Goal: Task Accomplishment & Management: Complete application form

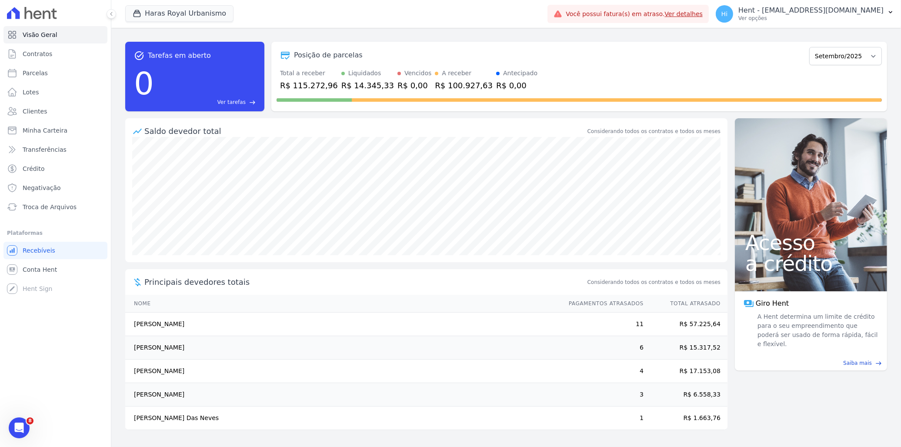
drag, startPoint x: 684, startPoint y: 327, endPoint x: 694, endPoint y: 393, distance: 66.8
click at [694, 393] on tbody "Eliomar Azevedo Dos Santos 11 R$ 57.225,64 Aniely Keyko Hideshima 6 R$ 15.317,5…" at bounding box center [426, 371] width 602 height 117
click at [575, 294] on div "Principais devedores totais Considerando todos os contratos e todos os meses" at bounding box center [426, 282] width 602 height 26
drag, startPoint x: 139, startPoint y: 326, endPoint x: 720, endPoint y: 421, distance: 588.2
click at [720, 421] on tbody "Eliomar Azevedo Dos Santos 11 R$ 57.225,64 Aniely Keyko Hideshima 6 R$ 15.317,5…" at bounding box center [426, 371] width 602 height 117
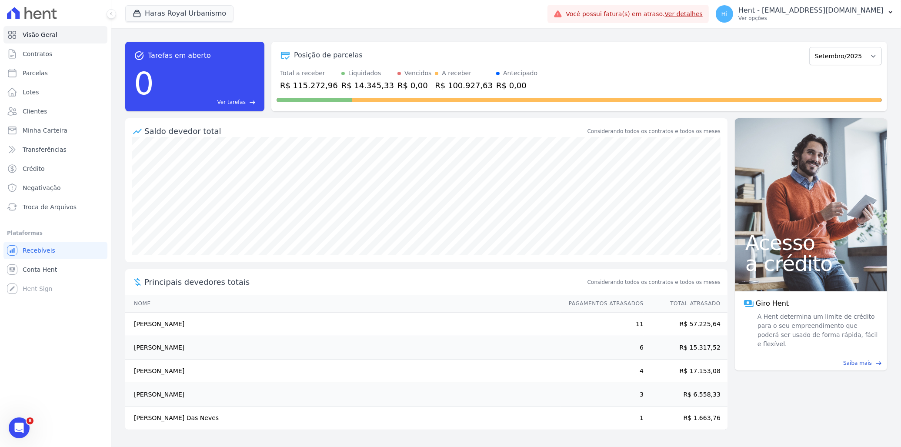
click at [390, 299] on th "Nome" at bounding box center [342, 304] width 435 height 18
drag, startPoint x: 286, startPoint y: 88, endPoint x: 331, endPoint y: 87, distance: 45.7
click at [331, 87] on div "Total a receber R$ 115.272,96 Liquidados R$ 14.345,33 Vencidos R$ 0,00 A recebe…" at bounding box center [579, 80] width 605 height 23
drag, startPoint x: 331, startPoint y: 87, endPoint x: 362, endPoint y: 93, distance: 30.9
click at [362, 93] on div at bounding box center [579, 98] width 605 height 14
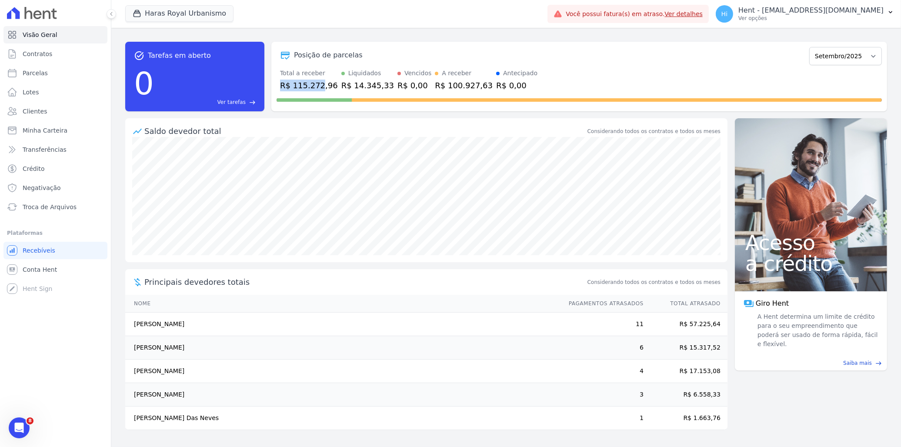
drag, startPoint x: 282, startPoint y: 85, endPoint x: 317, endPoint y: 84, distance: 34.8
click at [317, 84] on div "R$ 115.272,96" at bounding box center [309, 86] width 58 height 12
drag, startPoint x: 317, startPoint y: 84, endPoint x: 347, endPoint y: 87, distance: 30.2
click at [347, 87] on div "R$ 14.345,33" at bounding box center [367, 86] width 53 height 12
drag, startPoint x: 334, startPoint y: 86, endPoint x: 372, endPoint y: 84, distance: 38.3
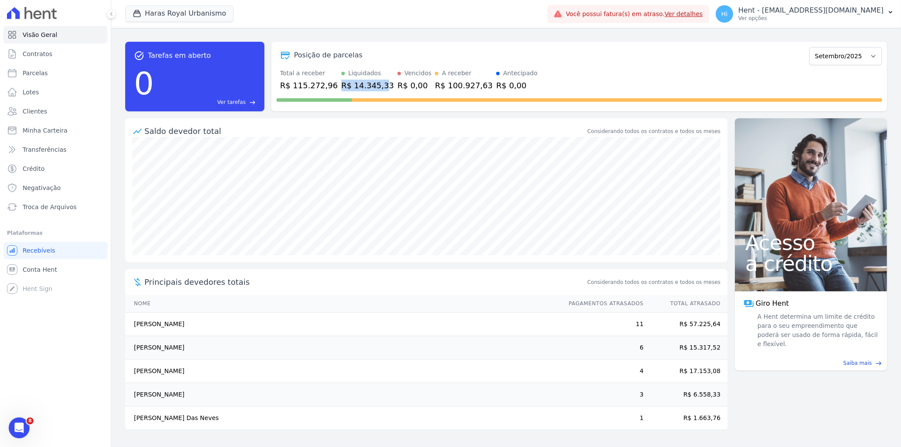
click at [372, 84] on div "R$ 14.345,33" at bounding box center [367, 86] width 53 height 12
drag, startPoint x: 372, startPoint y: 84, endPoint x: 391, endPoint y: 86, distance: 19.6
click at [397, 86] on div "R$ 0,00" at bounding box center [414, 86] width 34 height 12
drag, startPoint x: 384, startPoint y: 85, endPoint x: 406, endPoint y: 85, distance: 22.2
click at [406, 85] on div "R$ 0,00" at bounding box center [414, 86] width 34 height 12
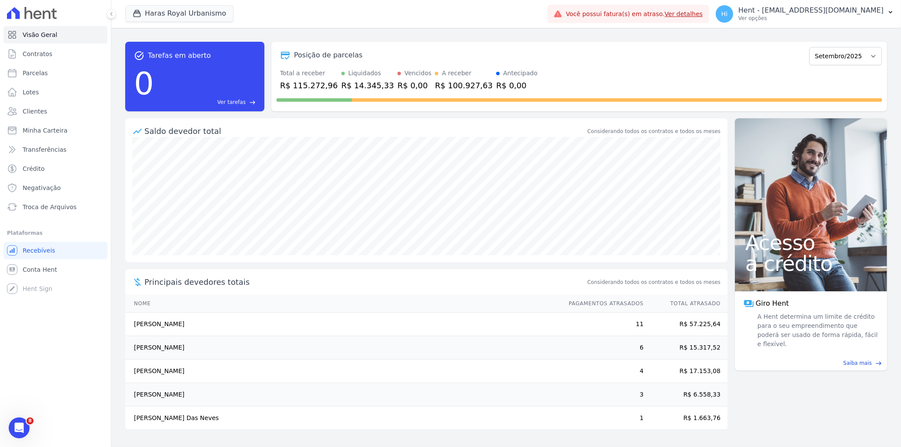
drag, startPoint x: 406, startPoint y: 85, endPoint x: 416, endPoint y: 86, distance: 10.0
click at [435, 86] on div "R$ 100.927,63" at bounding box center [464, 86] width 58 height 12
drag, startPoint x: 416, startPoint y: 87, endPoint x: 458, endPoint y: 87, distance: 42.6
click at [458, 87] on div "R$ 100.927,63" at bounding box center [464, 86] width 58 height 12
click at [854, 57] on select "Julho/2024 Agosto/2024 Setembro/2024 Outubro/2024 Novembro/2024 Dezembro/2024 J…" at bounding box center [845, 56] width 73 height 18
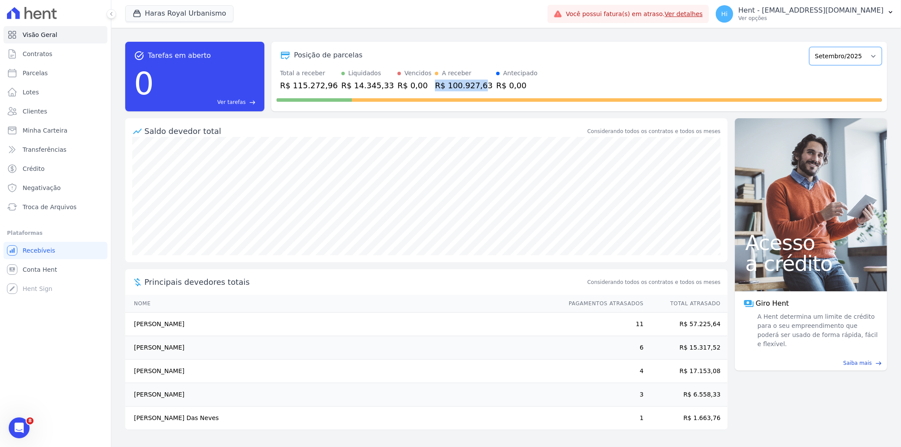
select select "08/2025"
click at [814, 47] on select "Julho/2024 Agosto/2024 Setembro/2024 Outubro/2024 Novembro/2024 Dezembro/2024 J…" at bounding box center [845, 56] width 73 height 18
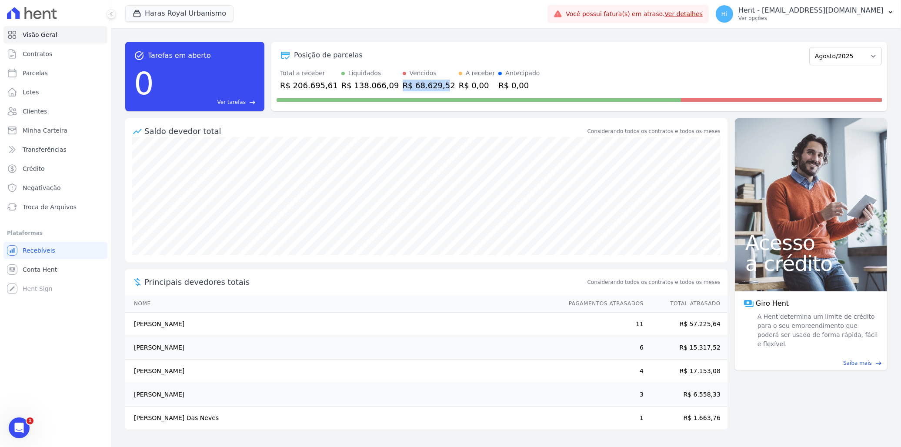
drag, startPoint x: 385, startPoint y: 84, endPoint x: 422, endPoint y: 85, distance: 37.0
click at [422, 85] on div "R$ 68.629,52" at bounding box center [429, 86] width 53 height 12
drag, startPoint x: 286, startPoint y: 84, endPoint x: 316, endPoint y: 84, distance: 30.4
click at [316, 84] on div "R$ 206.695,61" at bounding box center [309, 86] width 58 height 12
drag, startPoint x: 316, startPoint y: 84, endPoint x: 372, endPoint y: 87, distance: 56.2
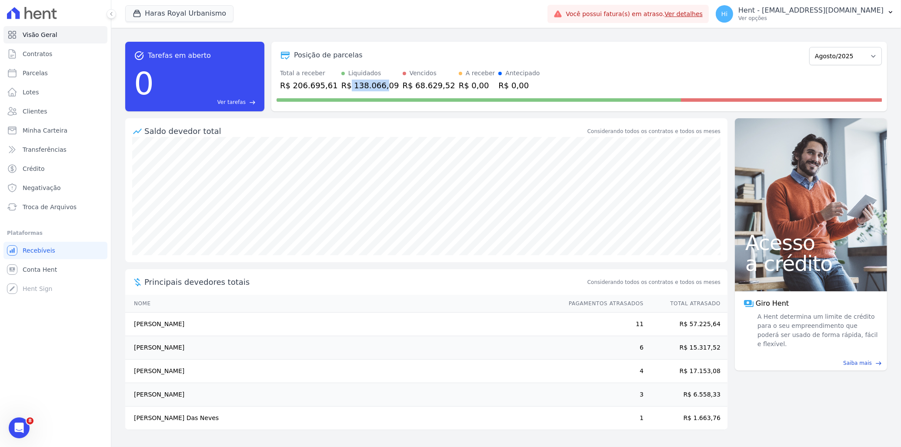
click at [372, 87] on div "R$ 138.066,09" at bounding box center [370, 86] width 58 height 12
drag, startPoint x: 372, startPoint y: 87, endPoint x: 468, endPoint y: 86, distance: 95.7
click at [498, 86] on div "R$ 0,00" at bounding box center [518, 86] width 41 height 12
drag, startPoint x: 469, startPoint y: 85, endPoint x: 504, endPoint y: 85, distance: 34.8
click at [504, 85] on div "R$ 0,00" at bounding box center [518, 86] width 41 height 12
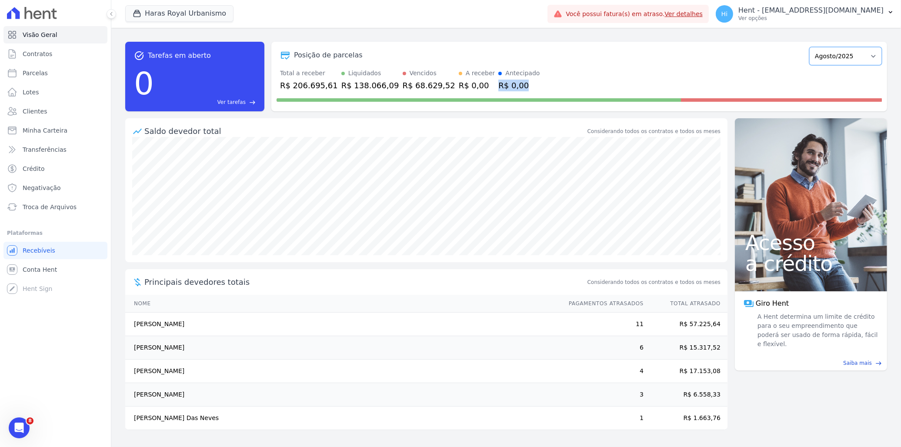
click at [848, 49] on select "Julho/2024 Agosto/2024 Setembro/2024 Outubro/2024 Novembro/2024 Dezembro/2024 J…" at bounding box center [845, 56] width 73 height 18
select select "07/2037"
click at [814, 47] on select "Julho/2024 Agosto/2024 Setembro/2024 Outubro/2024 Novembro/2024 Dezembro/2024 J…" at bounding box center [845, 56] width 73 height 18
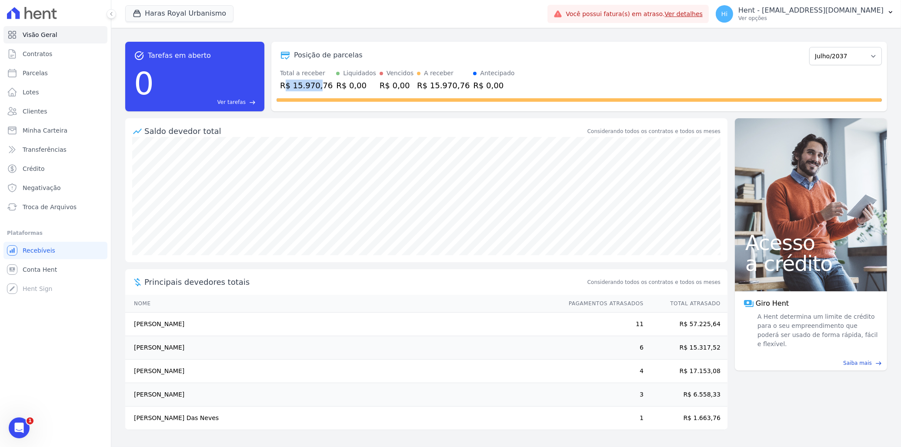
drag, startPoint x: 293, startPoint y: 85, endPoint x: 317, endPoint y: 86, distance: 24.0
click at [317, 86] on div "R$ 15.970,76" at bounding box center [306, 86] width 53 height 12
click at [867, 52] on select "Julho/2024 Agosto/2024 Setembro/2024 Outubro/2024 Novembro/2024 Dezembro/2024 J…" at bounding box center [845, 56] width 73 height 18
select select "09/2025"
click at [814, 47] on select "Julho/2024 Agosto/2024 Setembro/2024 Outubro/2024 Novembro/2024 Dezembro/2024 J…" at bounding box center [845, 56] width 73 height 18
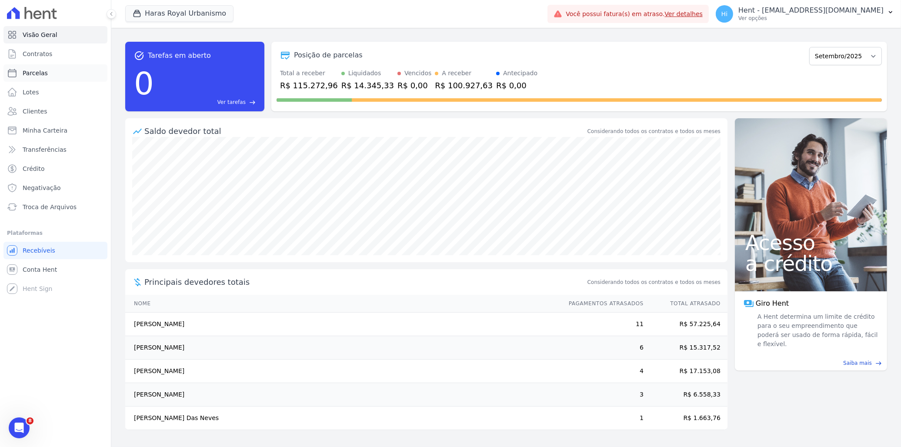
click at [37, 74] on span "Parcelas" at bounding box center [35, 73] width 25 height 9
select select
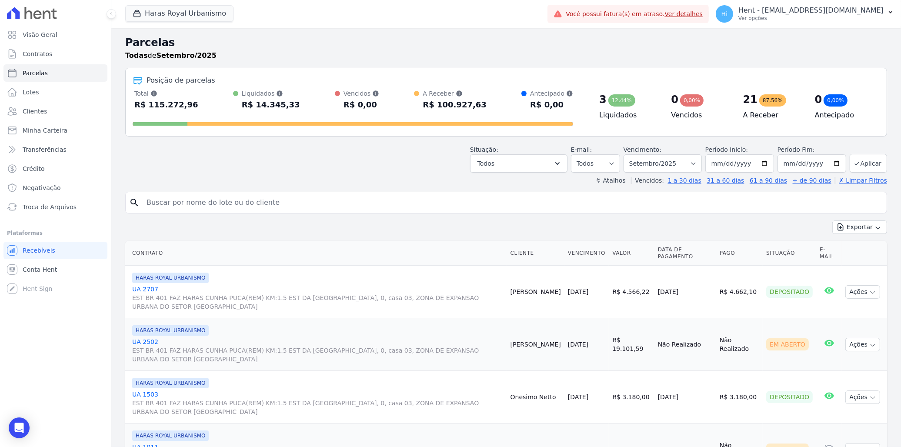
drag, startPoint x: 520, startPoint y: 290, endPoint x: 558, endPoint y: 292, distance: 38.3
click at [558, 292] on td "[PERSON_NAME]" at bounding box center [535, 292] width 57 height 53
click at [507, 272] on td "HARAS ROYAL URBANISMO UA 2707 EST BR 401 FAZ HARAS CUNHA PUCA(REM) KM:1.5 EST D…" at bounding box center [316, 292] width 382 height 53
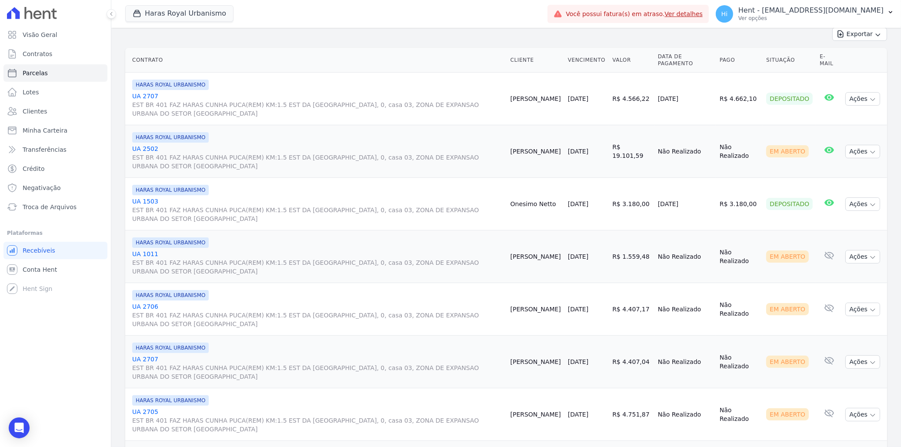
scroll to position [145, 0]
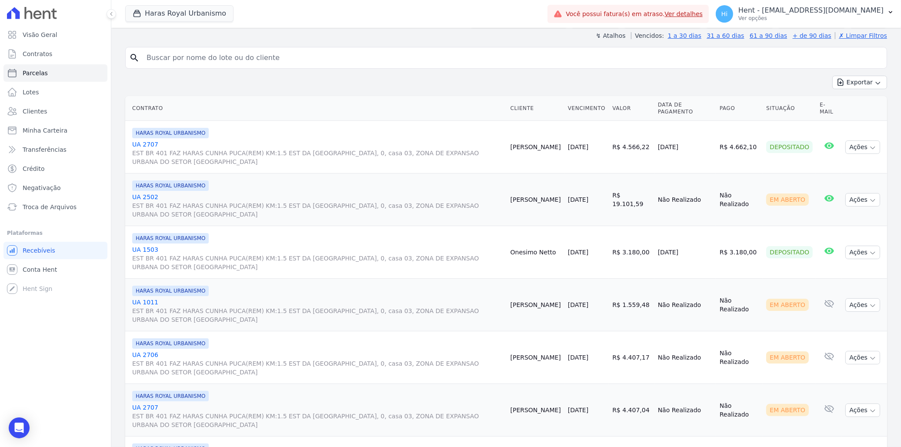
drag, startPoint x: 516, startPoint y: 203, endPoint x: 554, endPoint y: 203, distance: 37.8
click at [554, 203] on td "[PERSON_NAME]" at bounding box center [535, 200] width 57 height 53
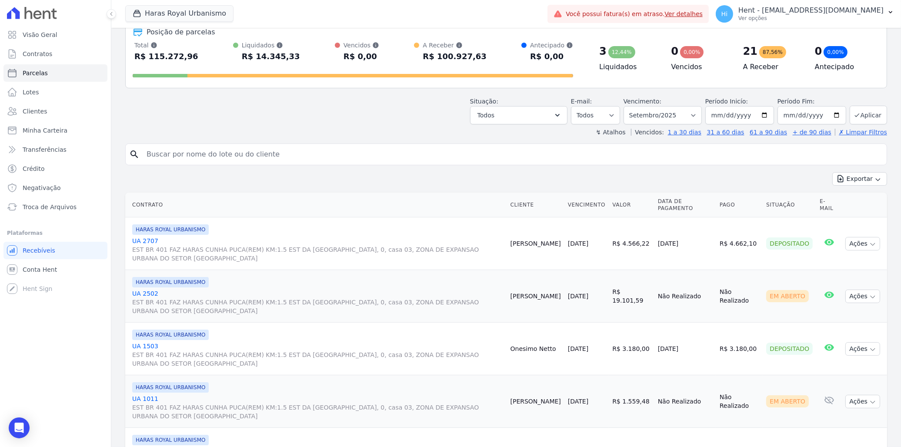
scroll to position [0, 0]
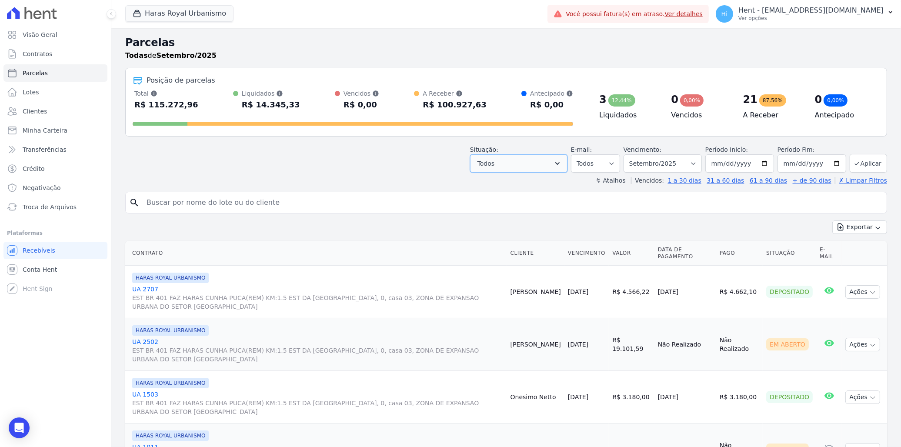
click at [534, 168] on button "Todos" at bounding box center [518, 163] width 97 height 18
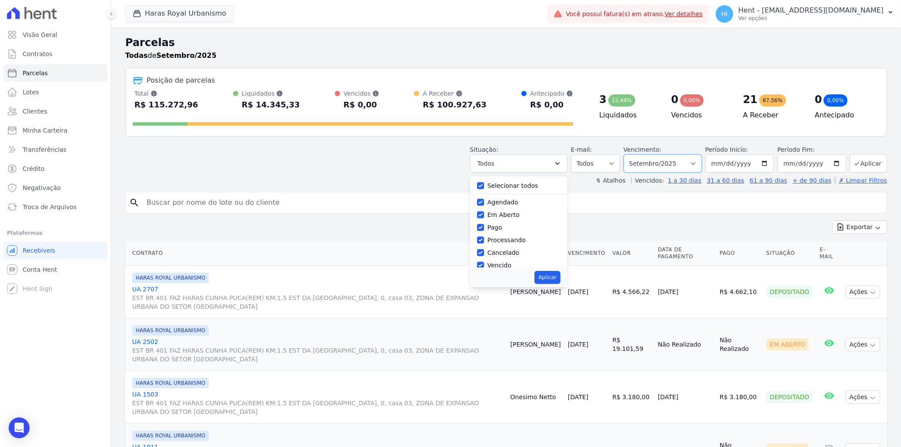
click at [667, 164] on select "Filtrar por período ──────── Todos os meses Julho/2024 Agosto/2024 Setembro/202…" at bounding box center [663, 163] width 78 height 18
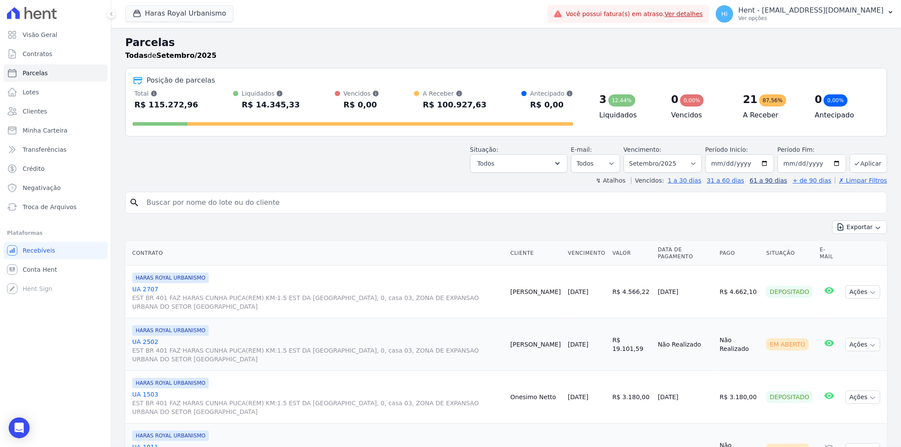
drag, startPoint x: 750, startPoint y: 197, endPoint x: 764, endPoint y: 179, distance: 23.2
click at [750, 197] on input "search" at bounding box center [512, 202] width 742 height 17
click at [763, 162] on input "2025-09-01" at bounding box center [739, 163] width 69 height 18
type input "[DATE]"
click at [858, 162] on button "Aplicar" at bounding box center [868, 163] width 37 height 19
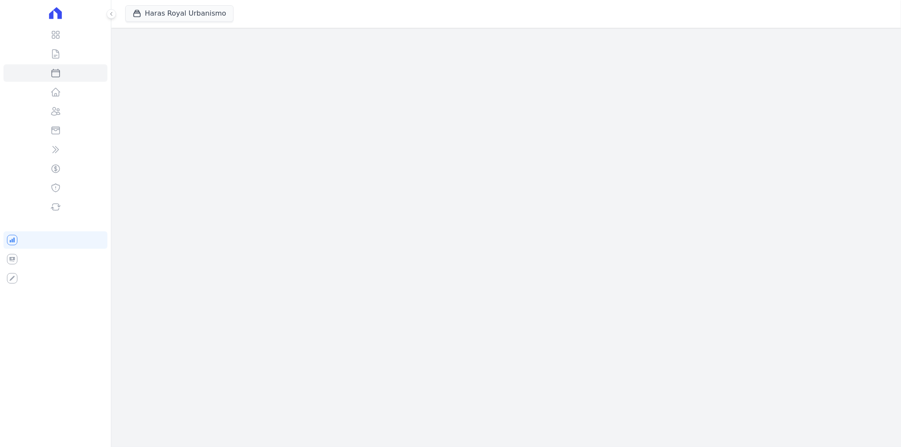
select select
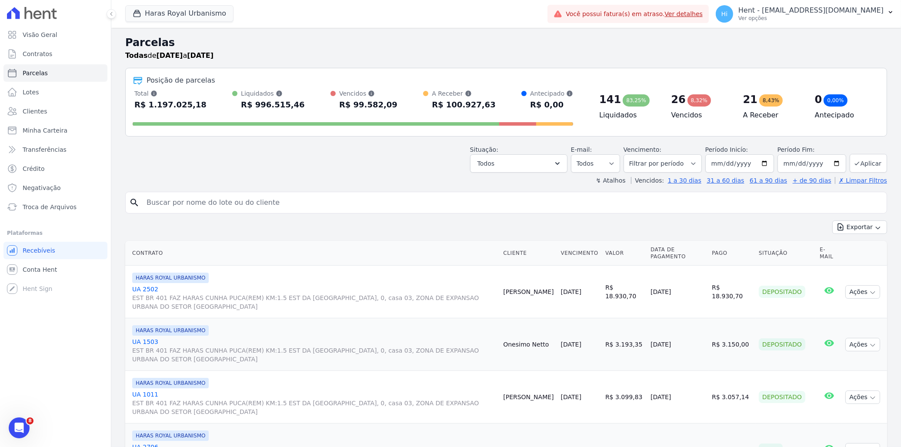
drag, startPoint x: 142, startPoint y: 106, endPoint x: 189, endPoint y: 109, distance: 47.5
click at [189, 109] on div "Total Soma das parcelas pagas, vencidas, em aberto e agendadas. Não considera p…" at bounding box center [353, 100] width 441 height 23
drag, startPoint x: 189, startPoint y: 109, endPoint x: 258, endPoint y: 108, distance: 68.7
click at [258, 108] on div "R$ 996.515,46" at bounding box center [273, 105] width 64 height 14
drag, startPoint x: 236, startPoint y: 107, endPoint x: 287, endPoint y: 110, distance: 50.9
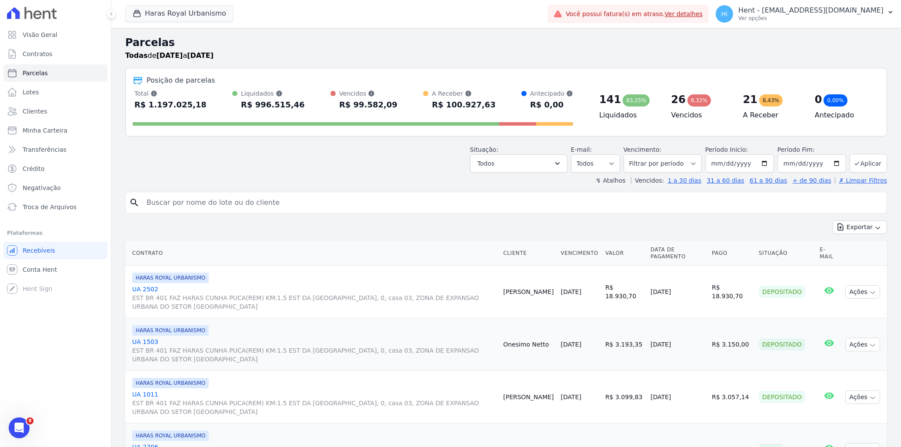
click at [287, 110] on div "Total Soma das parcelas pagas, vencidas, em aberto e agendadas. Não considera p…" at bounding box center [353, 100] width 441 height 23
drag, startPoint x: 287, startPoint y: 110, endPoint x: 342, endPoint y: 107, distance: 55.3
click at [343, 107] on div "R$ 99.582,09" at bounding box center [368, 105] width 58 height 14
drag, startPoint x: 336, startPoint y: 105, endPoint x: 380, endPoint y: 109, distance: 44.1
click at [380, 109] on div "R$ 99.582,09" at bounding box center [368, 105] width 58 height 14
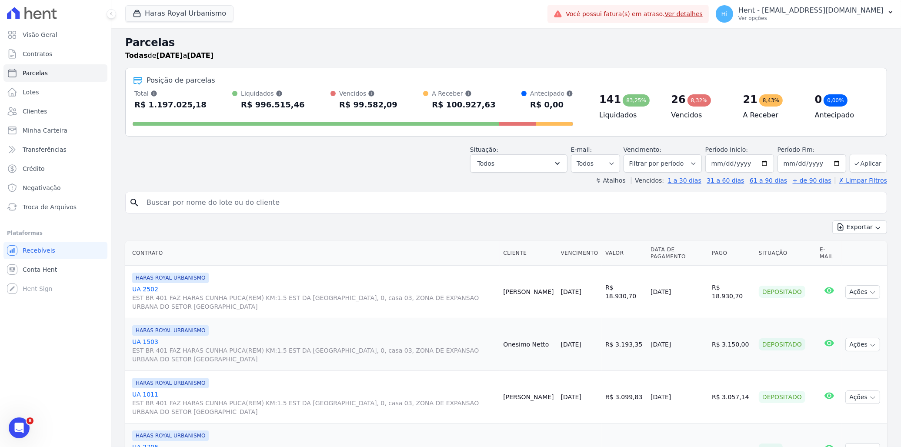
drag, startPoint x: 380, startPoint y: 109, endPoint x: 472, endPoint y: 104, distance: 92.3
click at [472, 104] on div "R$ 100.927,63" at bounding box center [464, 105] width 64 height 14
click at [832, 164] on input "2025-09-30" at bounding box center [812, 163] width 69 height 18
type input "[DATE]"
click at [854, 165] on icon "submit" at bounding box center [857, 163] width 7 height 7
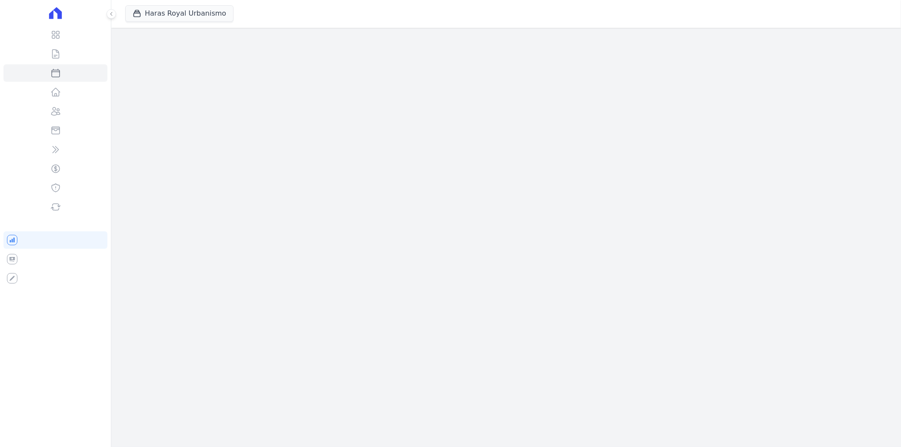
select select
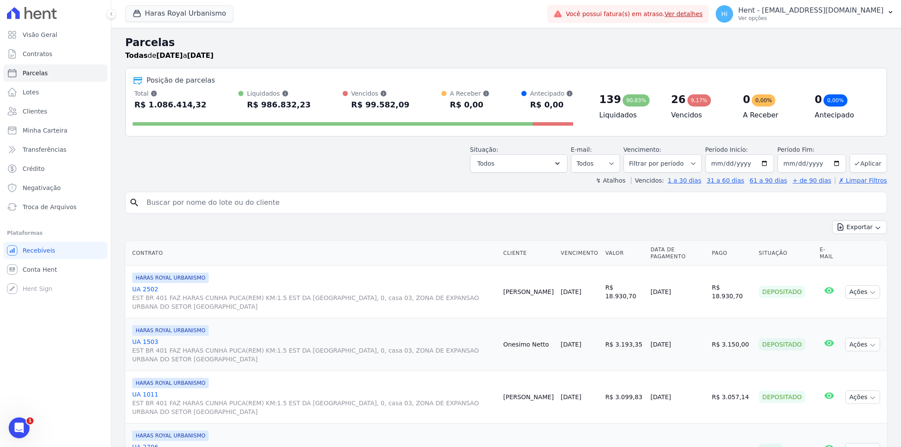
drag, startPoint x: 142, startPoint y: 103, endPoint x: 191, endPoint y: 114, distance: 50.2
click at [191, 114] on div "Total Soma das parcelas pagas, vencidas, em aberto e agendadas. Não considera p…" at bounding box center [353, 109] width 441 height 40
drag, startPoint x: 191, startPoint y: 114, endPoint x: 277, endPoint y: 101, distance: 87.1
click at [277, 101] on div "R$ 986.832,23" at bounding box center [279, 105] width 64 height 14
drag, startPoint x: 247, startPoint y: 104, endPoint x: 290, endPoint y: 102, distance: 43.1
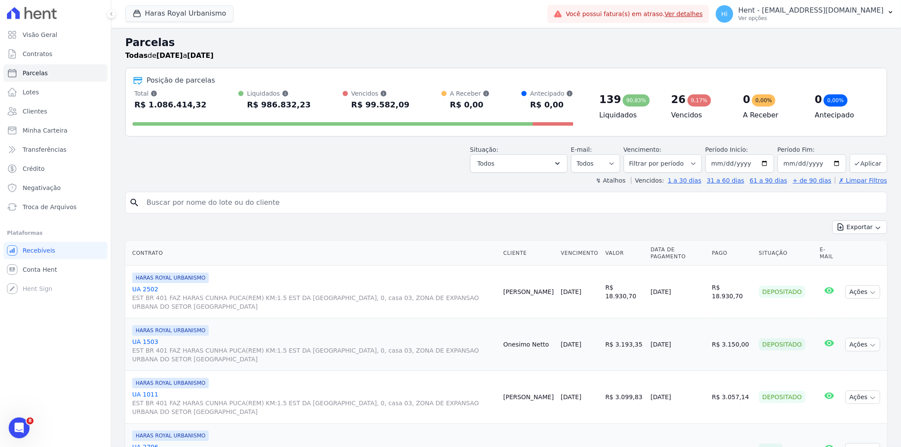
click at [290, 102] on div "R$ 986.832,23" at bounding box center [279, 105] width 64 height 14
drag, startPoint x: 290, startPoint y: 102, endPoint x: 386, endPoint y: 107, distance: 96.2
click at [386, 107] on div "R$ 99.582,09" at bounding box center [380, 105] width 58 height 14
drag, startPoint x: 596, startPoint y: 99, endPoint x: 610, endPoint y: 100, distance: 14.0
click at [610, 100] on div "139" at bounding box center [610, 100] width 22 height 14
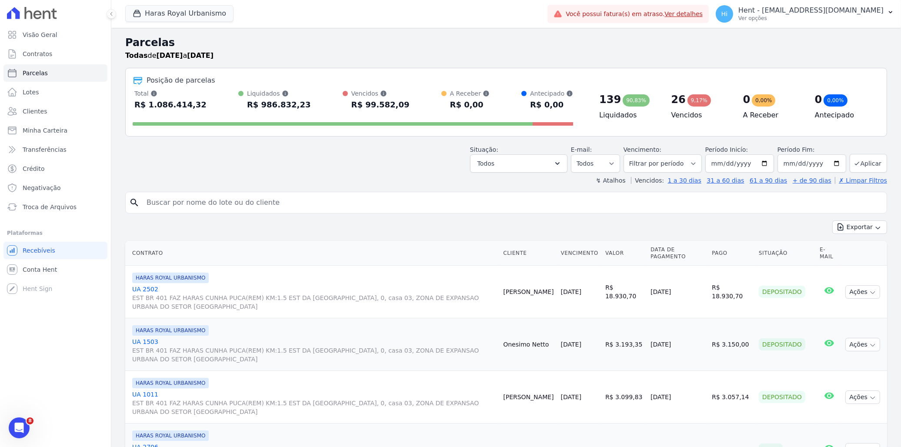
drag, startPoint x: 610, startPoint y: 100, endPoint x: 668, endPoint y: 102, distance: 57.9
click at [671, 102] on div "26" at bounding box center [678, 100] width 14 height 14
drag, startPoint x: 668, startPoint y: 102, endPoint x: 674, endPoint y: 102, distance: 6.5
click at [674, 102] on div "26" at bounding box center [678, 100] width 14 height 14
click at [858, 229] on button "Exportar" at bounding box center [859, 226] width 55 height 13
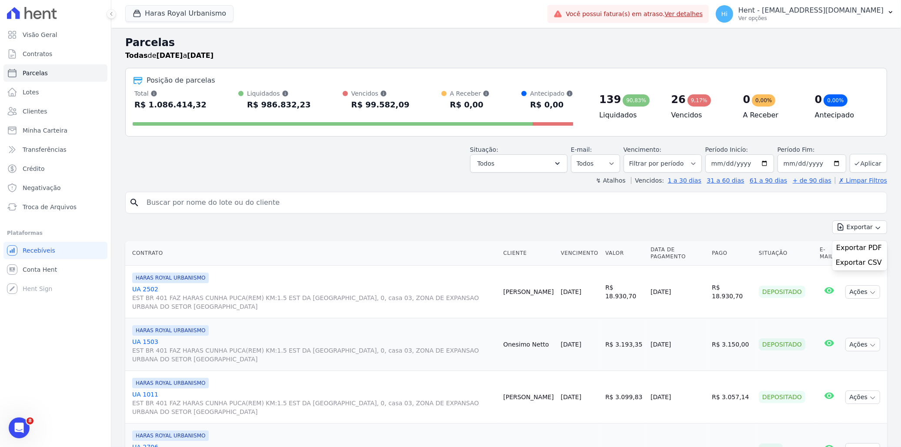
click at [200, 164] on div "Situação: Agendado Em Aberto Pago Processando Cancelado Vencido Transferindo De…" at bounding box center [506, 157] width 762 height 31
click at [562, 163] on icon "button" at bounding box center [557, 163] width 9 height 9
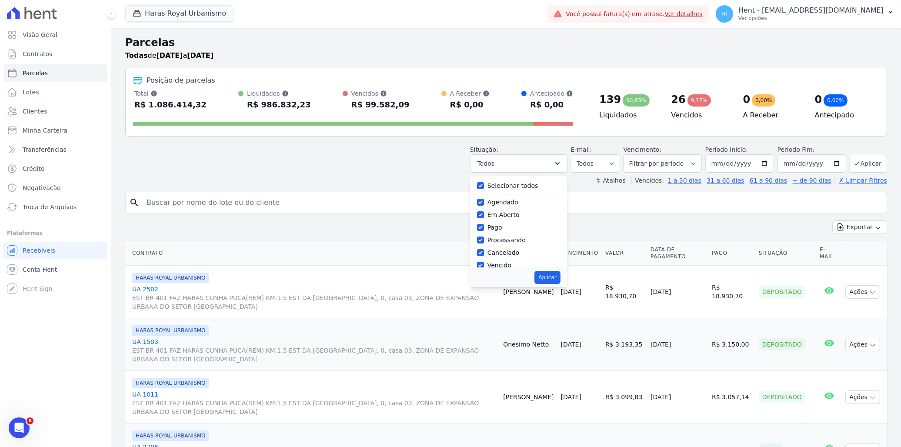
click at [514, 186] on label "Selecionar todos" at bounding box center [512, 185] width 51 height 7
click at [484, 186] on input "Selecionar todos" at bounding box center [480, 185] width 7 height 7
checkbox input "false"
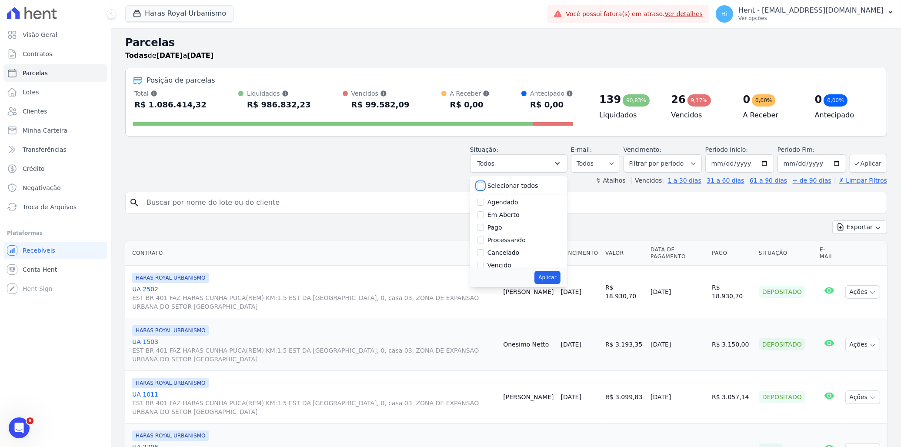
checkbox input "false"
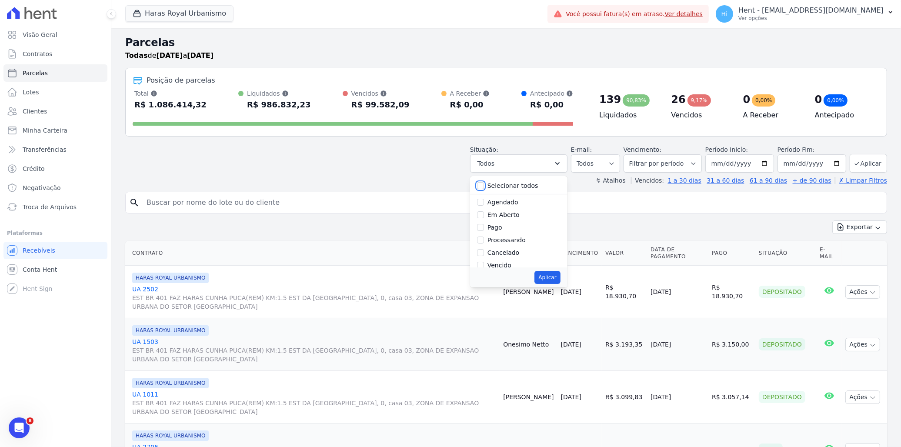
checkbox input "false"
click at [501, 217] on label "Em Aberto" at bounding box center [503, 214] width 32 height 7
click at [484, 217] on input "Em Aberto" at bounding box center [480, 214] width 7 height 7
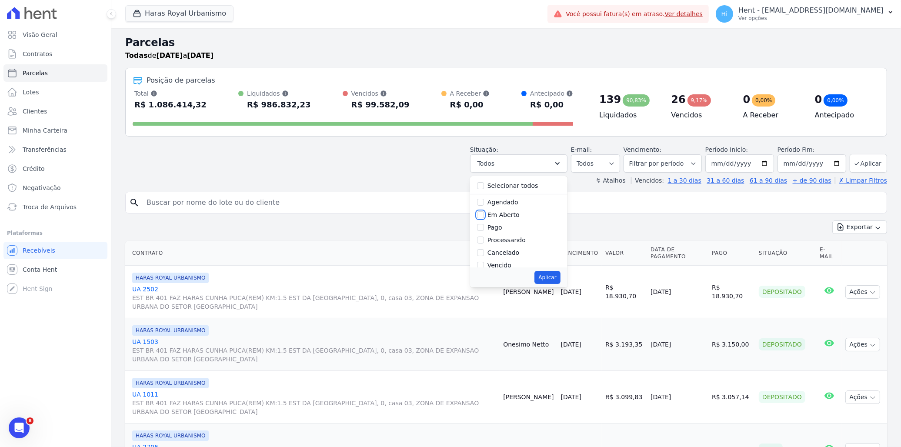
checkbox input "true"
click at [554, 275] on button "Aplicar" at bounding box center [547, 277] width 26 height 13
select select "pending"
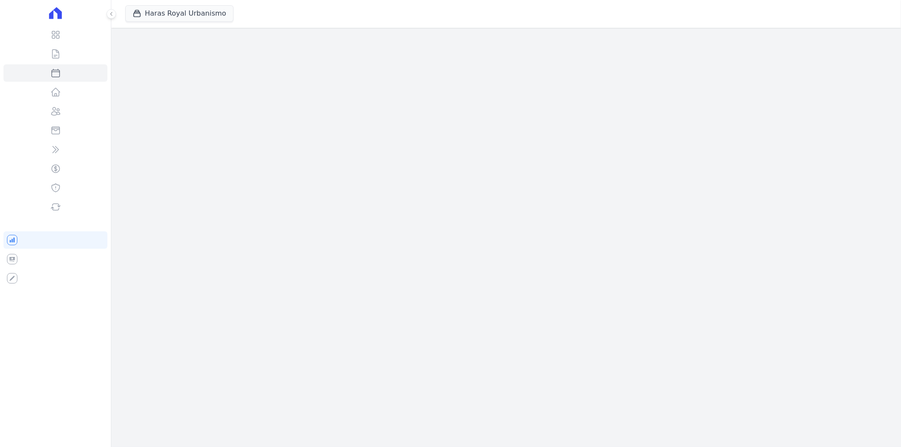
select select
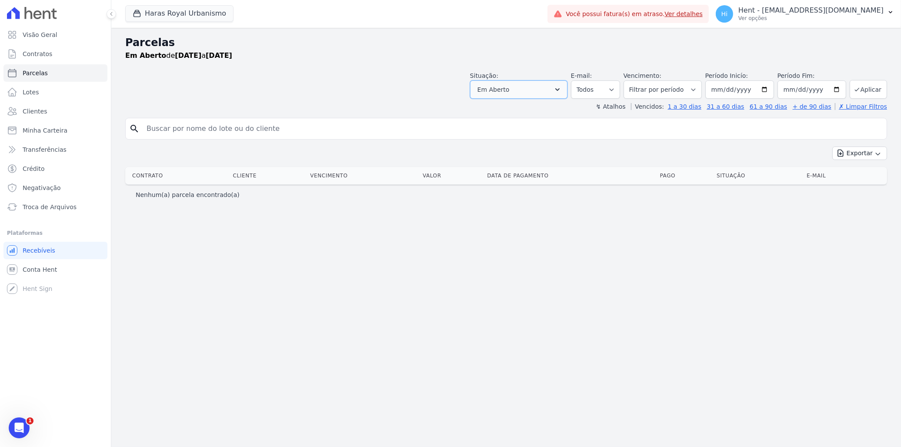
click at [562, 89] on icon "button" at bounding box center [557, 89] width 9 height 9
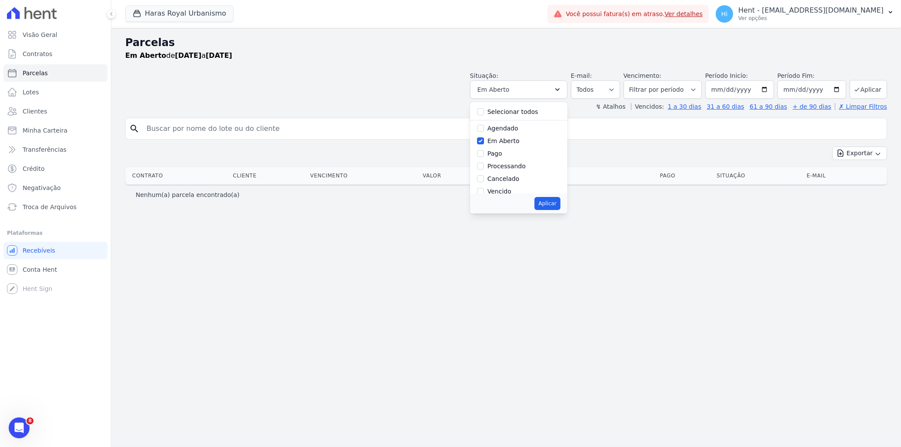
click at [499, 140] on div "Em Aberto" at bounding box center [518, 141] width 83 height 13
click at [484, 144] on input "Em Aberto" at bounding box center [480, 140] width 7 height 7
checkbox input "false"
click at [484, 190] on input "Vencido" at bounding box center [480, 191] width 7 height 7
checkbox input "true"
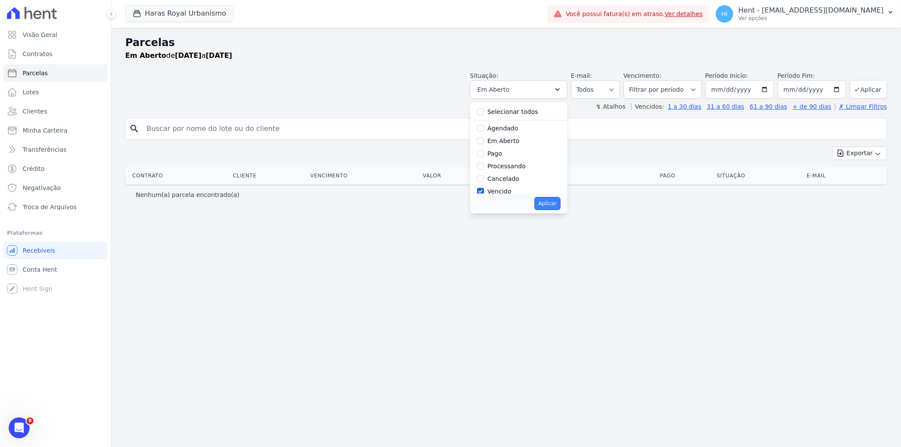
click at [560, 205] on button "Aplicar" at bounding box center [547, 203] width 26 height 13
select select "overdue"
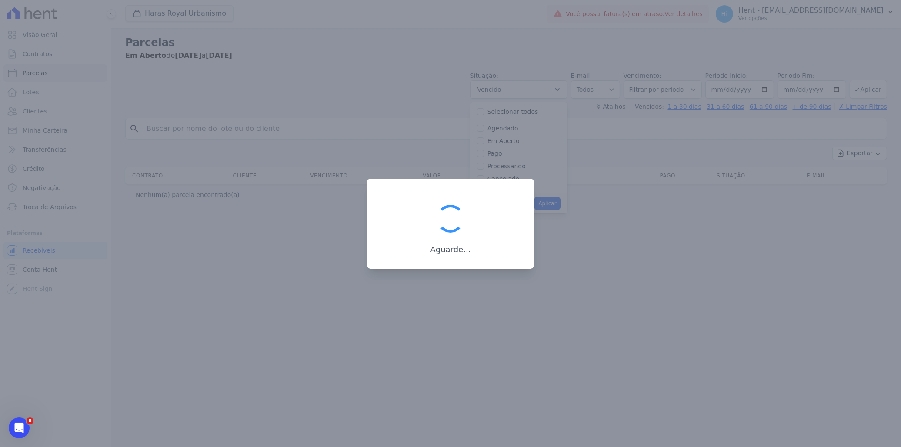
scroll to position [17, 0]
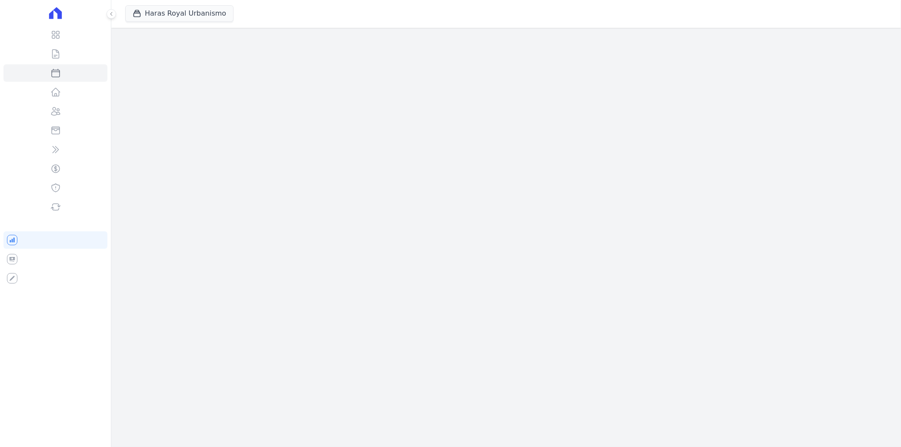
select select
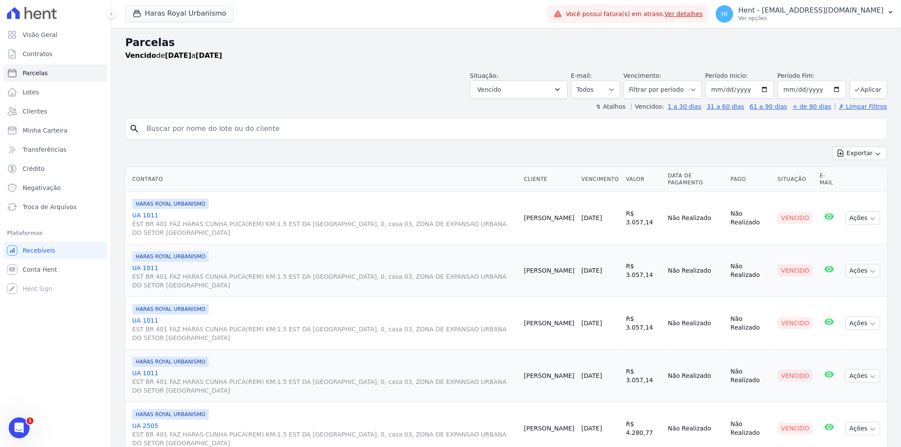
drag, startPoint x: 526, startPoint y: 214, endPoint x: 560, endPoint y: 223, distance: 35.0
click at [560, 223] on td "[PERSON_NAME]" at bounding box center [549, 218] width 57 height 53
drag, startPoint x: 781, startPoint y: 215, endPoint x: 801, endPoint y: 218, distance: 20.2
click at [801, 218] on div "Vencido" at bounding box center [795, 218] width 35 height 12
drag, startPoint x: 801, startPoint y: 218, endPoint x: 855, endPoint y: 246, distance: 60.7
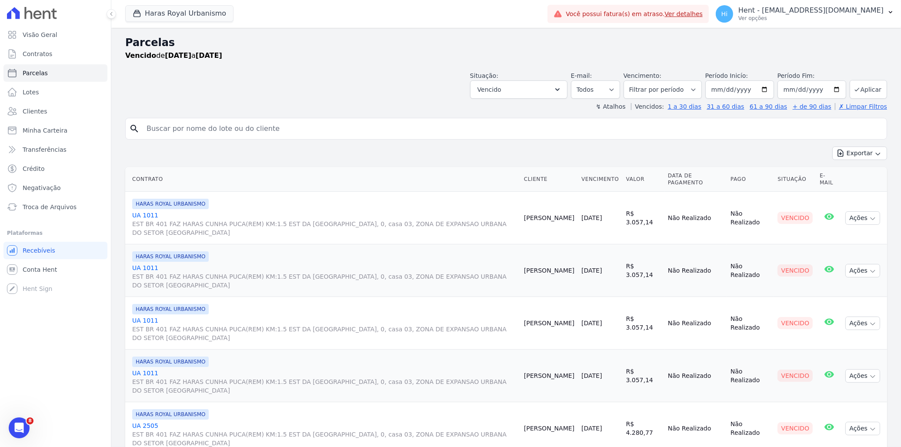
click at [858, 248] on td "Ações Ver boleto Antecipar Antecipação não disponível Enviar whatsapp Registrar…" at bounding box center [864, 270] width 45 height 53
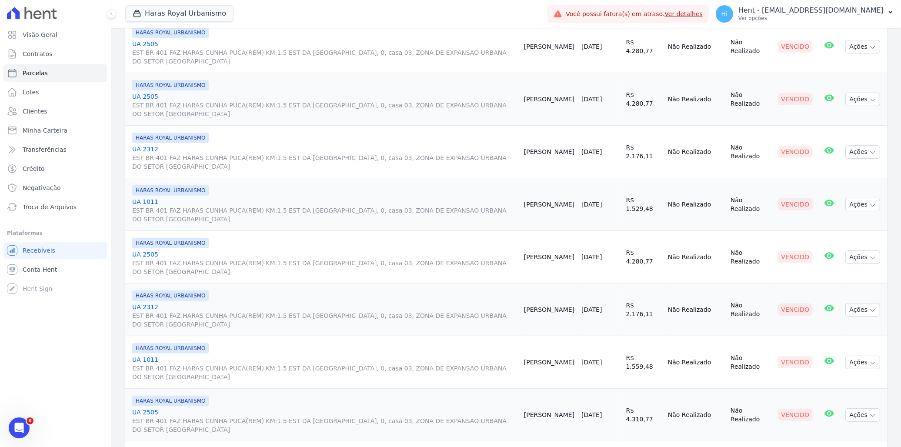
scroll to position [386, 0]
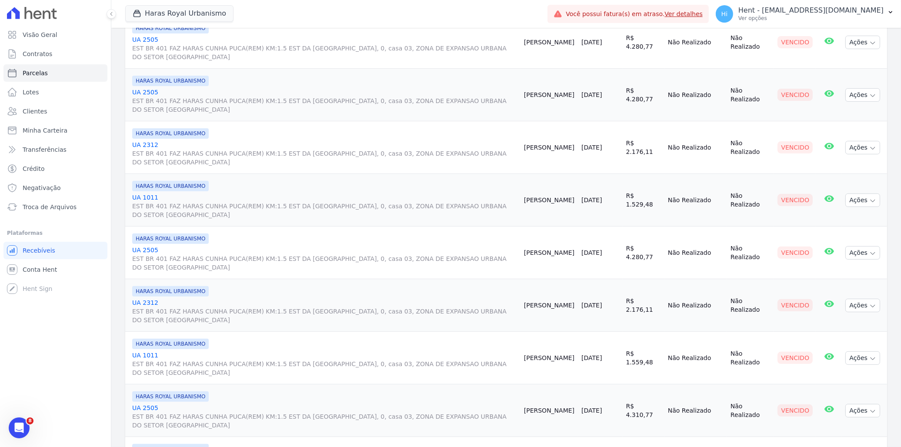
click at [823, 267] on td "E-mail com boleto lido 06/07/2025, 08:21 E-mail de lembrete lido 19/07/2025, 09…" at bounding box center [829, 253] width 26 height 53
click at [858, 253] on button "Ações" at bounding box center [862, 252] width 35 height 13
click at [48, 189] on span "Negativação" at bounding box center [42, 188] width 38 height 9
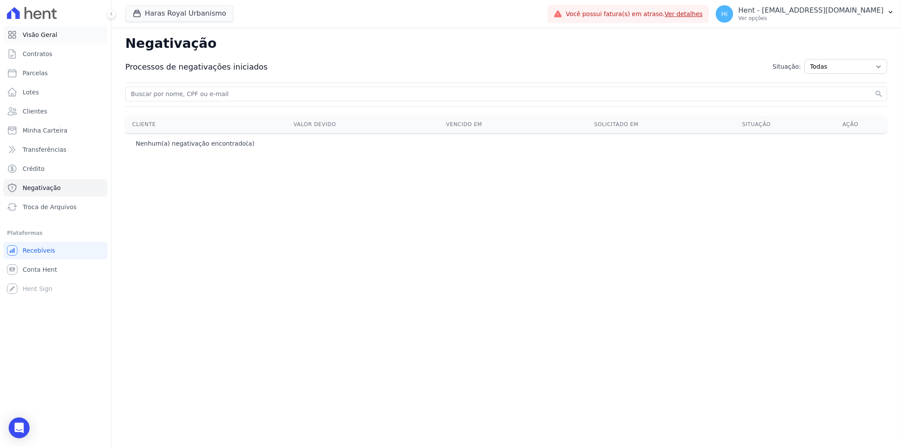
click at [41, 33] on span "Visão Geral" at bounding box center [40, 34] width 35 height 9
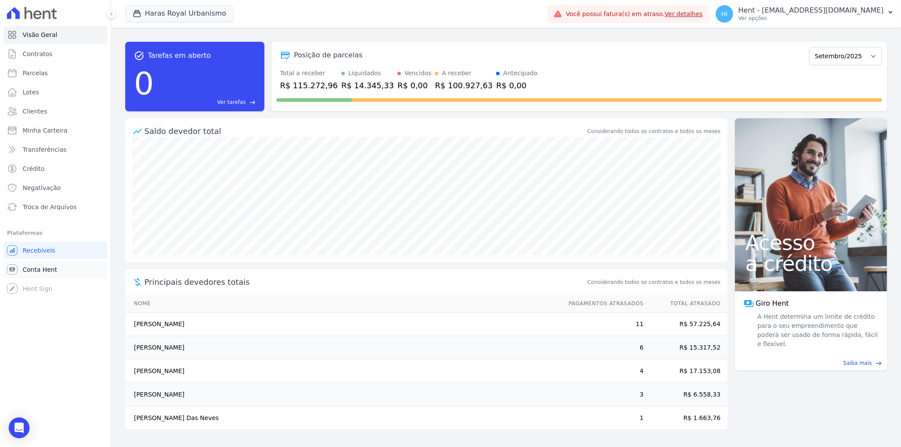
click at [50, 270] on span "Conta Hent" at bounding box center [40, 269] width 34 height 9
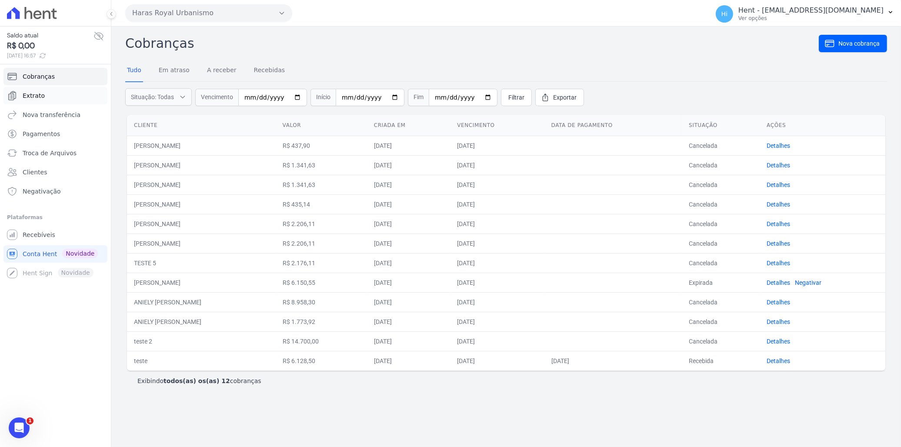
click at [53, 95] on link "Extrato" at bounding box center [55, 95] width 104 height 17
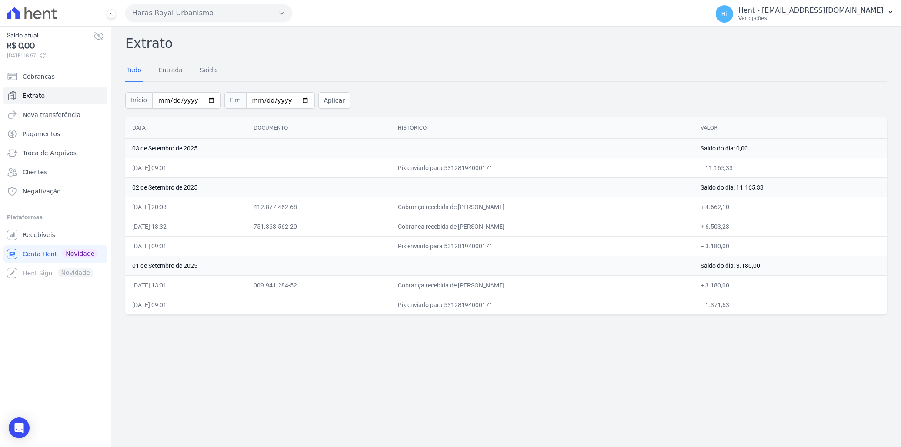
drag, startPoint x: 770, startPoint y: 229, endPoint x: 134, endPoint y: 207, distance: 637.0
click at [134, 207] on tbody "03 de Setembro de 2025 Saldo do dia: 0,00 03/09/2025, 09:01 Pix enviado para 53…" at bounding box center [506, 226] width 762 height 176
drag, startPoint x: 784, startPoint y: 163, endPoint x: 130, endPoint y: 166, distance: 653.2
click at [130, 166] on tr "03/09/2025, 09:01 Pix enviado para 53128194000171 − 11.165,33" at bounding box center [506, 168] width 762 height 20
click at [234, 227] on td "02/09/2025, 13:32" at bounding box center [185, 227] width 121 height 20
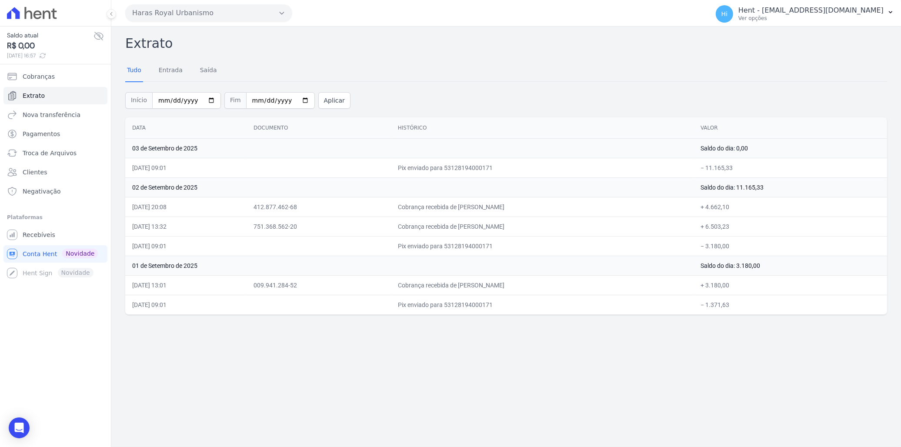
drag, startPoint x: 162, startPoint y: 201, endPoint x: 772, endPoint y: 224, distance: 610.5
click at [772, 224] on tbody "03 de Setembro de 2025 Saldo do dia: 0,00 03/09/2025, 09:01 Pix enviado para 53…" at bounding box center [506, 226] width 762 height 176
click at [391, 176] on td "Pix enviado para 53128194000171" at bounding box center [542, 168] width 303 height 20
drag, startPoint x: 379, startPoint y: 168, endPoint x: 480, endPoint y: 170, distance: 100.9
click at [480, 170] on td "Pix enviado para 53128194000171" at bounding box center [542, 168] width 303 height 20
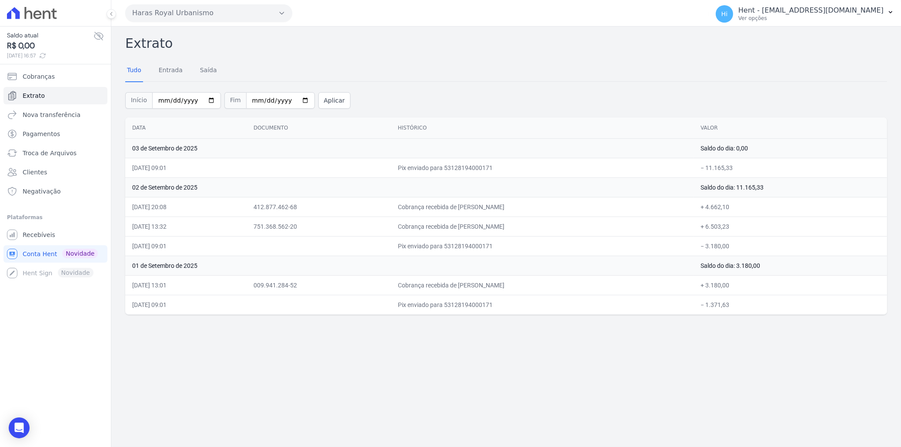
drag, startPoint x: 480, startPoint y: 170, endPoint x: 394, endPoint y: 167, distance: 85.7
click at [394, 167] on td "Pix enviado para 53128194000171" at bounding box center [542, 168] width 303 height 20
click at [69, 230] on link "Recebíveis" at bounding box center [55, 234] width 104 height 17
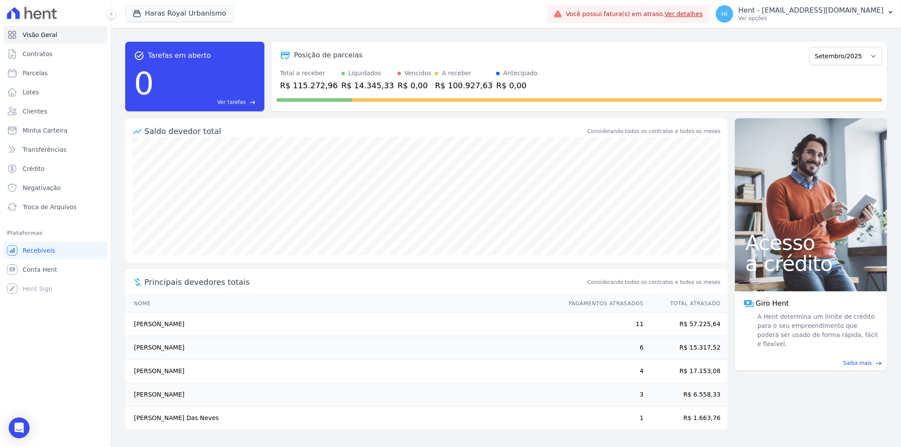
drag, startPoint x: 260, startPoint y: 306, endPoint x: 714, endPoint y: 424, distance: 470.0
click at [714, 424] on div "Principais devedores totais Considerando todos os contratos e todos os meses No…" at bounding box center [426, 349] width 602 height 161
click at [42, 72] on span "Parcelas" at bounding box center [35, 73] width 25 height 9
select select
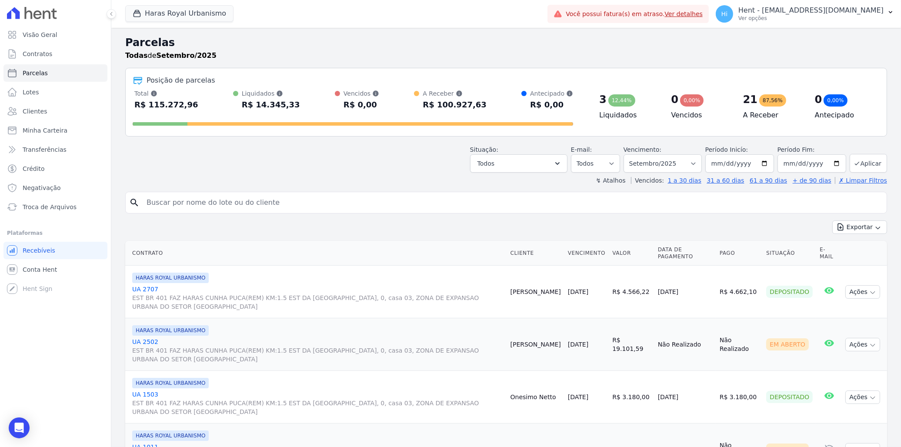
click at [154, 288] on link "UA 2707 EST BR 401 FAZ HARAS CUNHA PUCA(REM) KM:1.5 EST DA SERRA GRANDE, 0, cas…" at bounding box center [317, 298] width 371 height 26
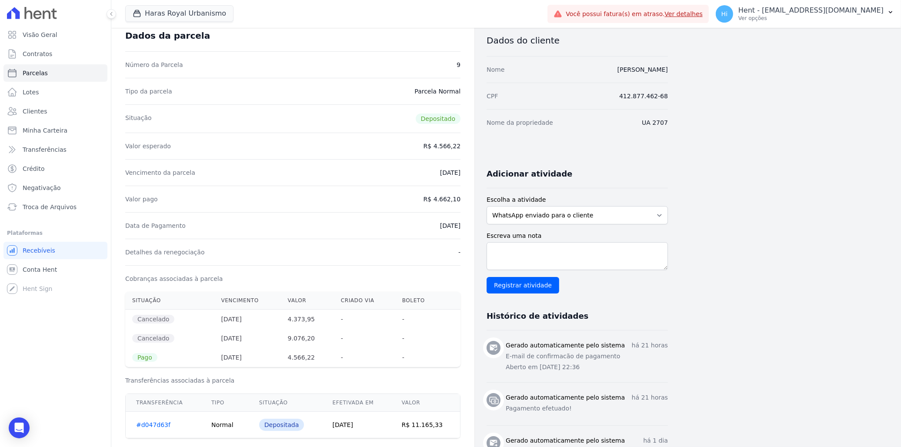
scroll to position [145, 0]
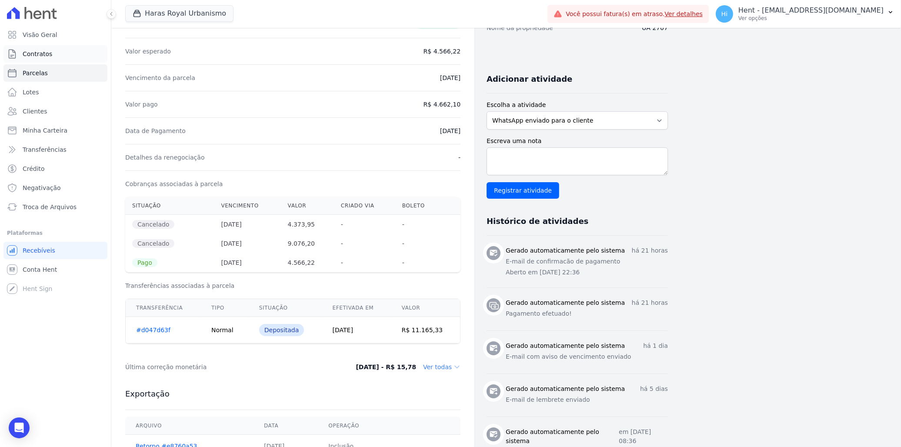
click at [49, 50] on span "Contratos" at bounding box center [38, 54] width 30 height 9
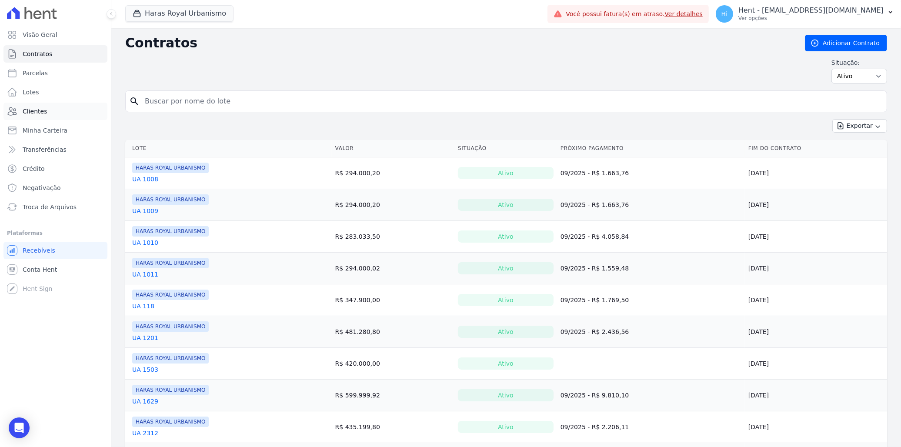
click at [40, 109] on span "Clientes" at bounding box center [35, 111] width 24 height 9
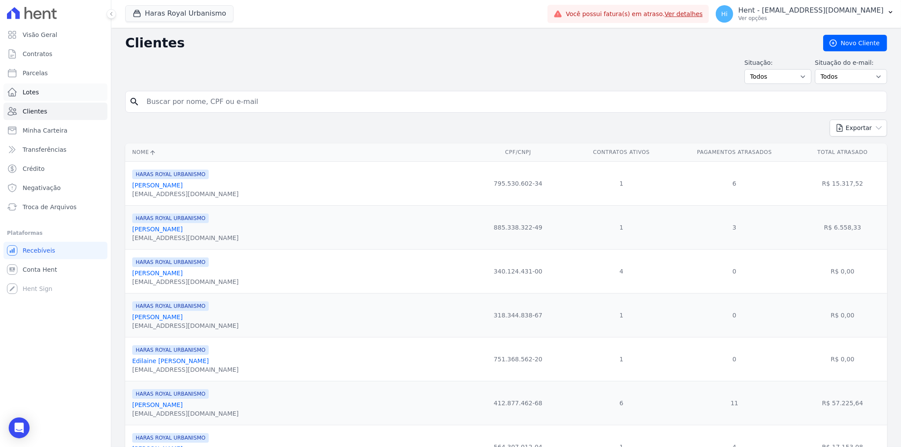
click at [29, 93] on span "Lotes" at bounding box center [31, 92] width 17 height 9
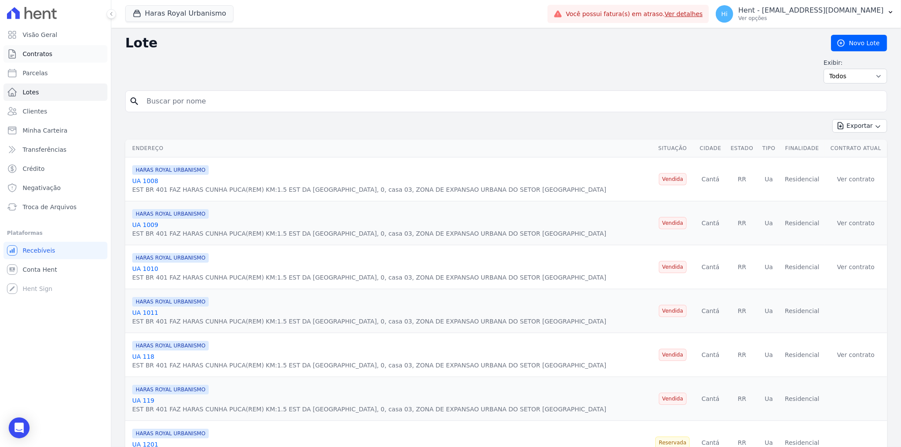
click at [37, 54] on span "Contratos" at bounding box center [38, 54] width 30 height 9
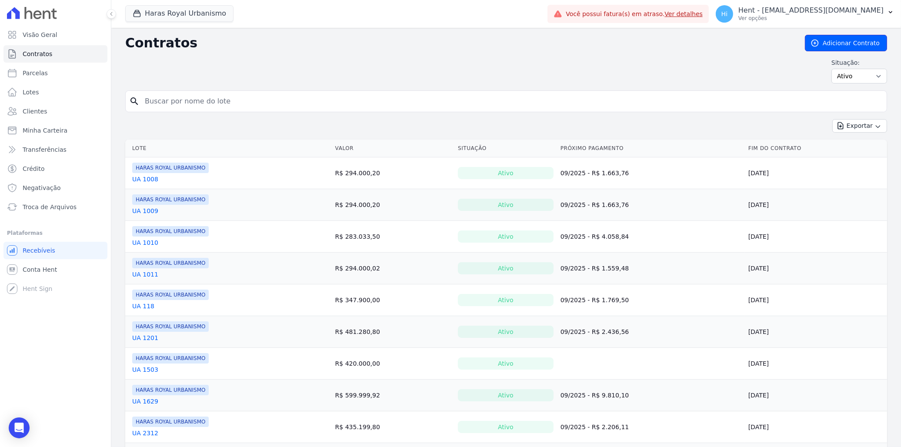
click at [819, 41] on link "Adicionar Contrato" at bounding box center [846, 43] width 82 height 17
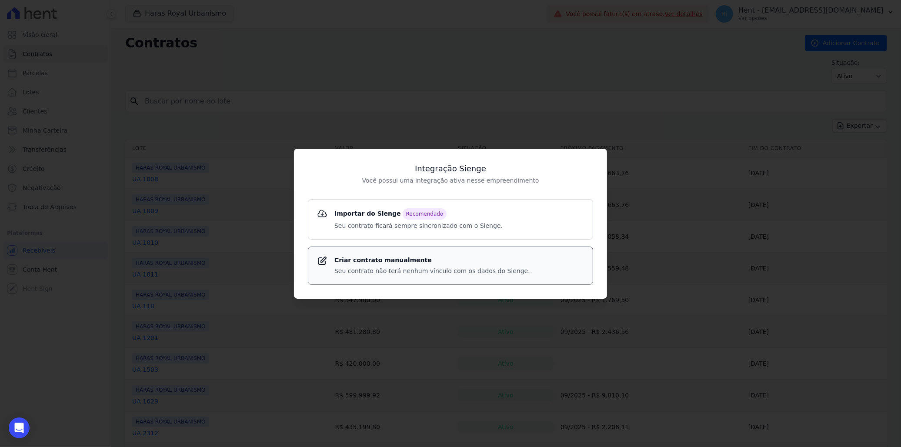
click at [375, 268] on p "Seu contrato não terá nenhum vínculo com os dados do Sienge." at bounding box center [432, 271] width 196 height 9
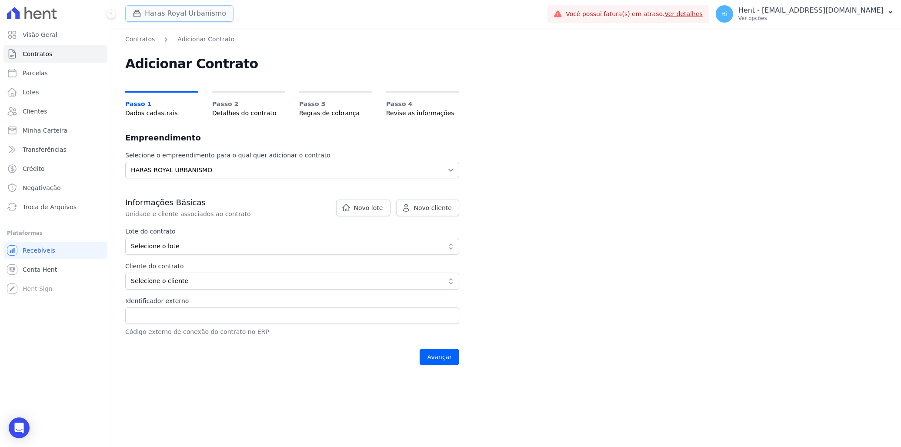
click at [172, 9] on button "Haras Royal Urbanismo" at bounding box center [179, 13] width 108 height 17
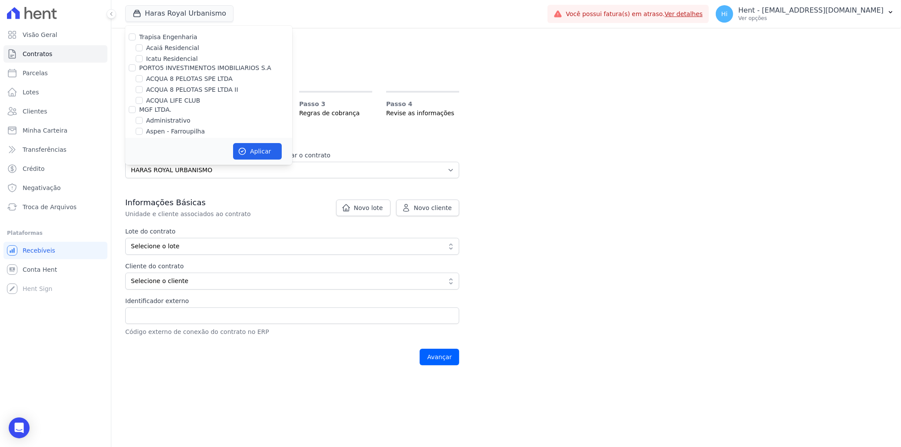
scroll to position [2515, 0]
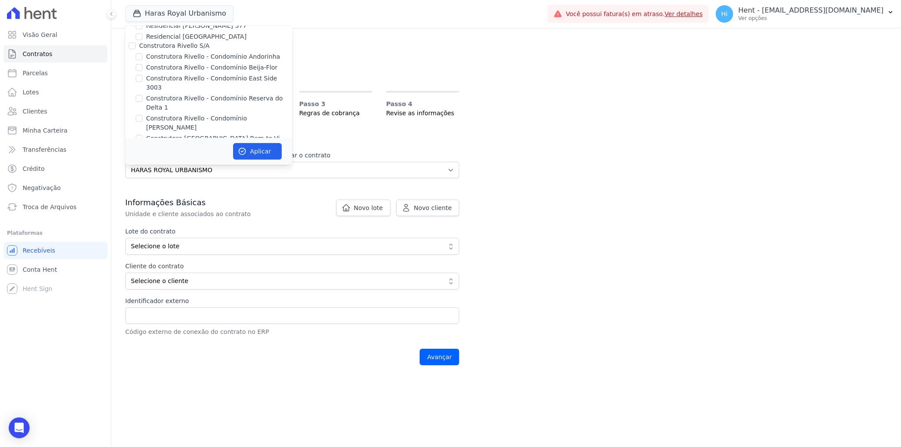
click at [150, 144] on label "CREDITAS TESTE" at bounding box center [164, 147] width 51 height 7
click at [136, 144] on input "CREDITAS TESTE" at bounding box center [132, 147] width 7 height 7
checkbox input "true"
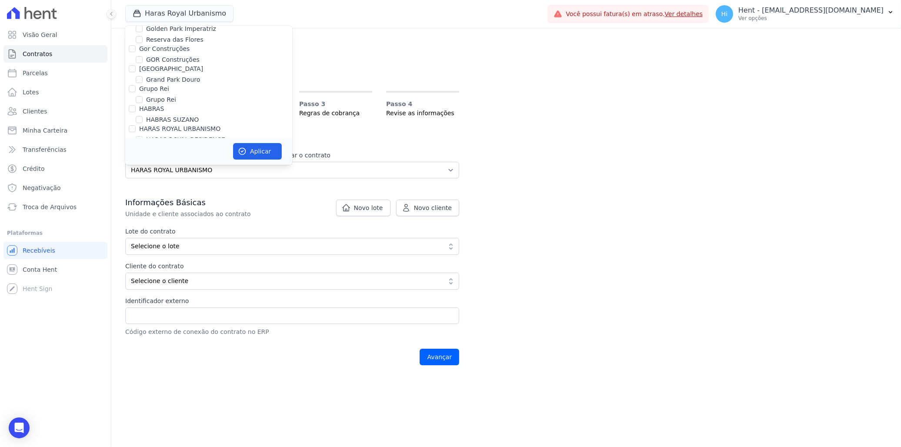
click at [157, 155] on label "HARAS ROYAL URBANISMO" at bounding box center [186, 159] width 81 height 9
click at [143, 156] on input "HARAS ROYAL URBANISMO" at bounding box center [139, 159] width 7 height 7
checkbox input "false"
click at [261, 155] on button "Aplicar" at bounding box center [257, 151] width 49 height 17
click at [39, 34] on span "Visão Geral" at bounding box center [40, 34] width 35 height 9
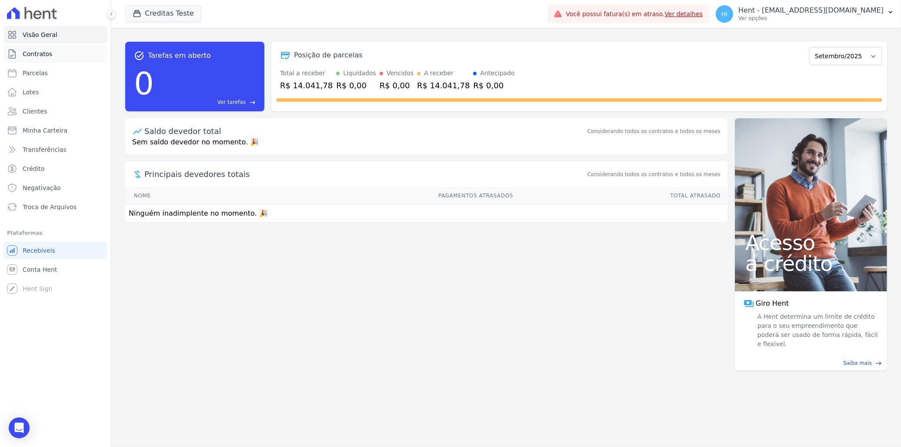
click at [47, 53] on span "Contratos" at bounding box center [38, 54] width 30 height 9
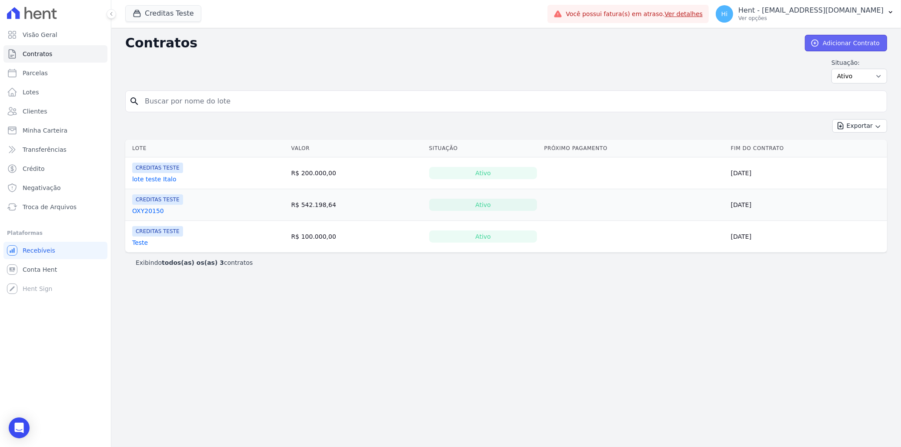
click at [848, 47] on link "Adicionar Contrato" at bounding box center [846, 43] width 82 height 17
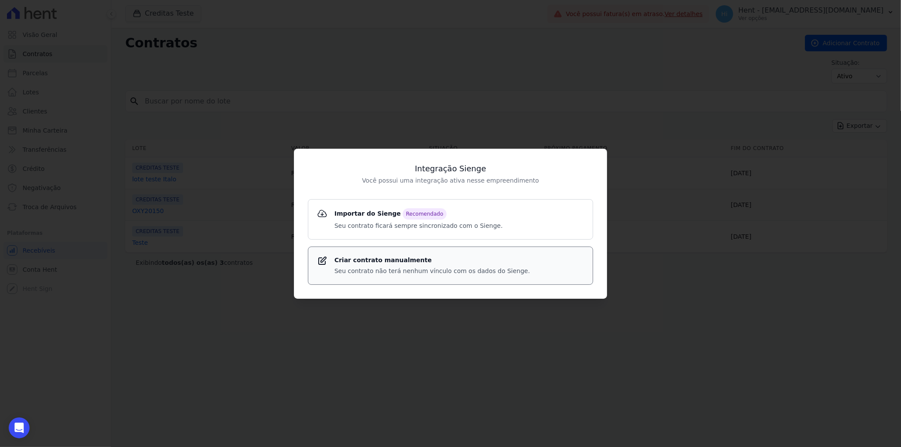
click at [394, 260] on strong "Criar contrato manualmente" at bounding box center [432, 260] width 196 height 9
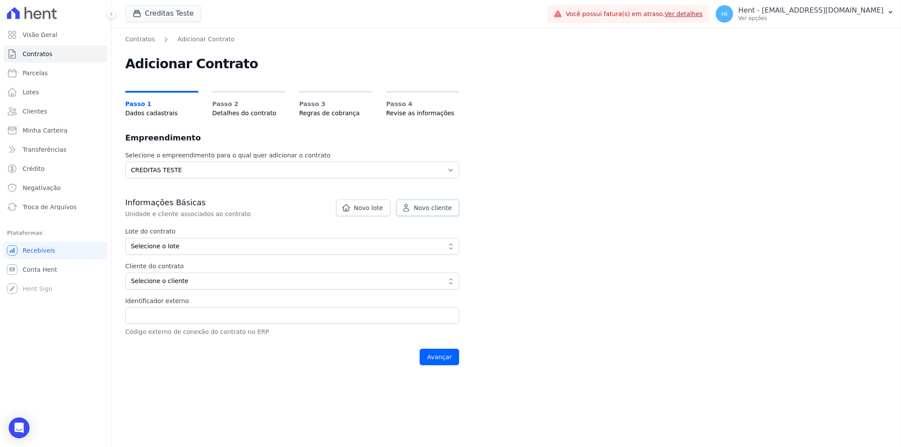
click at [424, 207] on span "Novo cliente" at bounding box center [433, 208] width 38 height 9
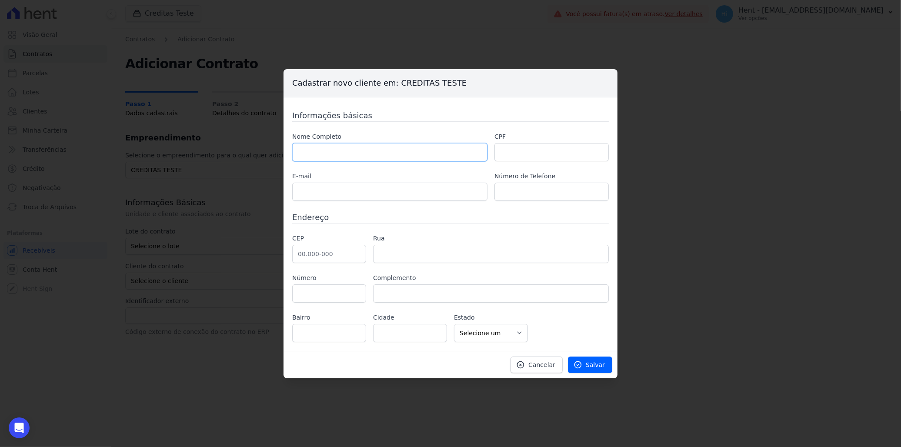
click at [362, 154] on input "text" at bounding box center [389, 152] width 195 height 18
type input "Italo Fernandes de A Oliveira"
type input "[EMAIL_ADDRESS][DOMAIN_NAME]"
click at [529, 155] on input "text" at bounding box center [551, 152] width 114 height 18
type input "41053856822"
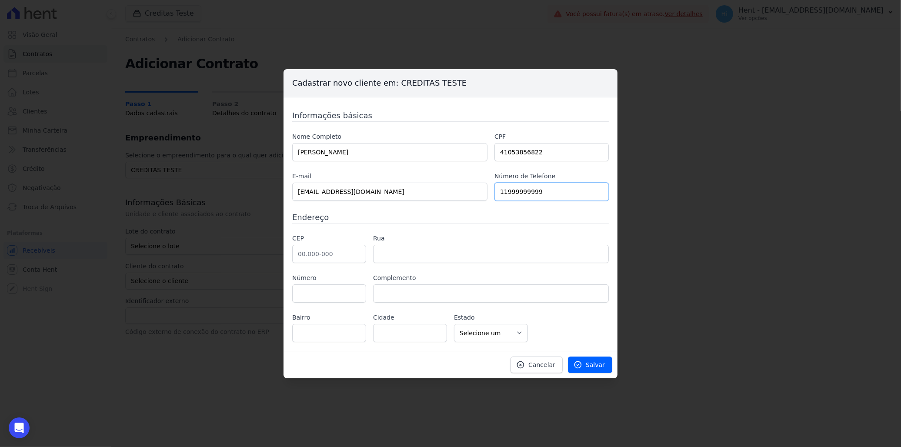
type input "11999999999"
click at [307, 250] on input "text" at bounding box center [329, 254] width 74 height 18
drag, startPoint x: 338, startPoint y: 252, endPoint x: 229, endPoint y: 260, distance: 109.8
click at [229, 260] on div "Cadastrar novo cliente em: CREDITAS TESTE Informações básicas Nome Completo Ita…" at bounding box center [450, 223] width 901 height 447
type input "0"
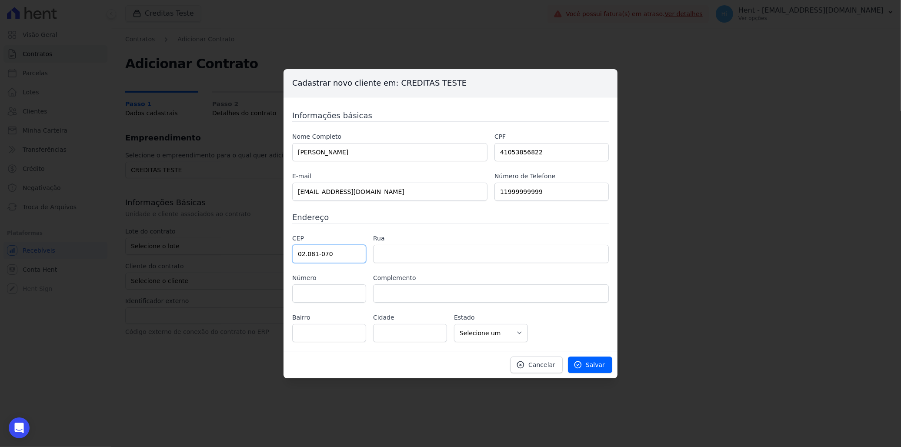
type input "02.081-070"
type input "Rua Nilo Luís Mazzei"
type input "Vila Isolina Mazzei"
type input "São Paulo"
select select "SP"
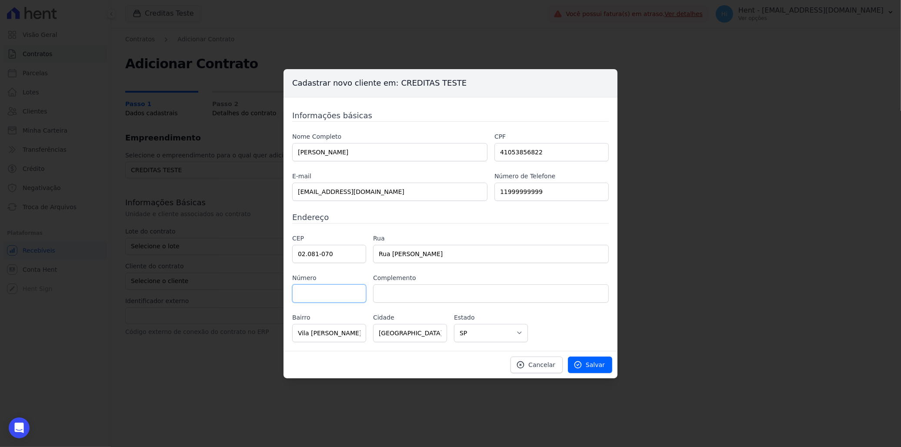
click at [317, 294] on input "text" at bounding box center [329, 293] width 74 height 18
type input "427"
type input "casa 5"
click at [585, 367] on link "Salvar" at bounding box center [590, 365] width 44 height 17
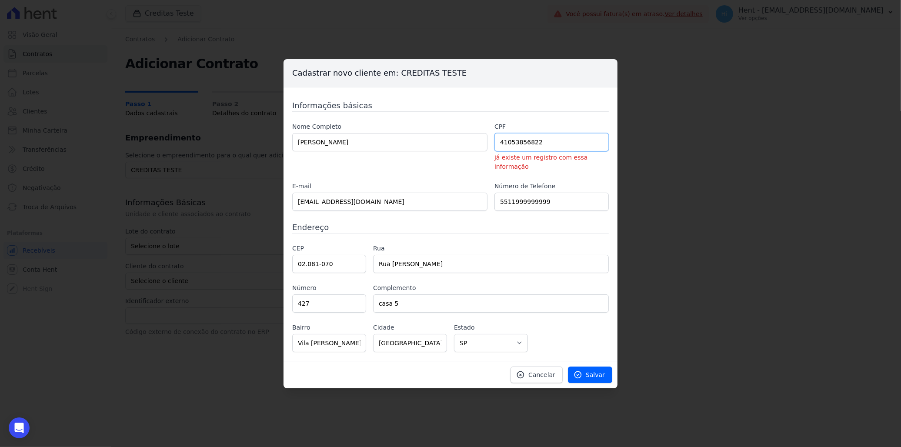
drag, startPoint x: 550, startPoint y: 147, endPoint x: 468, endPoint y: 159, distance: 82.3
click at [468, 159] on div "Nome Completo Italo Fernandes de A Oliveira CPF 41053856822 já existe um regist…" at bounding box center [450, 166] width 317 height 89
click at [544, 371] on span "Cancelar" at bounding box center [541, 374] width 27 height 9
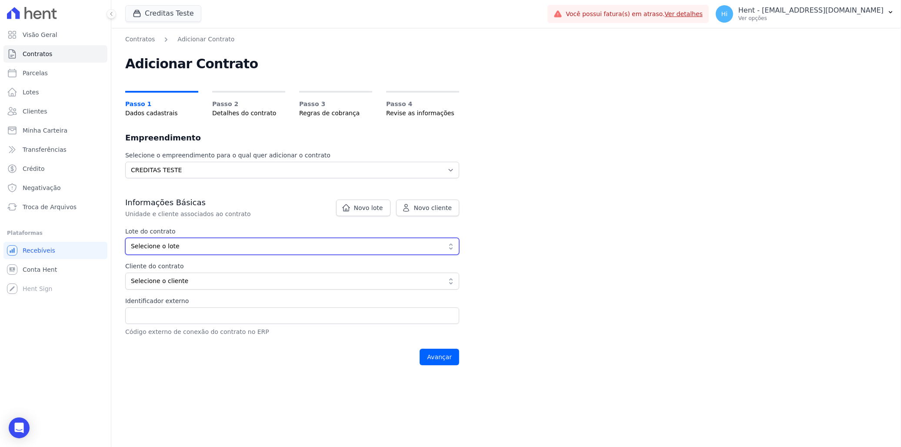
click at [212, 247] on span "Selecione o lote" at bounding box center [286, 246] width 310 height 9
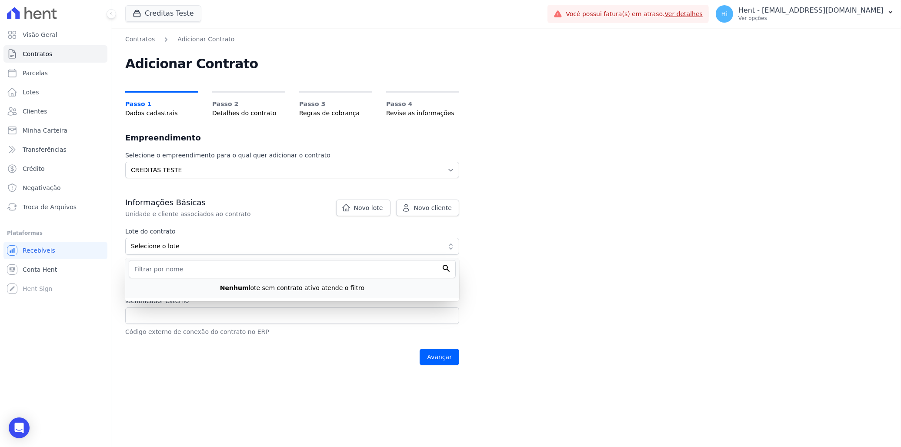
drag, startPoint x: 580, startPoint y: 273, endPoint x: 408, endPoint y: 283, distance: 172.5
click at [576, 275] on div "Contratos Adicionar Contrato Adicionar Contrato Passo 1 Dados cadastrais Passo …" at bounding box center [506, 237] width 790 height 419
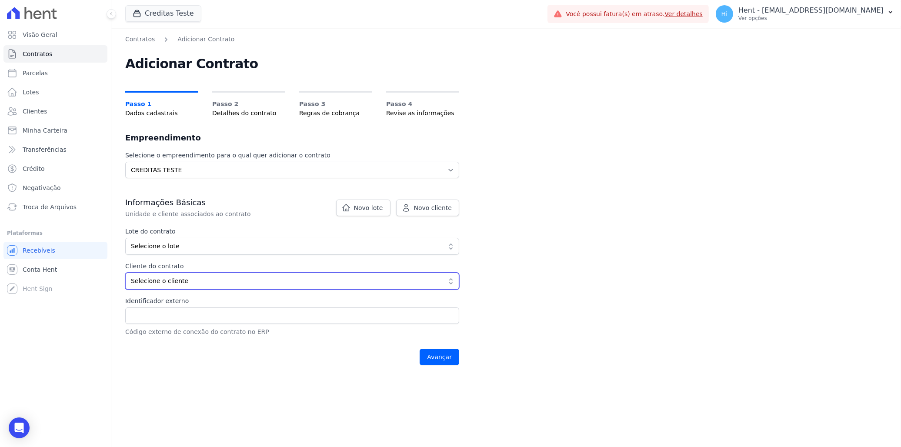
click at [350, 277] on span "Selecione o cliente" at bounding box center [286, 281] width 310 height 9
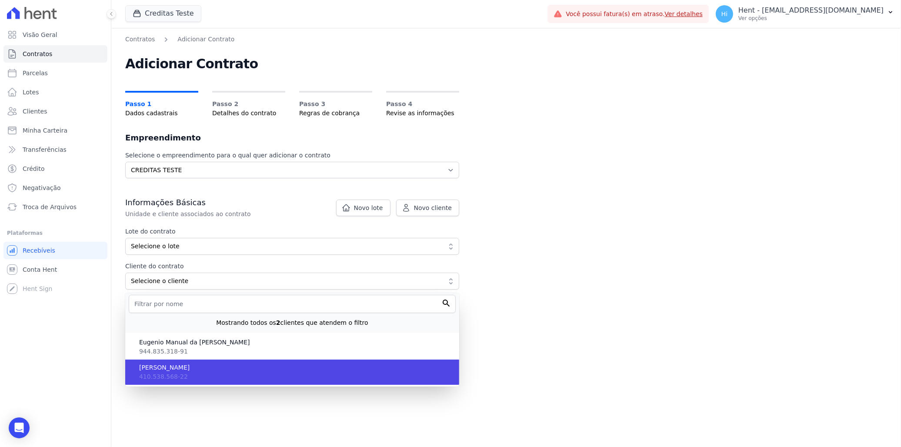
click at [168, 374] on span "410.538.568-22" at bounding box center [163, 376] width 49 height 7
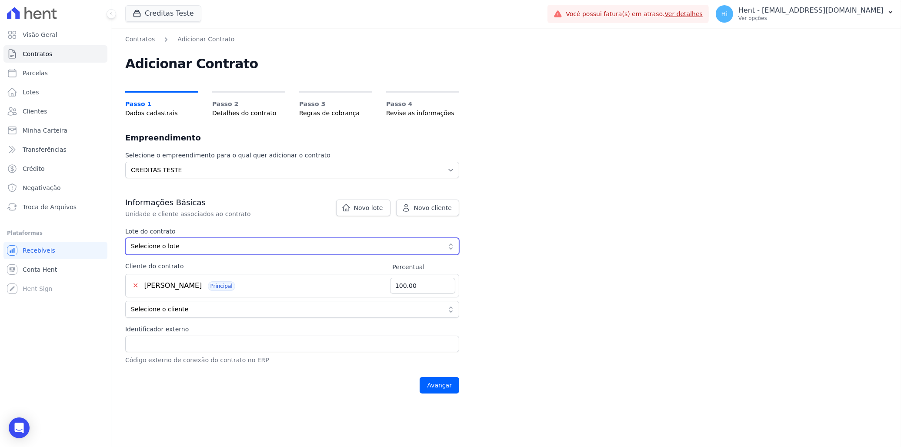
click at [359, 247] on span "Selecione o lote" at bounding box center [286, 246] width 310 height 9
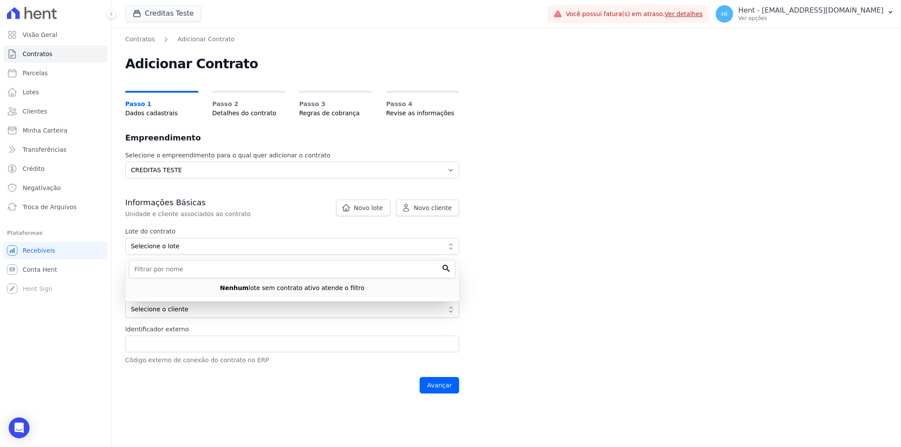
click at [362, 220] on div "Informações Básicas Unidade e cliente associados ao contrato Lote do contrato S…" at bounding box center [292, 280] width 334 height 167
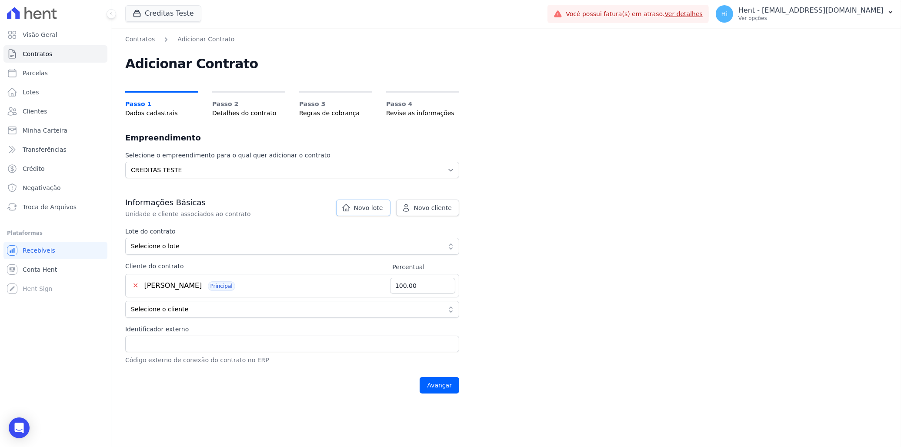
click at [364, 209] on span "Novo lote" at bounding box center [368, 208] width 29 height 9
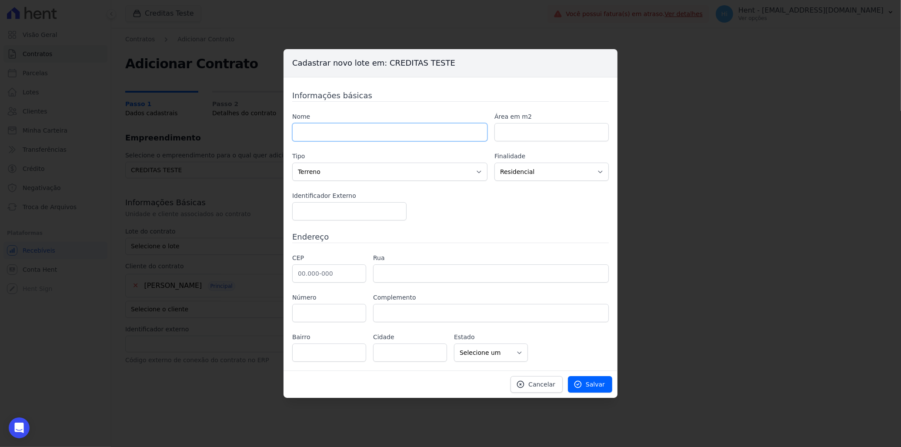
click at [359, 126] on input "text" at bounding box center [389, 132] width 195 height 18
type input "1200"
type input "200"
click at [373, 175] on select "Casa Apartamento Escritório Flat Loja Espaço Comercial Terreno Outros" at bounding box center [389, 172] width 195 height 18
select select "store"
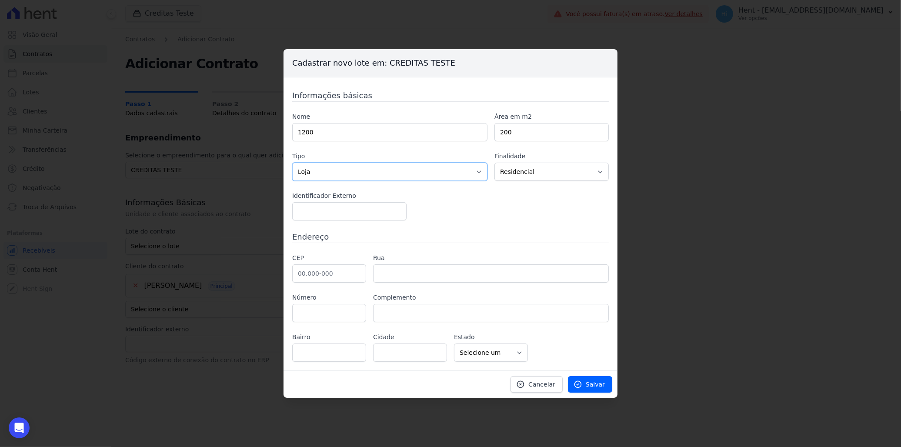
click at [292, 163] on select "Casa Apartamento Escritório Flat Loja Espaço Comercial Terreno Outros" at bounding box center [389, 172] width 195 height 18
click at [558, 175] on select "Residencial Não-residencial Comercial Industrial Misto" at bounding box center [551, 172] width 114 height 18
select select "commercial"
click at [494, 163] on select "Residencial Não-residencial Comercial Industrial Misto" at bounding box center [551, 172] width 114 height 18
click at [361, 214] on input "number" at bounding box center [349, 211] width 114 height 18
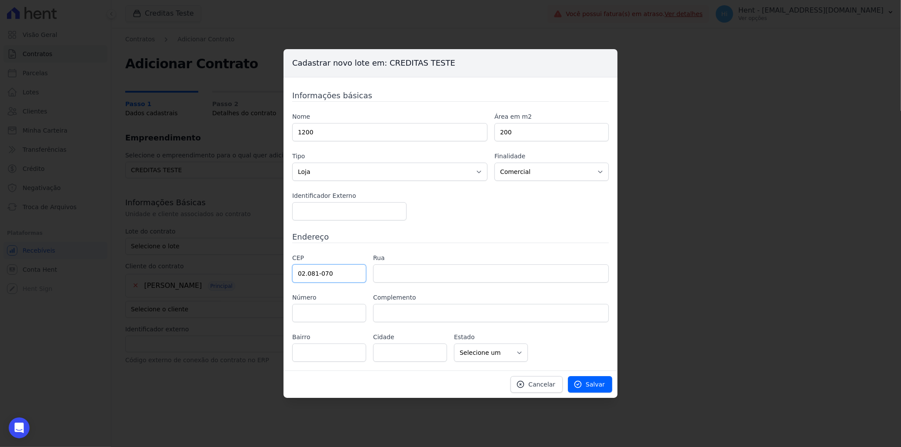
type input "02.081-070"
type input "Rua Nilo Luís Mazzei"
type input "Vila Isolina Mazzei"
type input "São Paulo"
select select "SP"
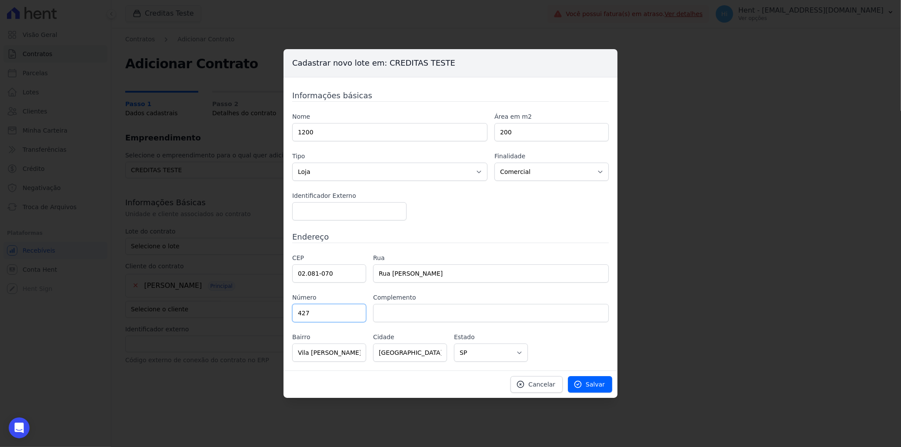
type input "427"
type input "casa 5"
click at [589, 384] on span "Salvar" at bounding box center [595, 384] width 19 height 9
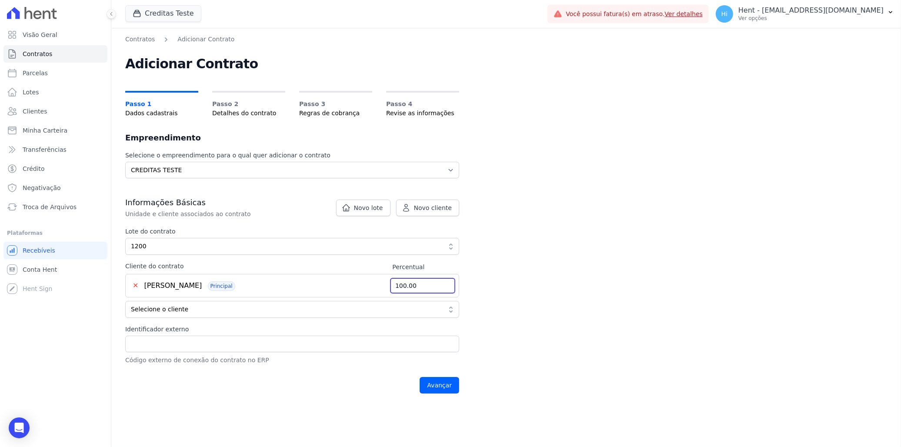
click at [421, 286] on input "100.00" at bounding box center [422, 286] width 65 height 16
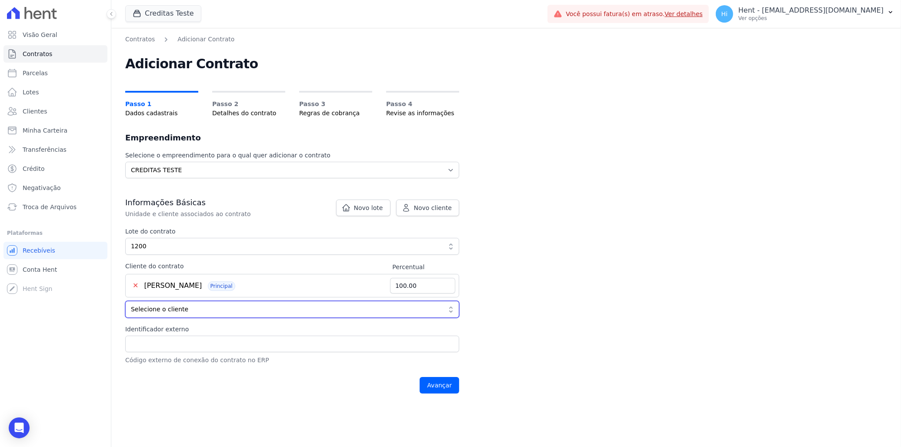
click at [411, 311] on span "Selecione o cliente" at bounding box center [286, 309] width 310 height 9
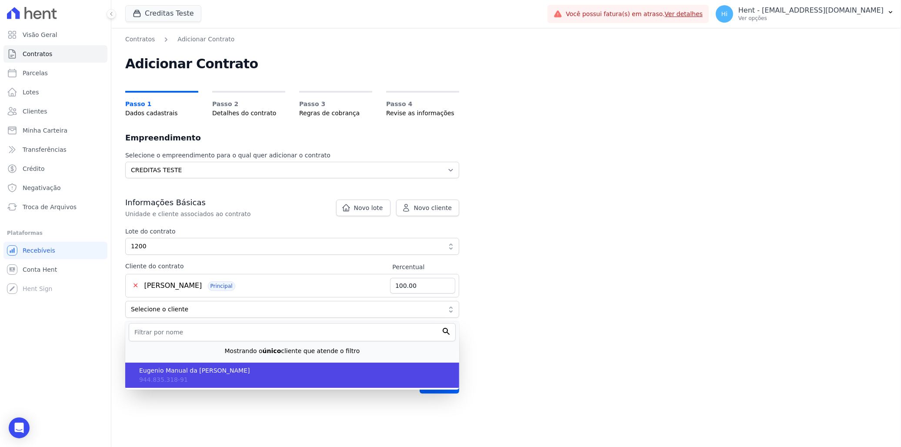
click at [196, 374] on span "Eugenio Manual da Cruz Gomes" at bounding box center [295, 370] width 313 height 9
type input "50.00"
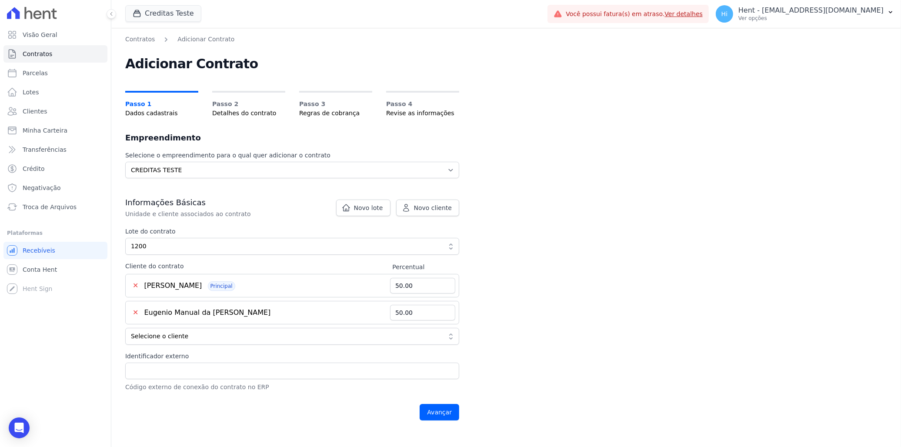
click at [136, 310] on button "✕" at bounding box center [135, 312] width 13 height 10
click at [135, 310] on button "✕" at bounding box center [135, 312] width 13 height 10
click at [134, 314] on button "✕" at bounding box center [135, 312] width 13 height 10
click at [439, 409] on input "Avançar" at bounding box center [440, 412] width 40 height 17
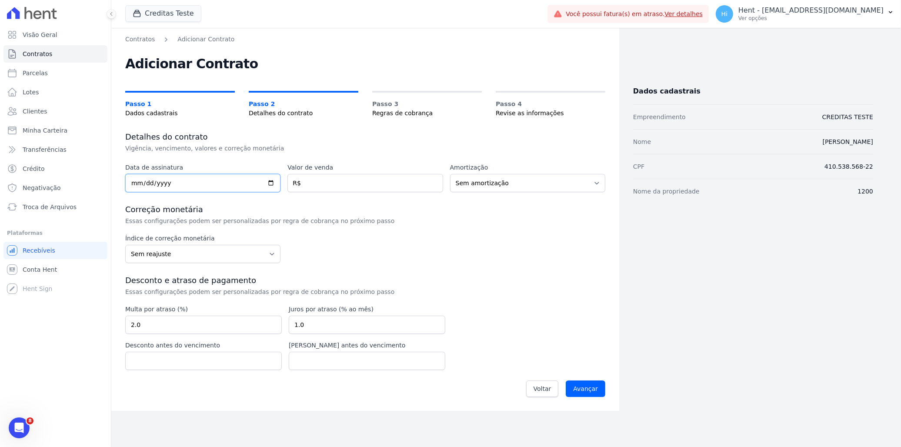
click at [271, 179] on input "date" at bounding box center [202, 183] width 155 height 18
type input "2025-08-01"
click at [328, 184] on input "number" at bounding box center [364, 183] width 155 height 18
type input "250000"
click at [480, 184] on select "Sem amortização Price Sac" at bounding box center [527, 183] width 155 height 18
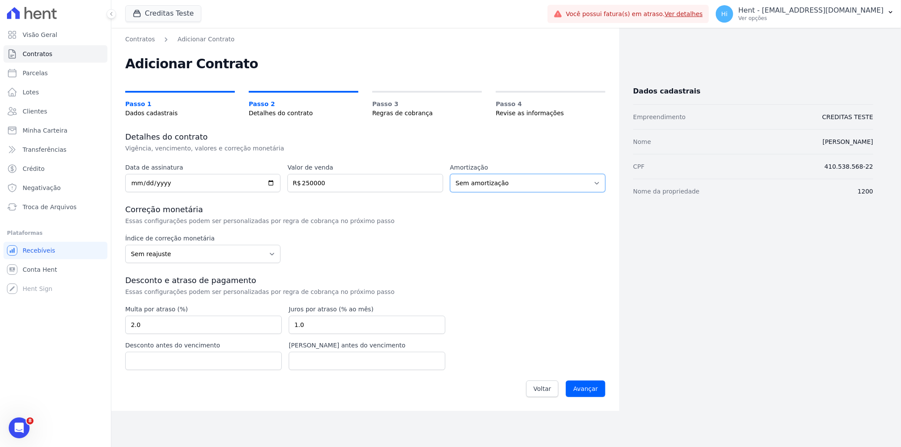
select select "price"
click at [450, 174] on select "Sem amortização Price Sac" at bounding box center [527, 183] width 155 height 18
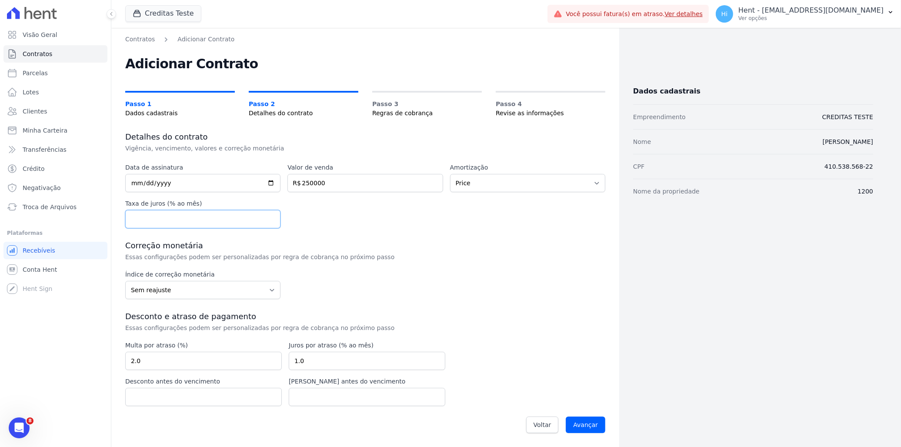
click at [180, 221] on input "number" at bounding box center [202, 219] width 155 height 18
type input "1"
click at [203, 285] on select "Sem reajuste Média dos últimos 12 meses acumulado de INCCM Média dos últimos 12…" at bounding box center [202, 290] width 155 height 18
select select "inccdi"
click at [125, 281] on select "Sem reajuste Média dos últimos 12 meses acumulado de INCCM Média dos últimos 12…" at bounding box center [202, 290] width 155 height 18
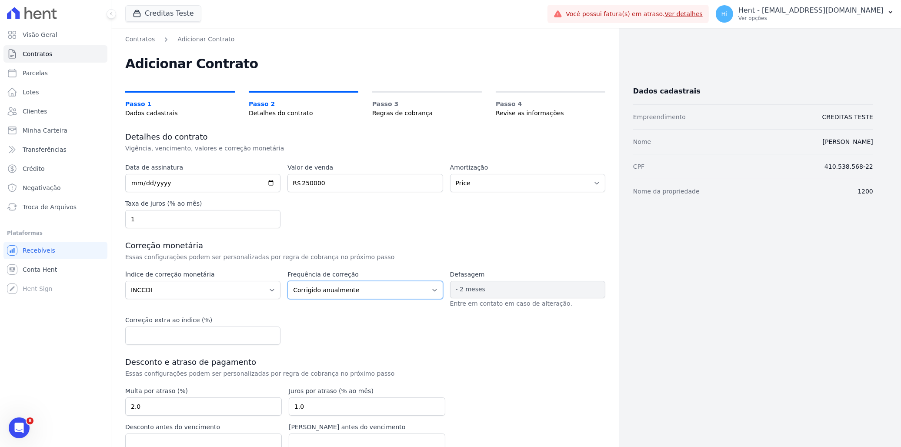
click at [369, 293] on select "Corrigido semestralmente Corrigido mensalmente Corrigido anualmente" at bounding box center [364, 290] width 155 height 18
select select "monthly"
click at [287, 281] on select "Corrigido semestralmente Corrigido mensalmente Corrigido anualmente" at bounding box center [364, 290] width 155 height 18
drag, startPoint x: 484, startPoint y: 290, endPoint x: 452, endPoint y: 291, distance: 32.2
click at [452, 291] on span "- 2 meses" at bounding box center [527, 289] width 155 height 17
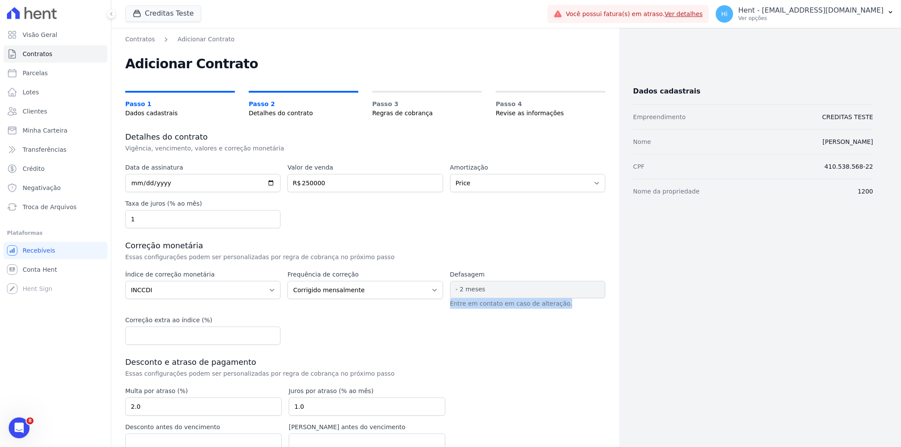
drag, startPoint x: 452, startPoint y: 291, endPoint x: 553, endPoint y: 307, distance: 101.7
click at [553, 307] on div "Índice de correção monetária Sem reajuste Média dos últimos 12 meses acumulado …" at bounding box center [365, 307] width 480 height 75
click at [20, 422] on icon "Abertura do Messenger da Intercom" at bounding box center [18, 427] width 14 height 14
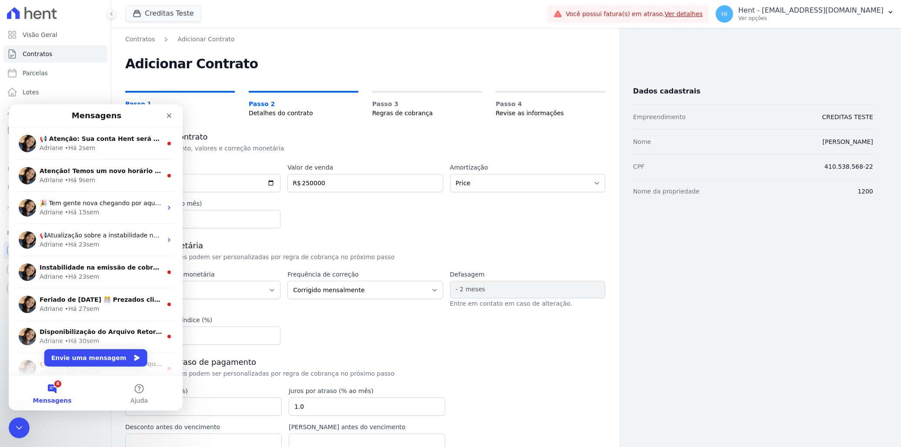
click at [357, 319] on div "Índice de correção monetária Sem reajuste Média dos últimos 12 meses acumulado …" at bounding box center [365, 307] width 480 height 75
click at [16, 426] on icon "Encerramento do Messenger da Intercom" at bounding box center [18, 426] width 10 height 10
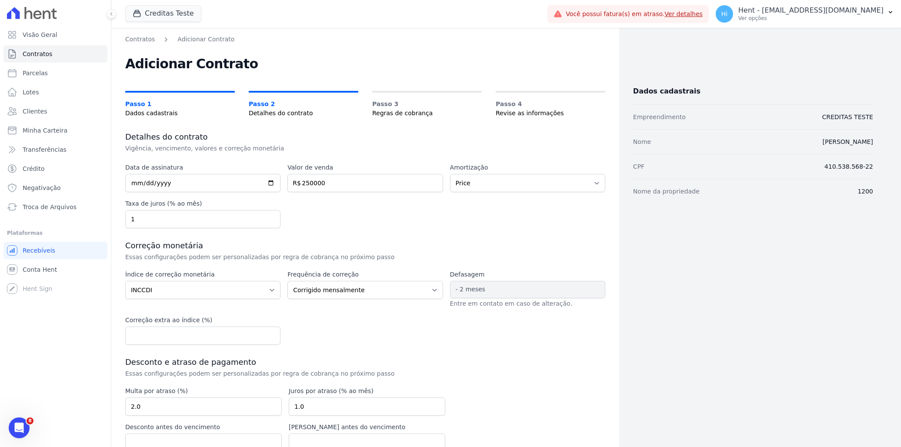
click at [188, 341] on input "number" at bounding box center [202, 336] width 155 height 18
type input "0.5"
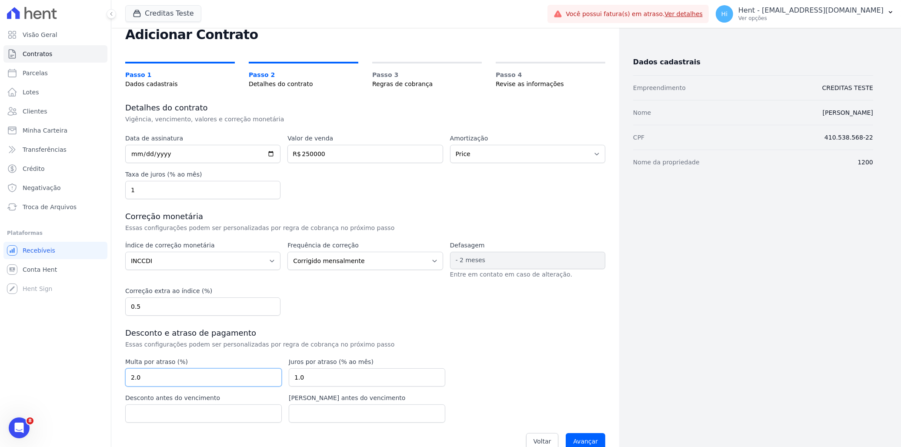
scroll to position [45, 0]
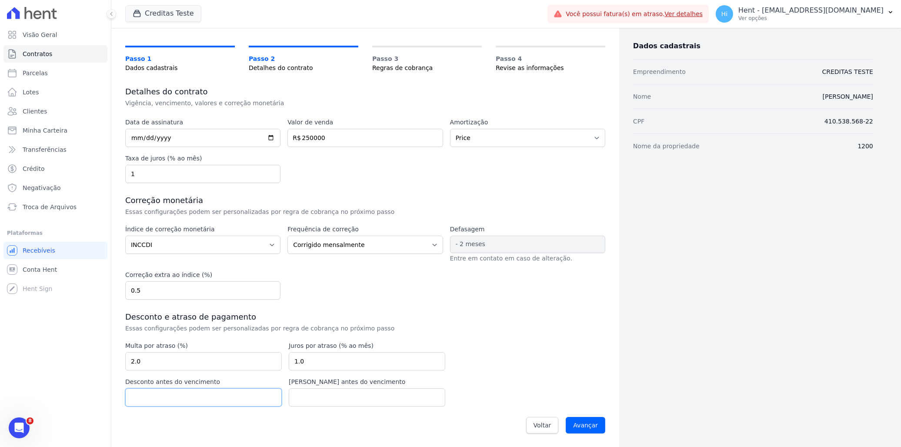
click at [208, 401] on input "number" at bounding box center [203, 397] width 157 height 18
type input "10"
type input "1"
click at [95, 403] on div "Visão Geral Contratos Parcelas Lotes Clientes Minha Carteira Transferências Cré…" at bounding box center [450, 223] width 901 height 447
drag, startPoint x: 313, startPoint y: 393, endPoint x: 280, endPoint y: 428, distance: 48.0
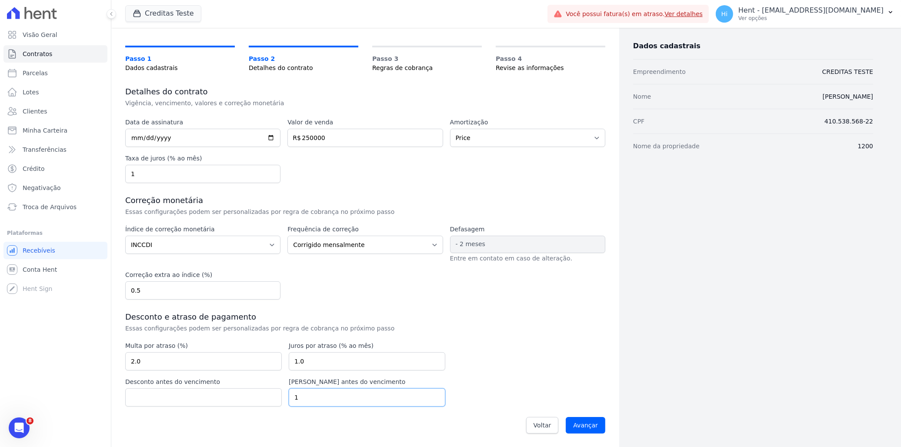
click at [264, 411] on div "Data de assinatura 2025-08-01 Valor de venda 250000 R$ Amortização Sem amortiza…" at bounding box center [365, 278] width 480 height 321
click at [211, 401] on input "number" at bounding box center [203, 397] width 157 height 18
type input "10"
click at [499, 362] on div "Data de assinatura 2025-08-01 Valor de venda 250000 R$ Amortização Sem amortiza…" at bounding box center [365, 278] width 480 height 321
click at [312, 137] on input "250000" at bounding box center [364, 138] width 155 height 18
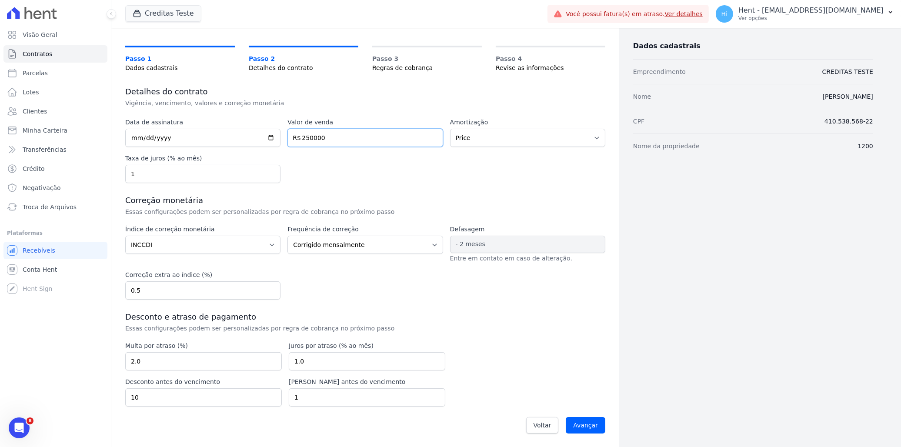
drag, startPoint x: 310, startPoint y: 136, endPoint x: 347, endPoint y: 137, distance: 37.0
click at [347, 137] on input "250000" at bounding box center [364, 138] width 155 height 18
click at [320, 133] on input "250000" at bounding box center [364, 138] width 155 height 18
drag, startPoint x: 317, startPoint y: 137, endPoint x: 283, endPoint y: 143, distance: 34.7
click at [280, 141] on div "Data de assinatura 2025-08-01 Valor de venda 250000 R$ Amortização Sem amortiza…" at bounding box center [365, 150] width 480 height 65
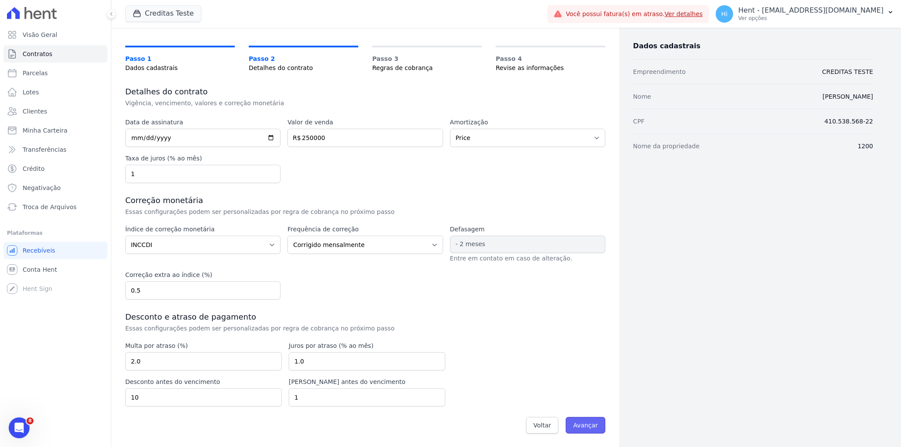
click at [581, 427] on input "Avançar" at bounding box center [586, 425] width 40 height 17
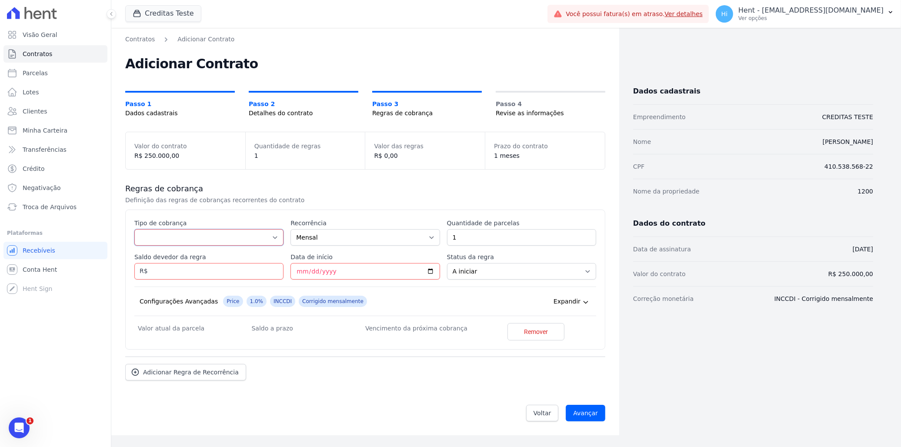
click at [267, 230] on select "Parcela Normal Entrada Sinal Intercalada Chaves Pré-chaves Pós-chaves Impostos …" at bounding box center [208, 237] width 149 height 17
select select "standard"
click at [134, 229] on select "Parcela Normal Entrada Sinal Intercalada Chaves Pré-chaves Pós-chaves Impostos …" at bounding box center [208, 237] width 149 height 17
drag, startPoint x: 486, startPoint y: 239, endPoint x: 430, endPoint y: 238, distance: 56.1
click at [431, 239] on div "Esse tipo de parcela não entra no saldo devedor do contrato. Tipo de cobrança P…" at bounding box center [365, 280] width 462 height 122
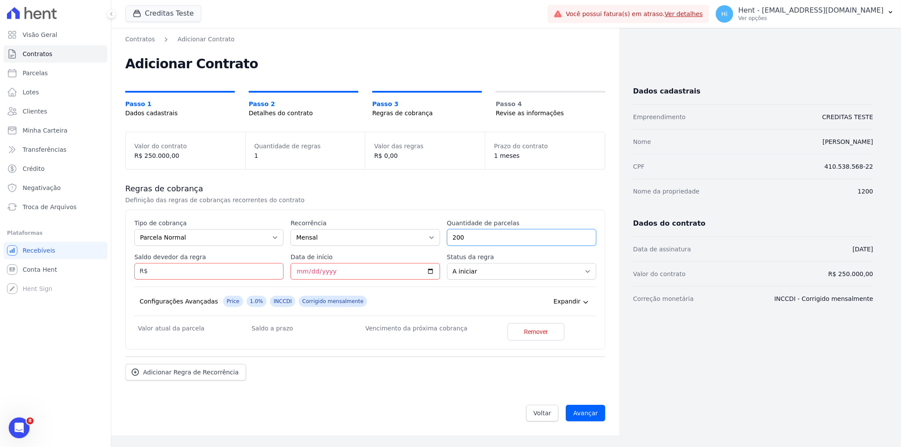
type input "200"
paste input "250000"
click at [433, 270] on input "Data de início" at bounding box center [364, 271] width 149 height 17
click at [234, 310] on div "Configurações Avançadas Price 1.0% INCCDI Corrigido mensalmente Expandir" at bounding box center [365, 302] width 462 height 30
drag, startPoint x: 170, startPoint y: 337, endPoint x: 146, endPoint y: 337, distance: 24.4
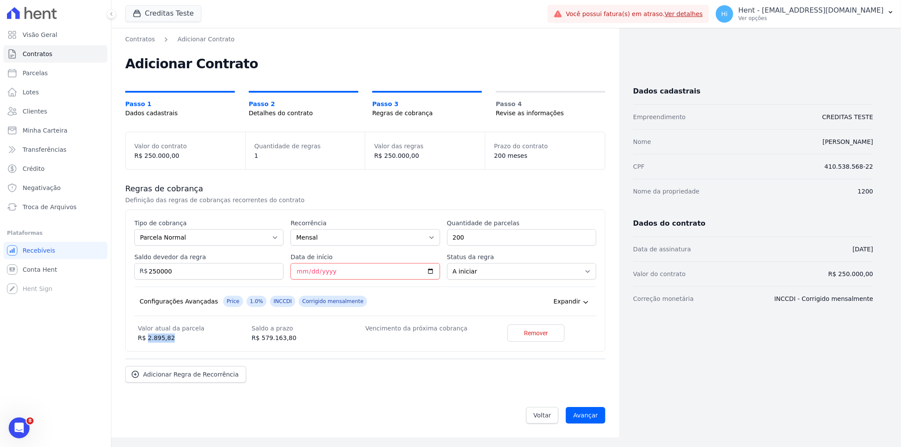
click at [146, 337] on dd "R$ 2.895,82" at bounding box center [194, 338] width 113 height 9
drag, startPoint x: 146, startPoint y: 337, endPoint x: 237, endPoint y: 340, distance: 91.8
click at [237, 340] on dd "R$ 2.895,82" at bounding box center [194, 338] width 113 height 9
drag, startPoint x: 250, startPoint y: 337, endPoint x: 290, endPoint y: 338, distance: 40.0
click at [290, 338] on div "Valor atual da parcela R$ 2.895,82 Saldo a prazo R$ 579.163,80 Vencimento da pr…" at bounding box center [365, 333] width 462 height 20
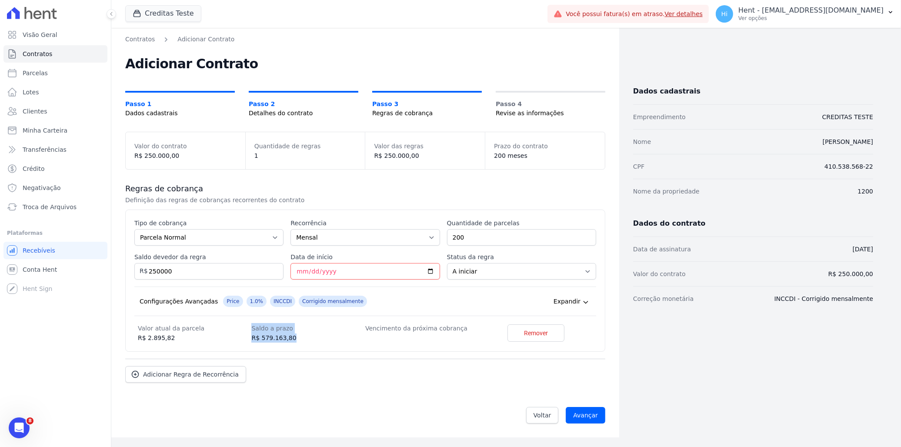
drag, startPoint x: 290, startPoint y: 338, endPoint x: 270, endPoint y: 338, distance: 20.0
click at [270, 338] on dd "R$ 579.163,80" at bounding box center [308, 338] width 114 height 9
drag, startPoint x: 240, startPoint y: 300, endPoint x: 250, endPoint y: 301, distance: 9.6
click at [250, 301] on span "1.0%" at bounding box center [257, 301] width 20 height 11
click at [429, 271] on input "Data de início" at bounding box center [364, 271] width 149 height 17
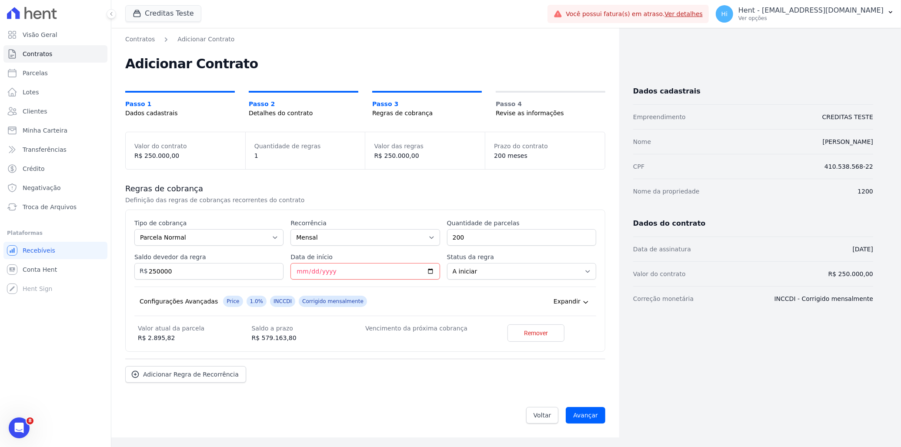
click at [245, 312] on div "Configurações Avançadas Price 1.0% INCCDI Corrigido mensalmente Expandir" at bounding box center [365, 302] width 462 height 30
drag, startPoint x: 147, startPoint y: 337, endPoint x: 173, endPoint y: 339, distance: 26.1
click at [173, 339] on dd "R$ 2.895,82" at bounding box center [194, 338] width 113 height 9
drag, startPoint x: 173, startPoint y: 339, endPoint x: 167, endPoint y: 271, distance: 68.5
click at [167, 271] on input "250000" at bounding box center [208, 271] width 149 height 17
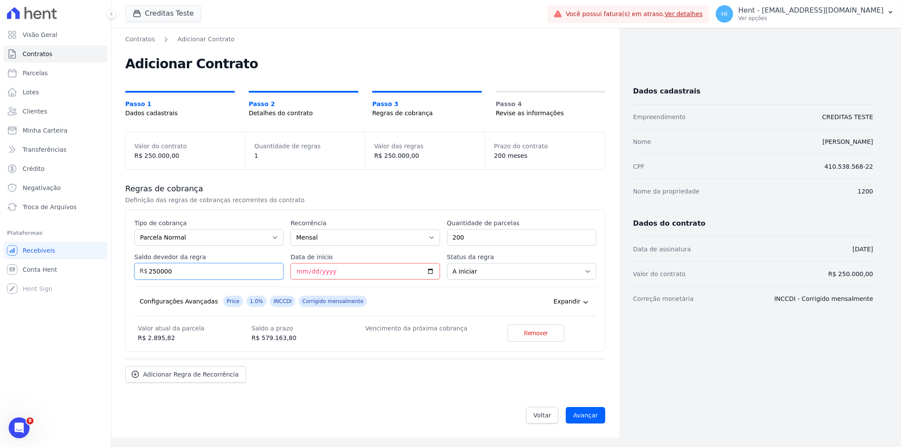
drag, startPoint x: 177, startPoint y: 272, endPoint x: 123, endPoint y: 274, distance: 53.1
click at [123, 274] on div "Contratos Adicionar Contrato Adicionar Contrato Passo 1 Dados cadastrais Passo …" at bounding box center [365, 233] width 508 height 410
click at [186, 297] on div "Configurações Avançadas" at bounding box center [179, 301] width 78 height 9
click at [179, 270] on input "10000" at bounding box center [208, 271] width 149 height 17
type input "100000"
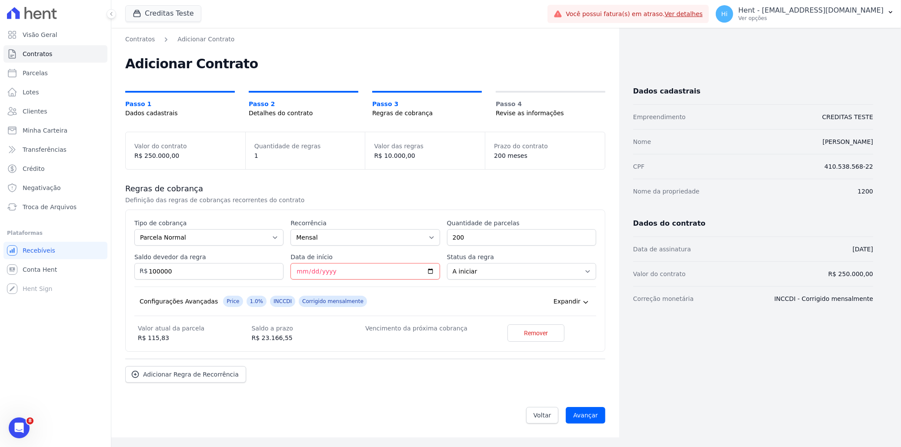
click at [176, 290] on div "Configurações Avançadas Price 1.0% INCCDI Corrigido mensalmente Expandir" at bounding box center [365, 302] width 462 height 30
click at [436, 234] on div "Esse tipo de parcela não entra no saldo devedor do contrato. Tipo de cobrança P…" at bounding box center [365, 281] width 462 height 124
type input "120"
click at [431, 257] on label "Data de início" at bounding box center [364, 257] width 149 height 9
click at [431, 263] on input "Data de início" at bounding box center [364, 271] width 149 height 17
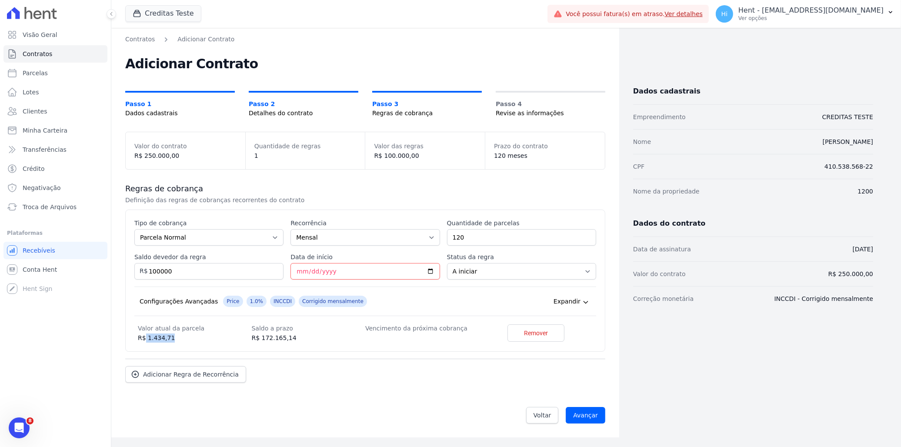
drag, startPoint x: 144, startPoint y: 341, endPoint x: 173, endPoint y: 341, distance: 28.7
click at [173, 341] on dd "R$ 1.434,71" at bounding box center [194, 338] width 113 height 9
click at [280, 337] on dd "R$ 172.165,14" at bounding box center [308, 338] width 114 height 9
drag, startPoint x: 261, startPoint y: 336, endPoint x: 297, endPoint y: 336, distance: 36.5
click at [297, 336] on dd "R$ 172.165,14" at bounding box center [308, 338] width 114 height 9
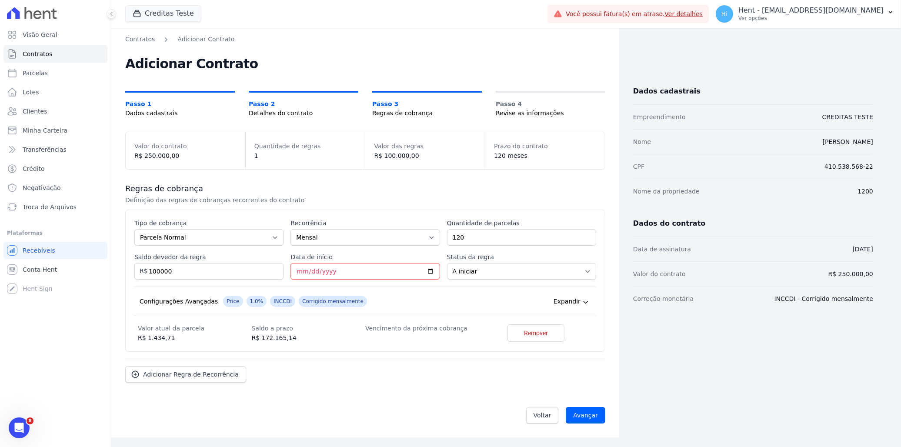
click at [427, 303] on div "Configurações Avançadas Price 1.0% INCCDI Corrigido mensalmente Expandir" at bounding box center [365, 302] width 462 height 30
drag, startPoint x: 176, startPoint y: 157, endPoint x: 134, endPoint y: 157, distance: 42.6
click at [134, 157] on div "Valor do contrato R$ 250.000,00" at bounding box center [186, 150] width 120 height 37
click at [430, 271] on input "Data de início" at bounding box center [364, 271] width 149 height 17
type input "2025-09-04"
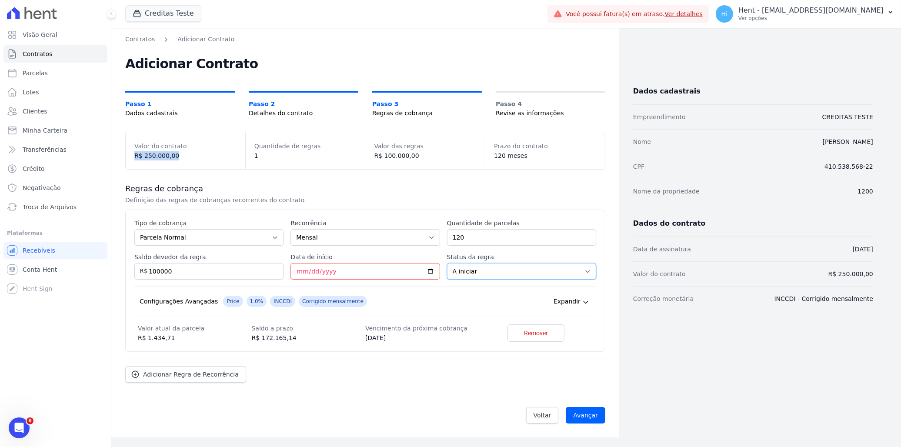
click at [572, 272] on select "A iniciar Em aberto" at bounding box center [521, 271] width 149 height 17
click at [447, 263] on select "A iniciar Em aberto" at bounding box center [521, 271] width 149 height 17
click at [196, 377] on span "Adicionar Regra de Recorrência" at bounding box center [191, 374] width 96 height 9
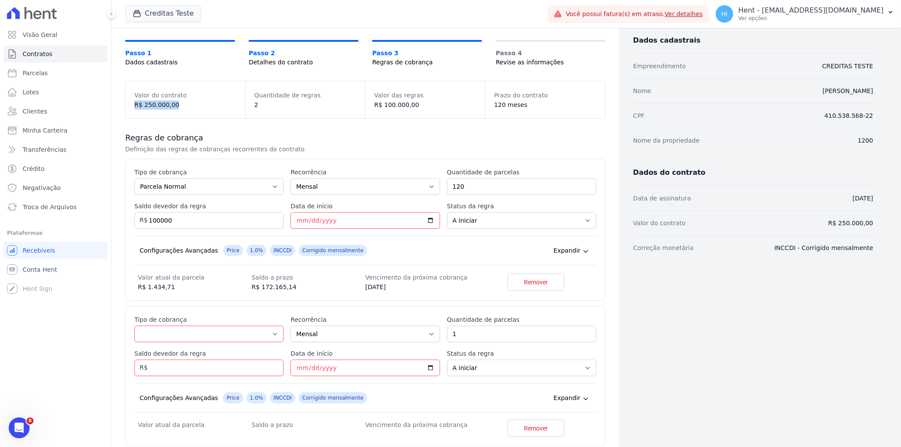
scroll to position [136, 0]
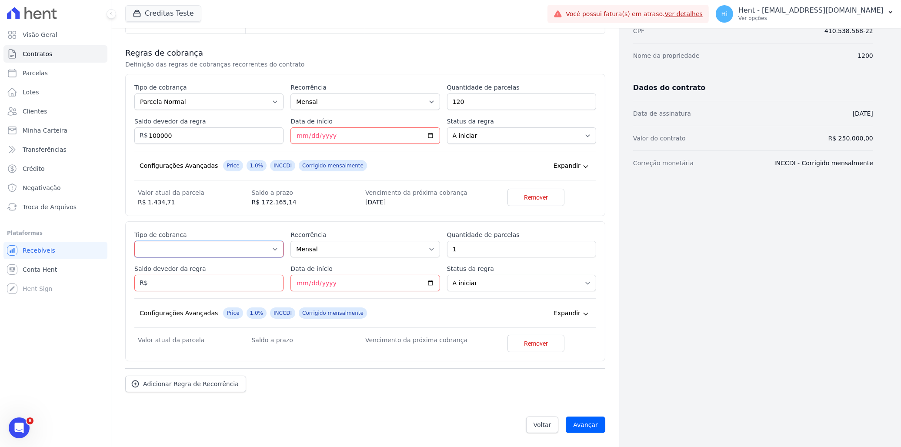
click at [256, 245] on select "Parcela Normal Entrada Sinal Intercalada Chaves Pré-chaves Pós-chaves Impostos …" at bounding box center [208, 249] width 149 height 17
select select "interleaved"
click at [134, 241] on select "Parcela Normal Entrada Sinal Intercalada Chaves Pré-chaves Pós-chaves Impostos …" at bounding box center [208, 249] width 149 height 17
click at [358, 248] on select "Mensal Bimestral Trimestral Semestral Anual" at bounding box center [364, 249] width 149 height 17
select select "12"
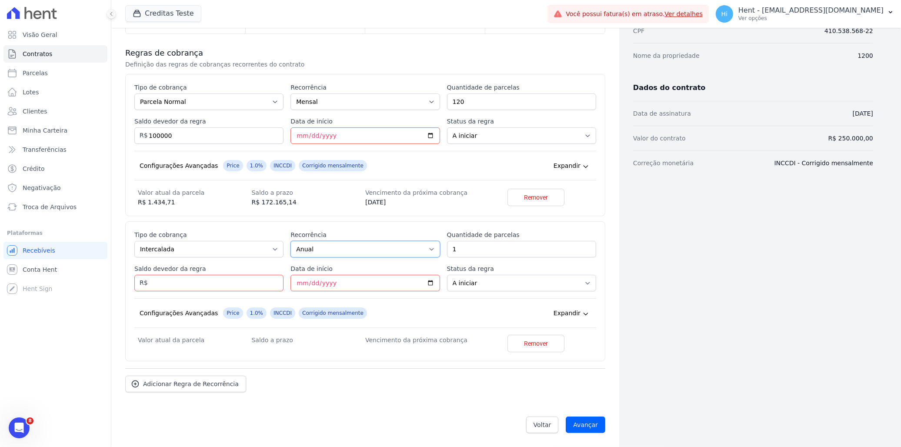
click at [290, 241] on select "Mensal Bimestral Trimestral Semestral Anual" at bounding box center [364, 249] width 149 height 17
drag, startPoint x: 485, startPoint y: 248, endPoint x: 435, endPoint y: 246, distance: 49.6
click at [437, 244] on div "Esse tipo de parcela não entra no saldo devedor do contrato. Tipo de cobrança P…" at bounding box center [365, 291] width 462 height 122
type input "10"
click at [220, 282] on input "Saldo devedor da regra" at bounding box center [208, 283] width 149 height 17
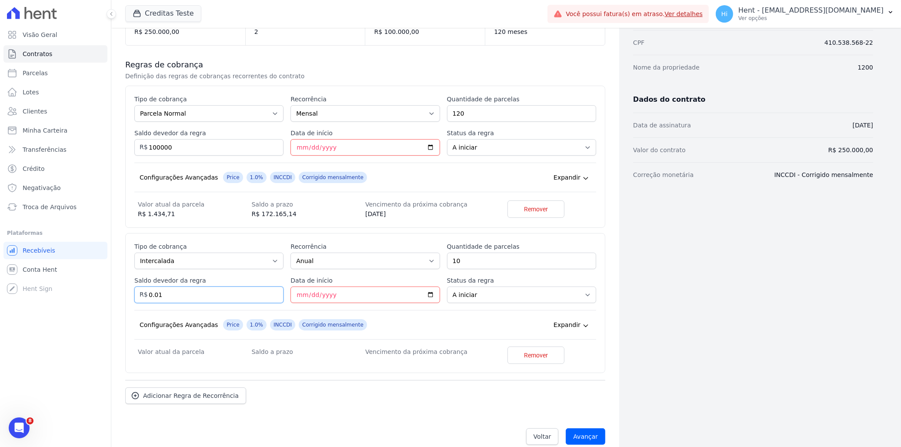
scroll to position [88, 0]
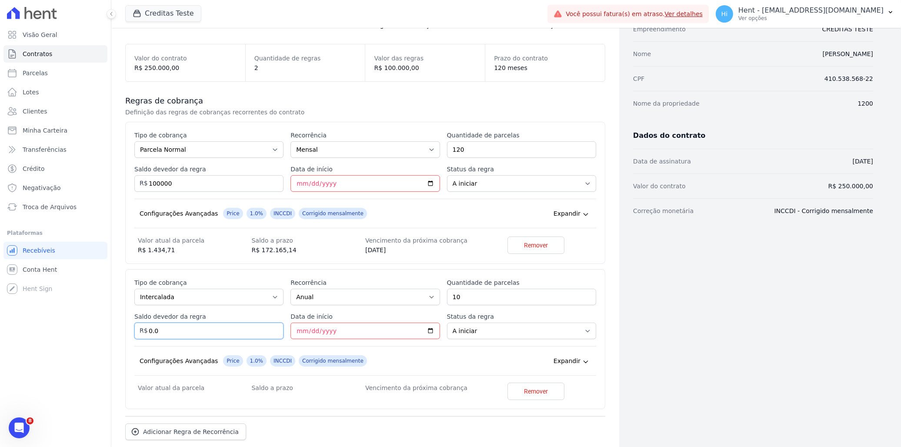
type input "0"
type input "150000"
click at [429, 333] on input "Data de início" at bounding box center [364, 331] width 149 height 17
type input "2026-09-10"
drag, startPoint x: 177, startPoint y: 397, endPoint x: 146, endPoint y: 397, distance: 30.9
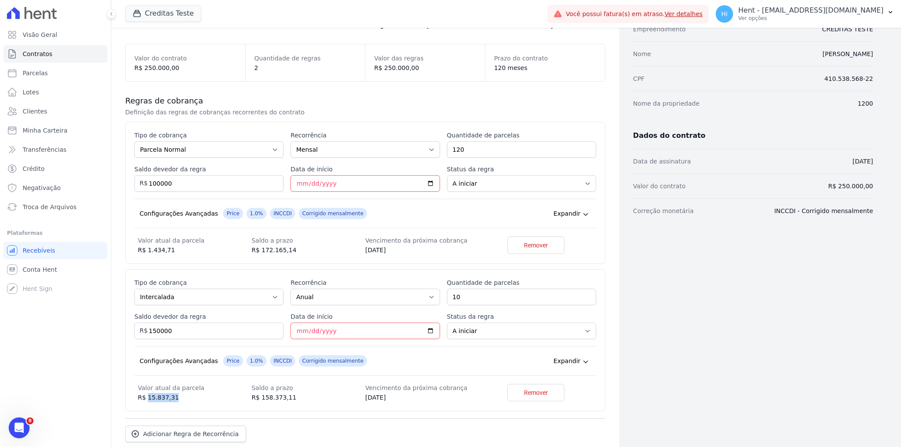
click at [146, 397] on dd "R$ 15.837,31" at bounding box center [194, 397] width 113 height 9
drag, startPoint x: 146, startPoint y: 397, endPoint x: 234, endPoint y: 403, distance: 87.6
click at [234, 403] on div "Esse tipo de parcela não entra no saldo devedor do contrato. Tipo de cobrança P…" at bounding box center [365, 340] width 480 height 142
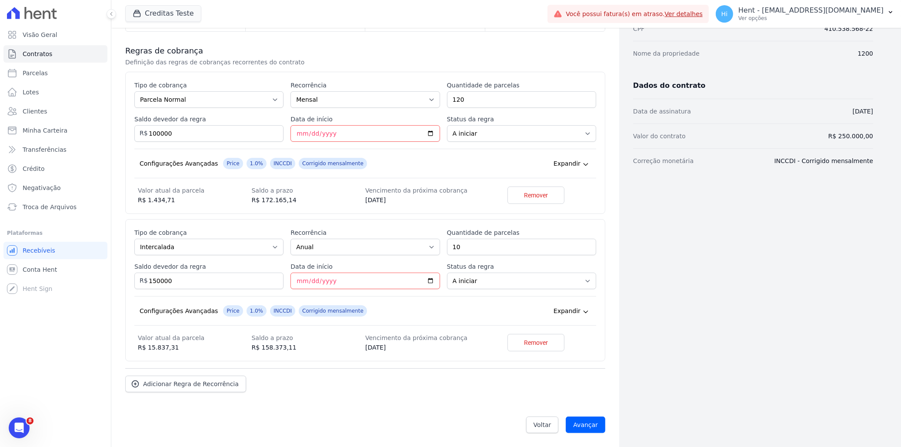
scroll to position [138, 0]
click at [585, 428] on input "Avançar" at bounding box center [586, 425] width 40 height 17
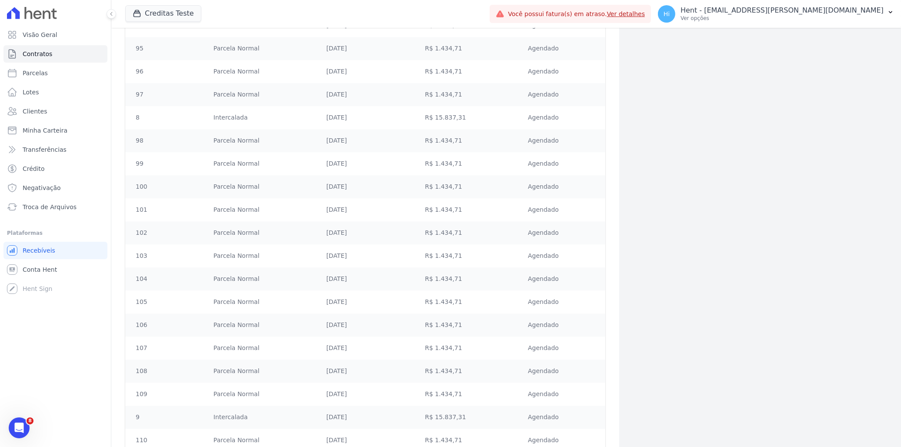
scroll to position [2790, 0]
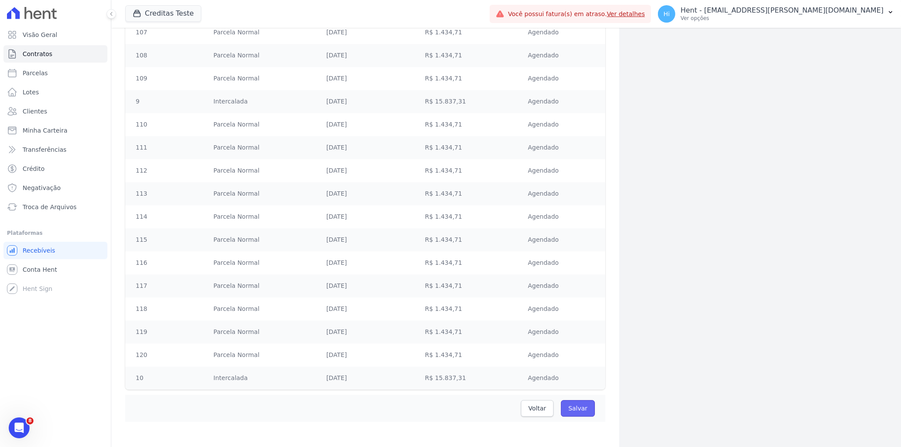
click at [572, 404] on input "Salvar" at bounding box center [578, 408] width 34 height 17
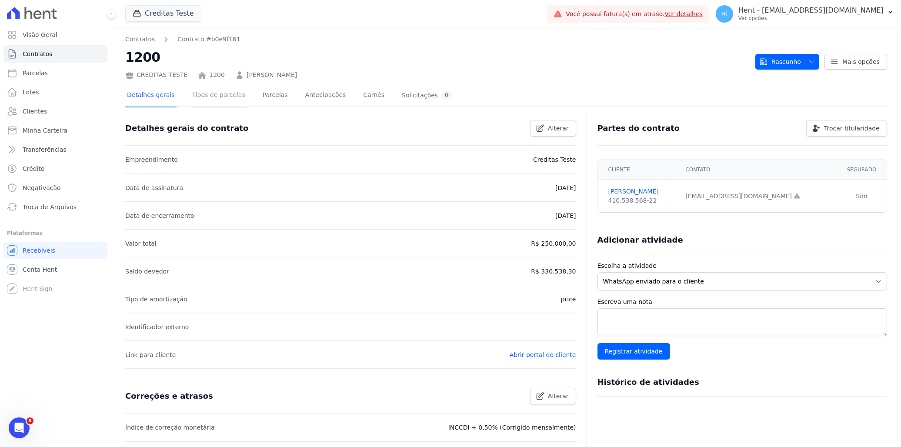
click at [204, 101] on link "Tipos de parcelas" at bounding box center [218, 95] width 57 height 23
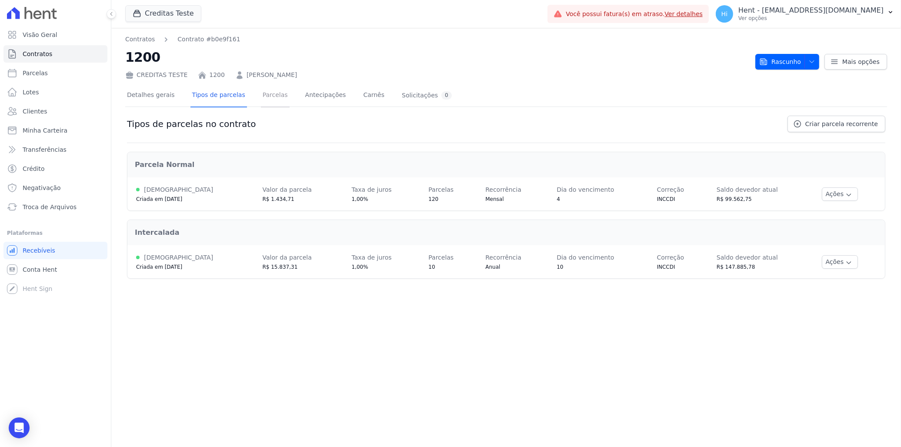
click at [265, 94] on link "Parcelas" at bounding box center [275, 95] width 29 height 23
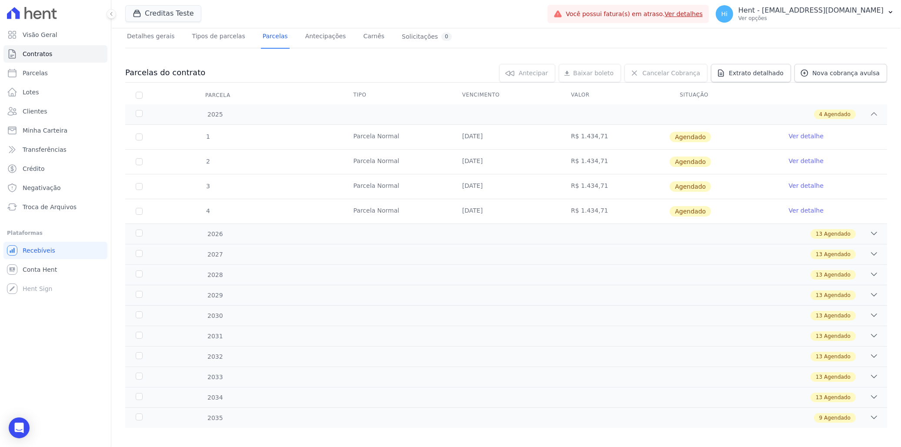
scroll to position [66, 0]
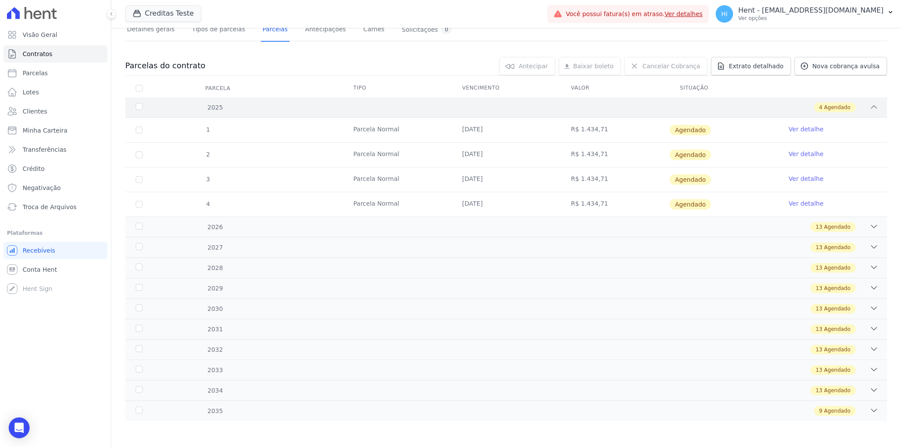
click at [214, 107] on div "4 Agendado" at bounding box center [544, 108] width 670 height 10
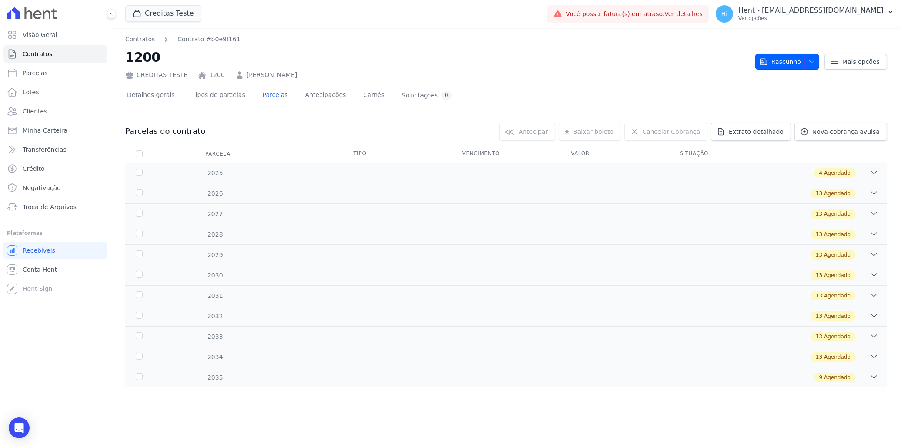
click at [811, 60] on icon "button" at bounding box center [811, 61] width 7 height 7
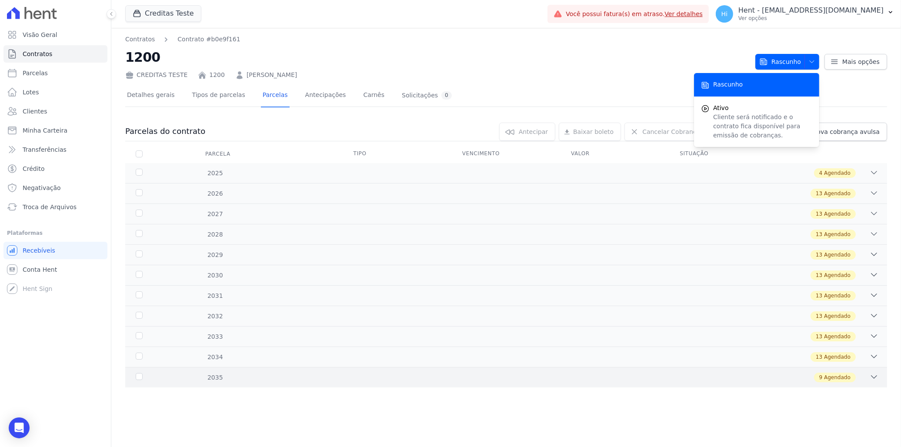
click at [827, 374] on span "Agendado" at bounding box center [837, 378] width 27 height 8
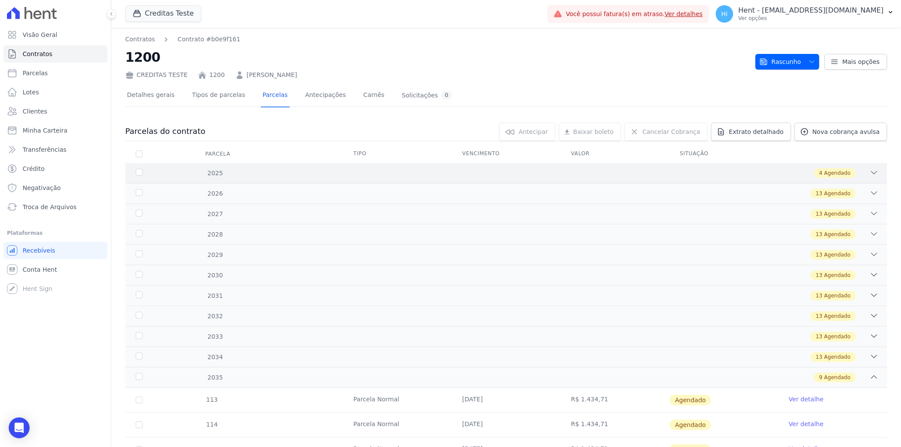
click at [824, 175] on span "Agendado" at bounding box center [837, 173] width 27 height 8
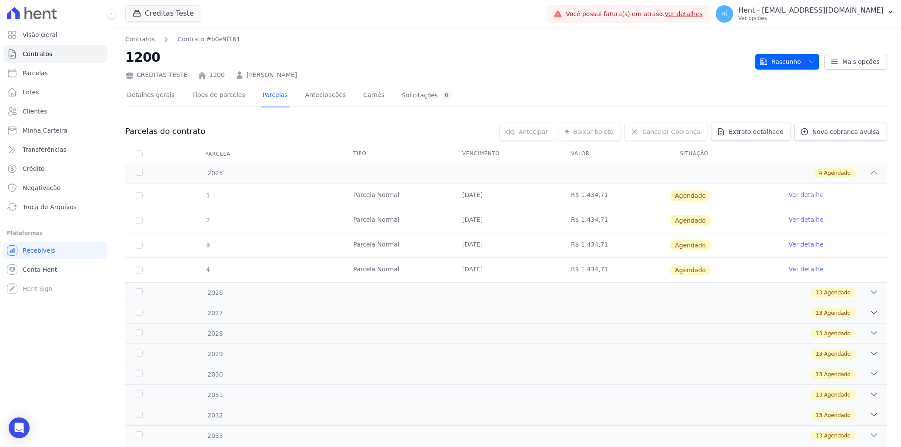
click at [801, 197] on link "Ver detalhe" at bounding box center [806, 194] width 35 height 9
click at [792, 57] on span "Rascunho" at bounding box center [780, 62] width 42 height 16
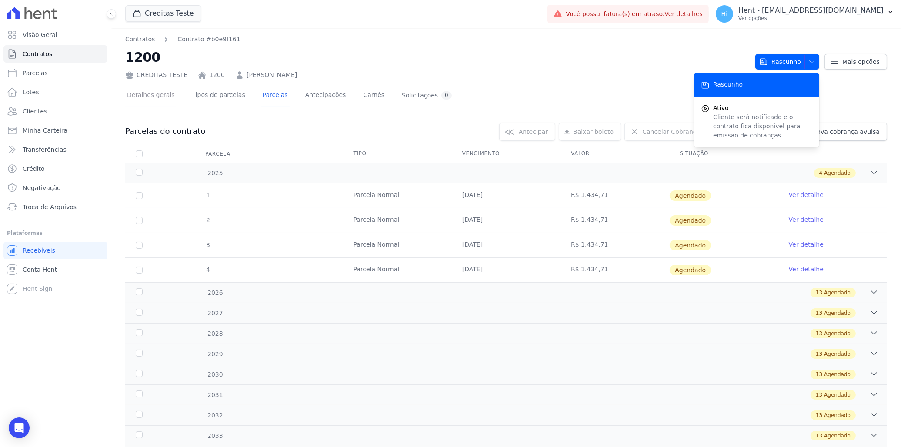
click at [157, 92] on link "Detalhes gerais" at bounding box center [150, 95] width 51 height 23
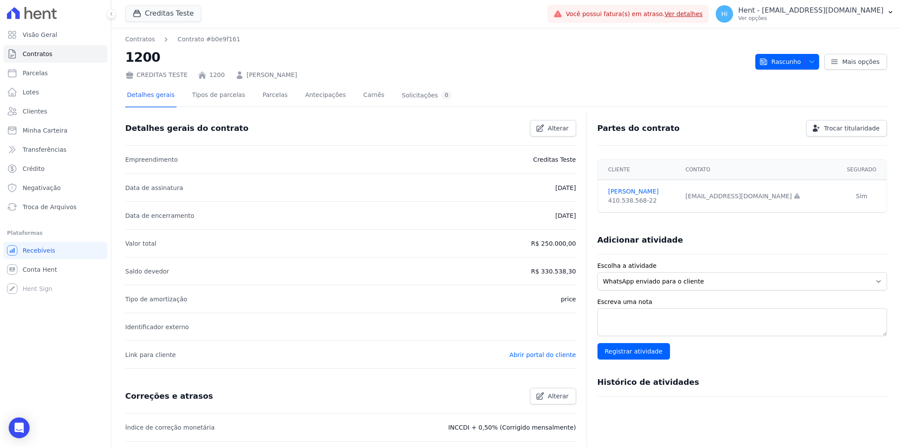
drag, startPoint x: 683, startPoint y: 199, endPoint x: 758, endPoint y: 203, distance: 74.9
click at [758, 203] on td "italo.fernandes@e-arke.com Email e telefone não confirmados." at bounding box center [758, 196] width 157 height 33
drag, startPoint x: 758, startPoint y: 203, endPoint x: 738, endPoint y: 77, distance: 128.2
click at [728, 74] on div "CREDITAS TESTE 1200 Italo Teste" at bounding box center [436, 73] width 623 height 13
click at [782, 54] on span "Rascunho" at bounding box center [780, 62] width 42 height 16
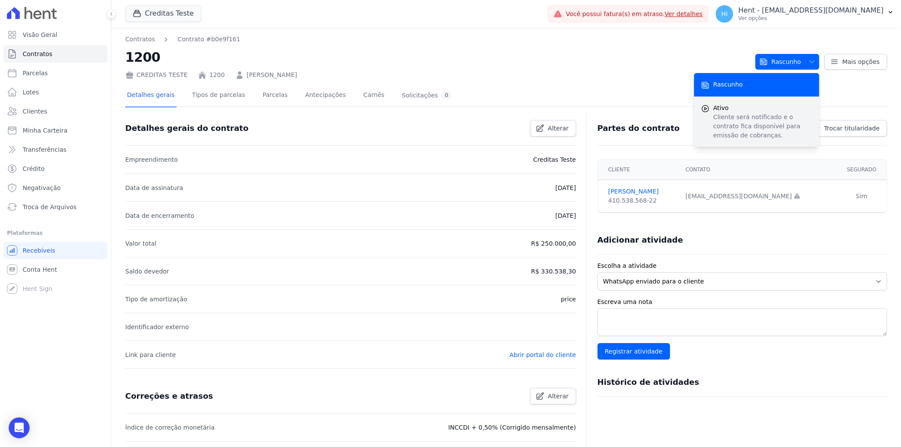
click at [732, 123] on p "Cliente será notificado e o contrato fica disponível para emissão de cobranças." at bounding box center [762, 126] width 99 height 27
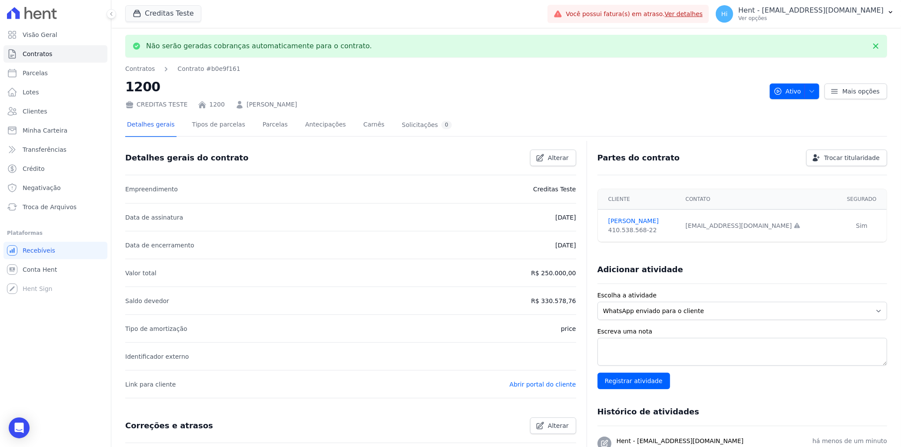
drag, startPoint x: 157, startPoint y: 48, endPoint x: 349, endPoint y: 52, distance: 191.8
click at [349, 52] on div "Não serão geradas cobranças automaticamente para o contrato." at bounding box center [506, 46] width 762 height 23
drag, startPoint x: 349, startPoint y: 52, endPoint x: 328, endPoint y: 86, distance: 39.5
click at [328, 86] on h2 "1200" at bounding box center [443, 87] width 637 height 20
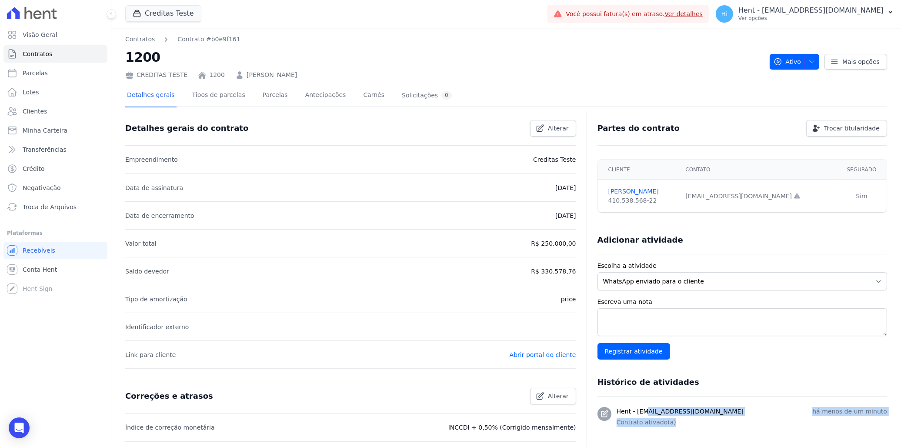
drag, startPoint x: 616, startPoint y: 412, endPoint x: 679, endPoint y: 424, distance: 64.1
click at [679, 424] on div "Hent - italo.fernandes@e-arke.com há menos de um minuto Contrato ativado(a)" at bounding box center [752, 418] width 270 height 22
drag, startPoint x: 679, startPoint y: 424, endPoint x: 662, endPoint y: 427, distance: 17.4
click at [662, 427] on div "Hent - italo.fernandes@e-arke.com há menos de um minuto Contrato ativado(a)" at bounding box center [752, 418] width 270 height 22
click at [266, 97] on link "Parcelas" at bounding box center [275, 95] width 29 height 23
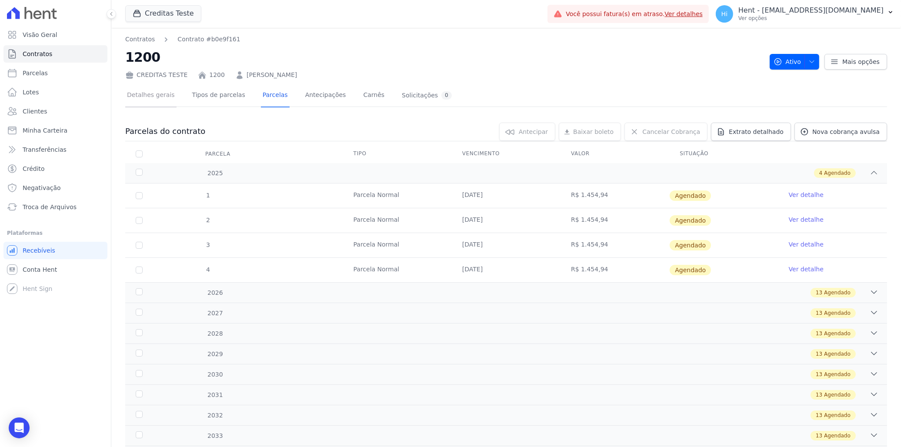
click at [158, 98] on link "Detalhes gerais" at bounding box center [150, 95] width 51 height 23
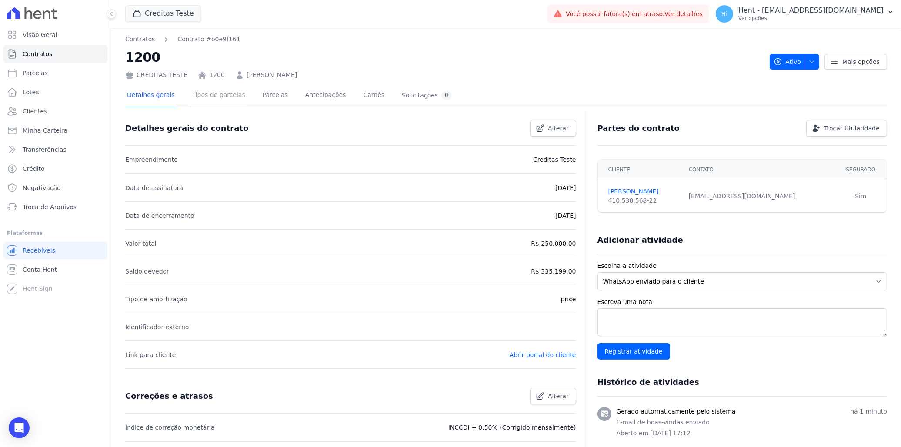
click at [227, 96] on link "Tipos de parcelas" at bounding box center [218, 95] width 57 height 23
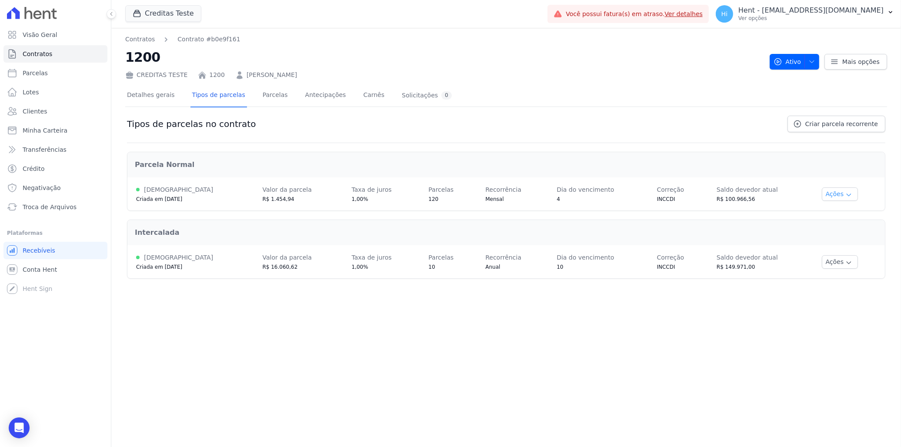
click at [832, 193] on button "Ações" at bounding box center [840, 193] width 37 height 13
click at [844, 238] on link "Renegociar" at bounding box center [838, 238] width 67 height 10
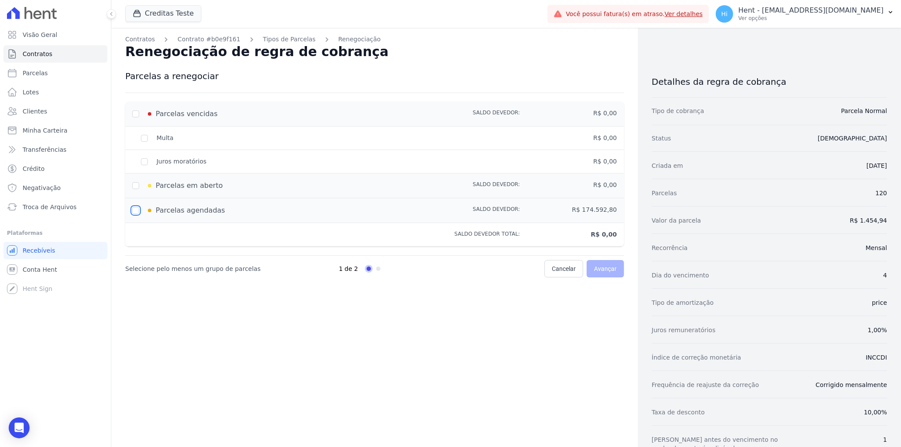
click at [136, 209] on input "checkbox" at bounding box center [135, 210] width 7 height 7
click at [133, 210] on input "checkbox" at bounding box center [135, 210] width 7 height 7
drag, startPoint x: 591, startPoint y: 110, endPoint x: 610, endPoint y: 111, distance: 19.6
click at [610, 111] on div "R$ 0,00" at bounding box center [568, 114] width 97 height 10
click at [579, 114] on div "R$ 0,00" at bounding box center [568, 114] width 97 height 10
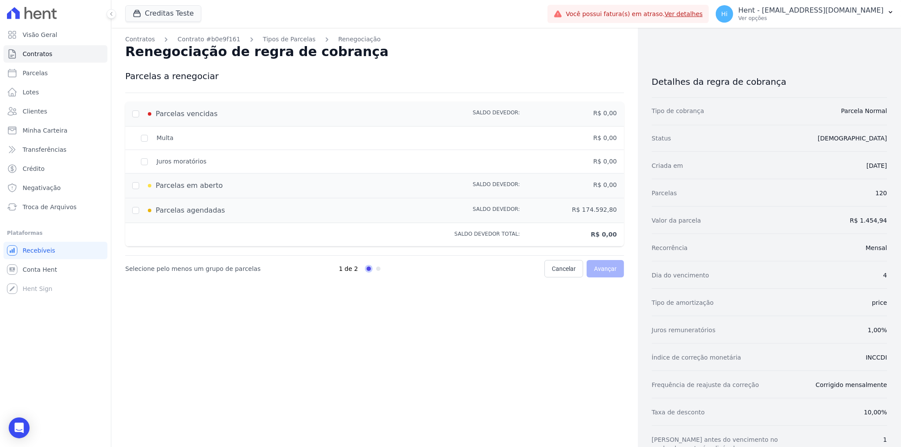
click at [144, 140] on div "Multa" at bounding box center [277, 138] width 291 height 9
click at [142, 163] on div "Juros moratórios" at bounding box center [277, 161] width 291 height 9
click at [147, 134] on div "Multa" at bounding box center [277, 138] width 291 height 9
click at [147, 160] on div "Juros moratórios" at bounding box center [277, 161] width 291 height 9
click at [134, 210] on input "checkbox" at bounding box center [135, 210] width 7 height 7
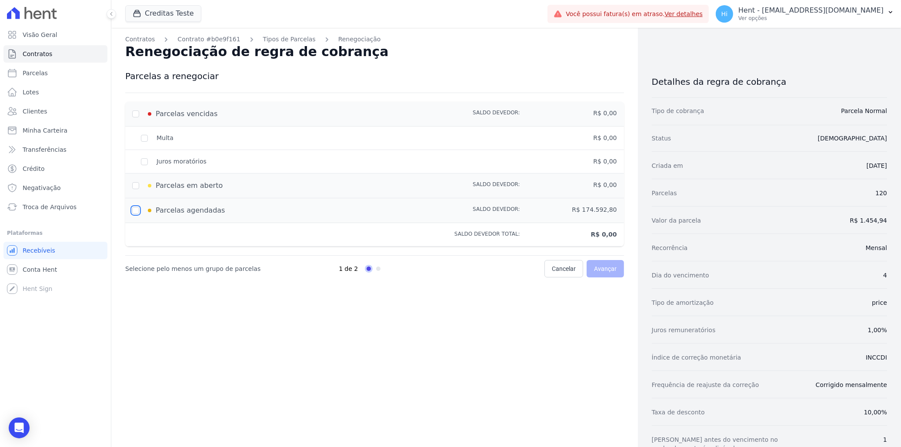
checkbox input "true"
type input "174592.8"
click at [604, 268] on span "Avançar" at bounding box center [605, 268] width 23 height 9
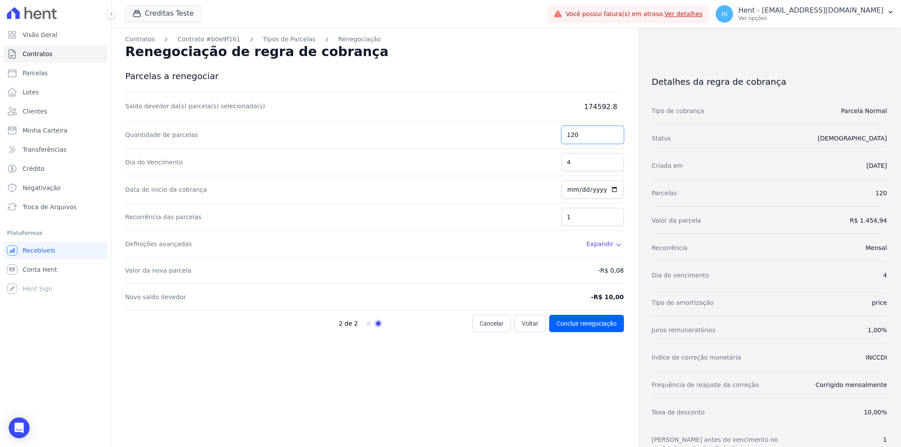
drag, startPoint x: 586, startPoint y: 134, endPoint x: 504, endPoint y: 159, distance: 85.1
click at [497, 137] on div "Quantidade de parcelas 120" at bounding box center [374, 134] width 499 height 27
type input "10"
type input "20"
click at [611, 189] on input "2025-09-03" at bounding box center [592, 189] width 63 height 18
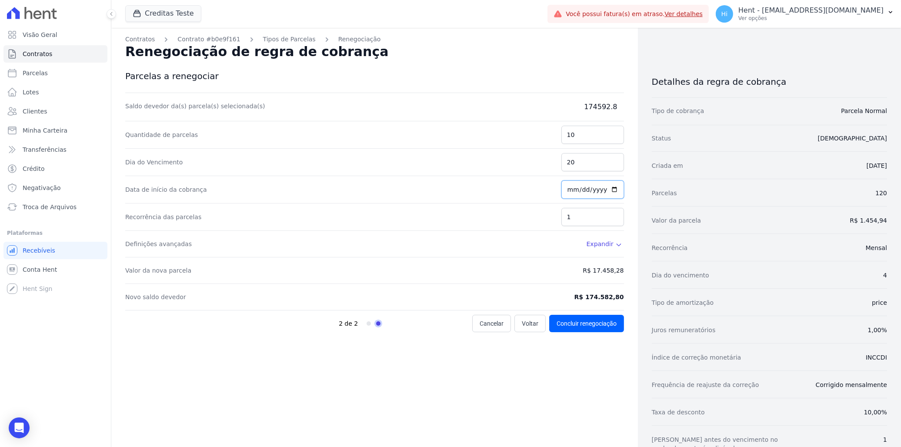
type input "2025-10-20"
drag, startPoint x: 576, startPoint y: 217, endPoint x: 529, endPoint y: 218, distance: 47.0
click at [532, 216] on div "Recorrência das parcelas 1" at bounding box center [374, 217] width 499 height 27
click at [517, 222] on div "Recorrência das parcelas 1" at bounding box center [374, 217] width 499 height 27
drag, startPoint x: 585, startPoint y: 216, endPoint x: 535, endPoint y: 217, distance: 49.6
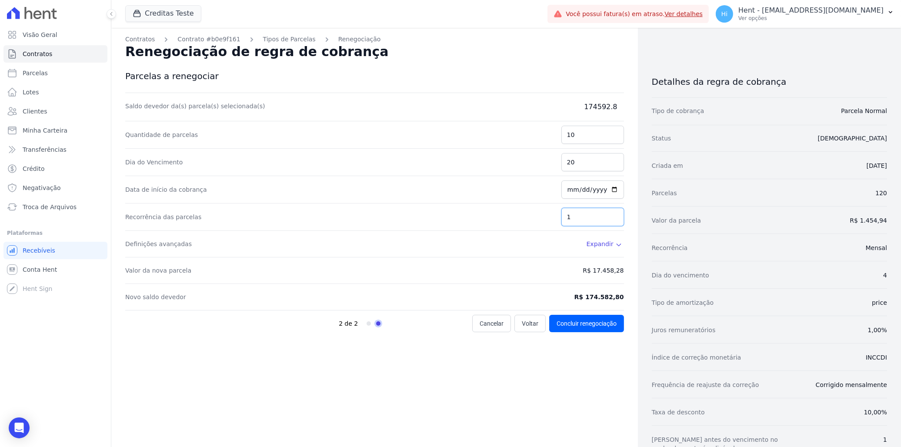
click at [535, 217] on div "Recorrência das parcelas 1" at bounding box center [374, 217] width 499 height 27
type input "2"
type input "1"
click at [533, 217] on div "Recorrência das parcelas 1" at bounding box center [374, 217] width 499 height 27
click at [606, 245] on span "Expandir" at bounding box center [600, 244] width 27 height 9
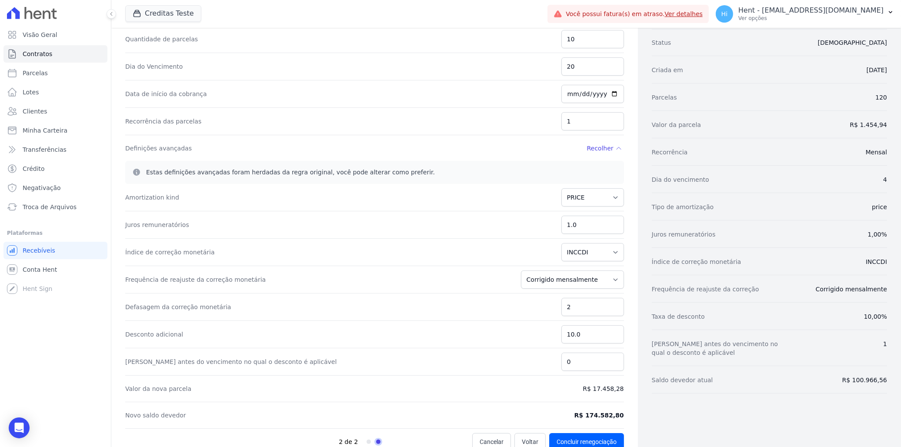
scroll to position [97, 0]
click at [591, 202] on select "PRICE" at bounding box center [592, 196] width 63 height 18
select select
click at [561, 188] on select "PRICE" at bounding box center [592, 196] width 63 height 18
drag, startPoint x: 584, startPoint y: 227, endPoint x: 501, endPoint y: 240, distance: 83.6
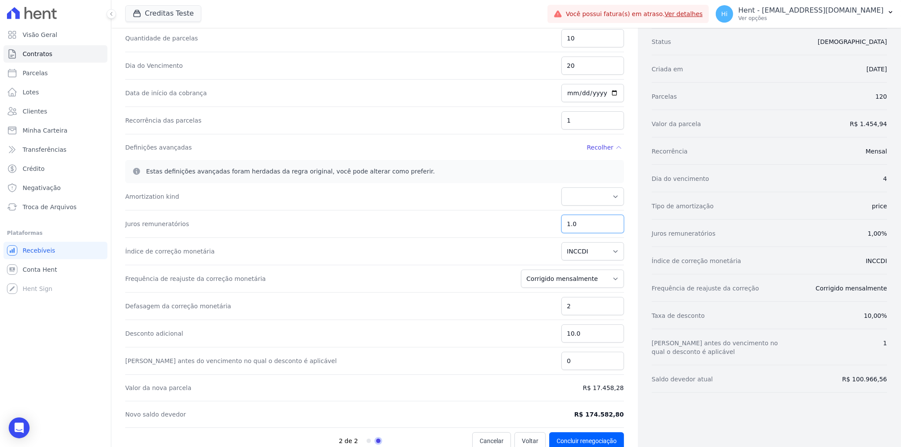
click at [504, 227] on div "Juros remuneratórios 1.0" at bounding box center [374, 223] width 499 height 27
type input "0"
click at [524, 253] on div "Índice de correção monetária Média dos últimos 12 meses acumulado de INCCM Médi…" at bounding box center [374, 251] width 499 height 27
click at [584, 253] on select "Média dos últimos 12 meses acumulado de INCCM Média dos últimos 12 meses acumul…" at bounding box center [592, 251] width 63 height 18
select select "igpm"
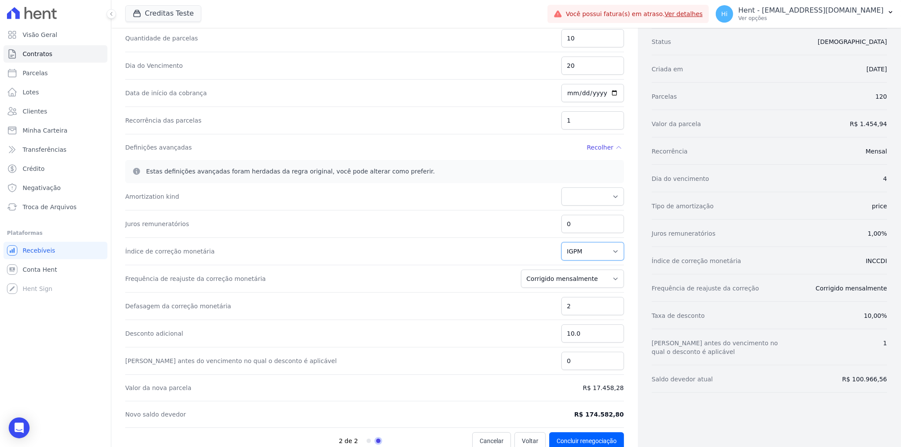
click at [561, 243] on select "Média dos últimos 12 meses acumulado de INCCM Média dos últimos 12 meses acumul…" at bounding box center [592, 251] width 63 height 18
drag, startPoint x: 580, startPoint y: 416, endPoint x: 629, endPoint y: 420, distance: 49.3
click at [629, 420] on div "Contratos Contrato #b0e9f161 Tipos de Parcelas Renegociação Renegociação de reg…" at bounding box center [374, 196] width 527 height 530
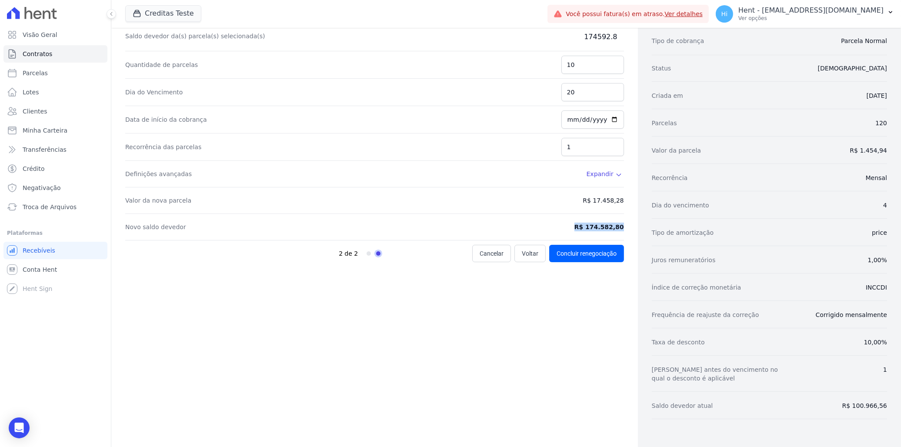
scroll to position [0, 0]
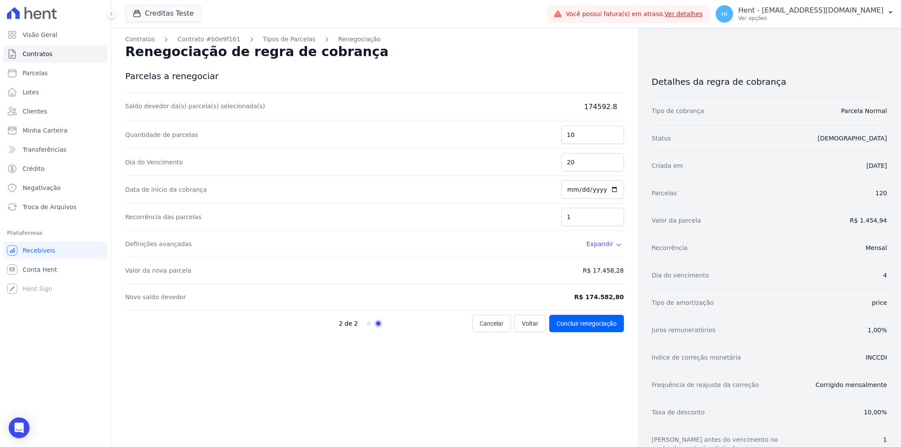
drag, startPoint x: 581, startPoint y: 104, endPoint x: 610, endPoint y: 105, distance: 28.7
click at [610, 105] on dd "174592.8" at bounding box center [580, 107] width 87 height 10
click at [14, 432] on icon "Open Intercom Messenger" at bounding box center [18, 427] width 11 height 11
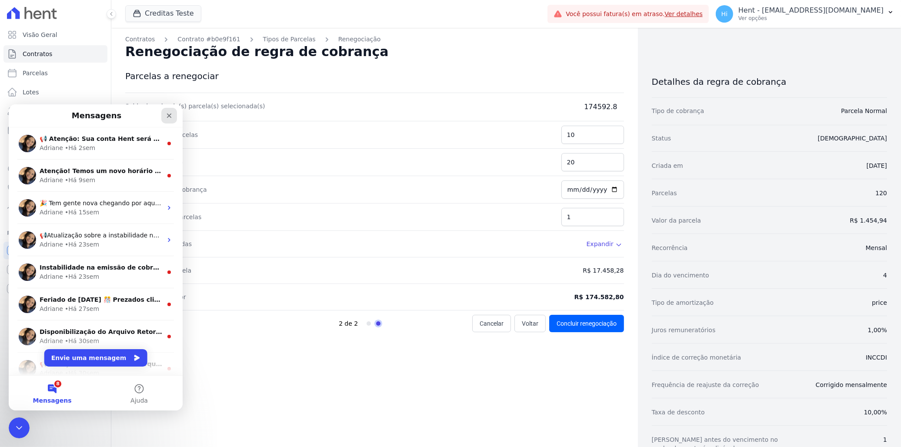
click at [170, 113] on icon "Fechar" at bounding box center [169, 115] width 7 height 7
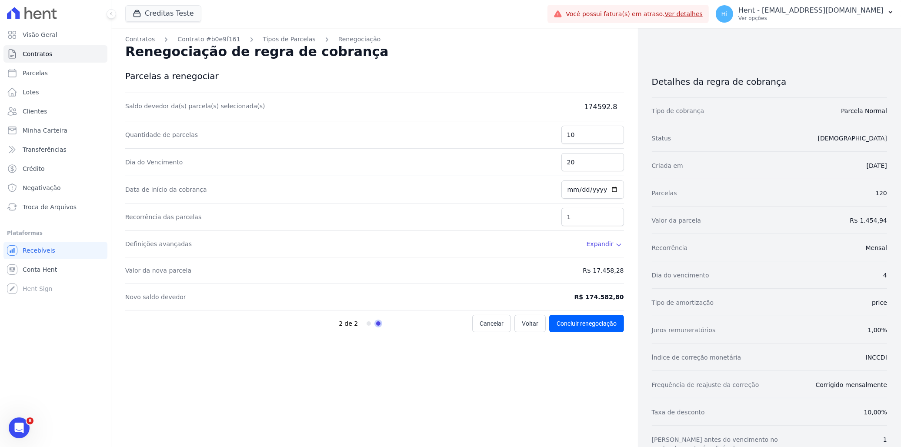
drag, startPoint x: 582, startPoint y: 110, endPoint x: 609, endPoint y: 109, distance: 27.4
click at [609, 109] on dd "174592.8" at bounding box center [580, 107] width 87 height 10
click at [592, 107] on dd "174592.8" at bounding box center [580, 107] width 87 height 10
drag, startPoint x: 583, startPoint y: 106, endPoint x: 596, endPoint y: 107, distance: 12.6
click at [596, 107] on dd "174592.8" at bounding box center [580, 107] width 87 height 10
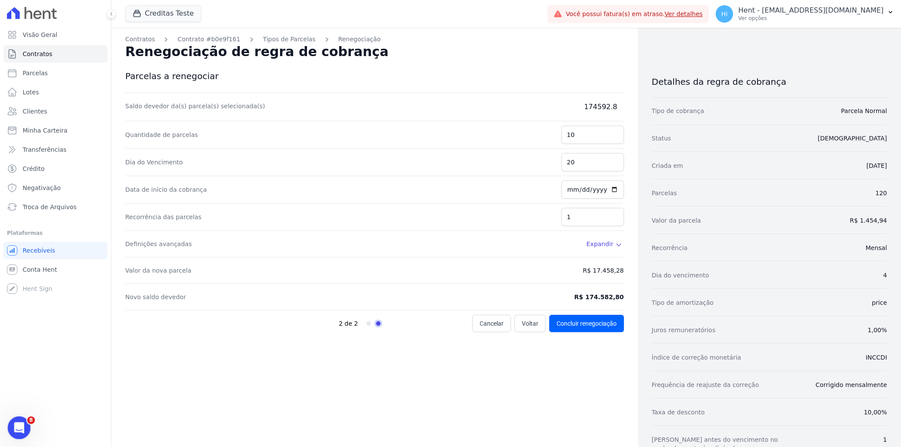
click at [20, 424] on icon "Abertura do Messenger da Intercom" at bounding box center [18, 427] width 14 height 14
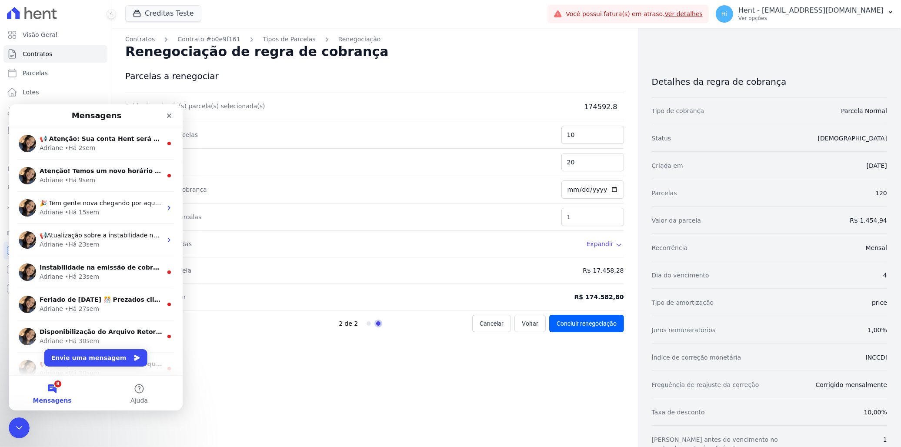
click at [232, 352] on div "Contratos Contrato #b0e9f161 Tipos de Parcelas Renegociação Renegociação de reg…" at bounding box center [374, 272] width 527 height 489
click at [170, 112] on icon "Fechar" at bounding box center [169, 115] width 7 height 7
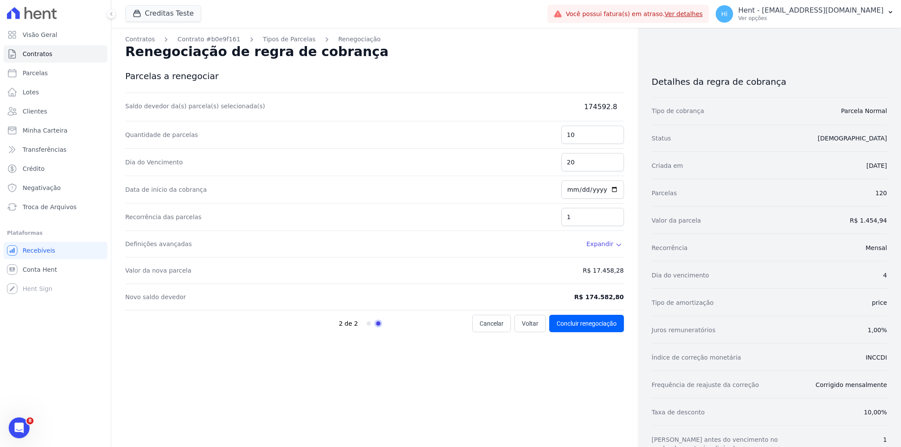
drag, startPoint x: 581, startPoint y: 107, endPoint x: 614, endPoint y: 107, distance: 33.1
click at [614, 107] on dd "174592.8" at bounding box center [580, 107] width 87 height 10
click at [599, 245] on span "Expandir" at bounding box center [600, 244] width 27 height 9
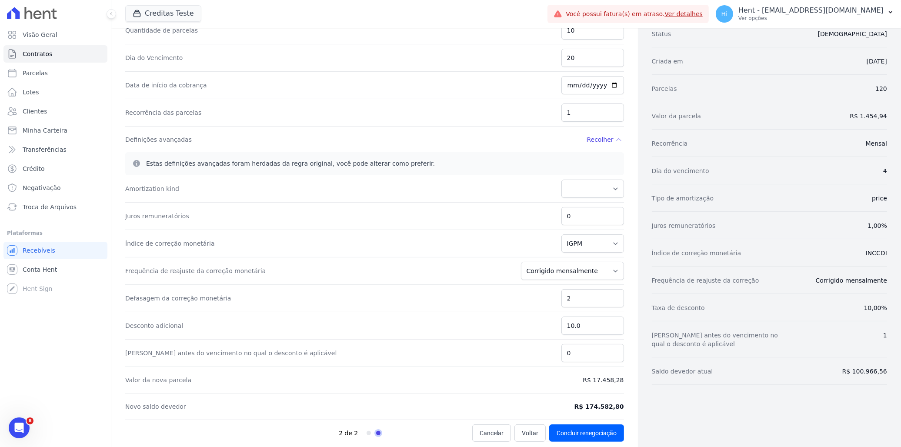
scroll to position [111, 0]
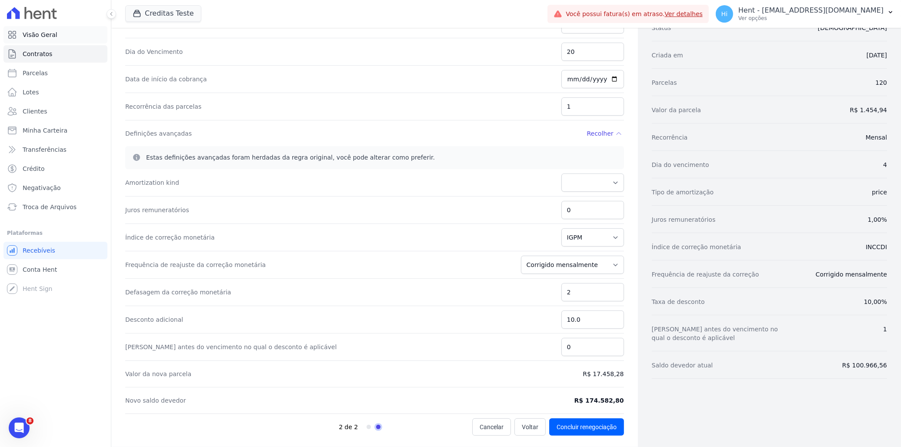
click at [47, 33] on span "Visão Geral" at bounding box center [40, 34] width 35 height 9
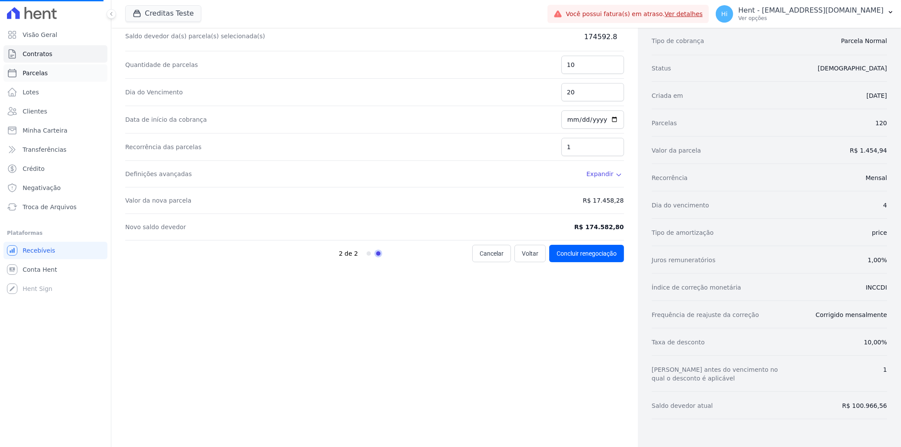
click at [57, 75] on link "Parcelas" at bounding box center [55, 72] width 104 height 17
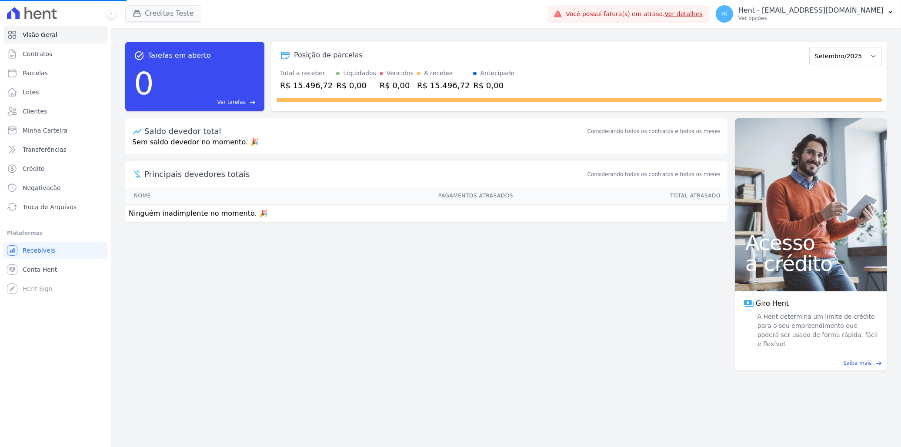
select select
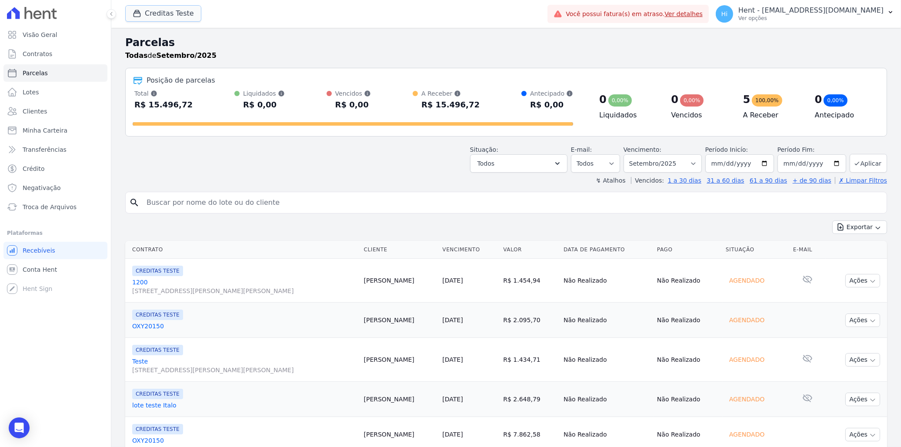
click at [146, 13] on button "Creditas Teste" at bounding box center [163, 13] width 76 height 17
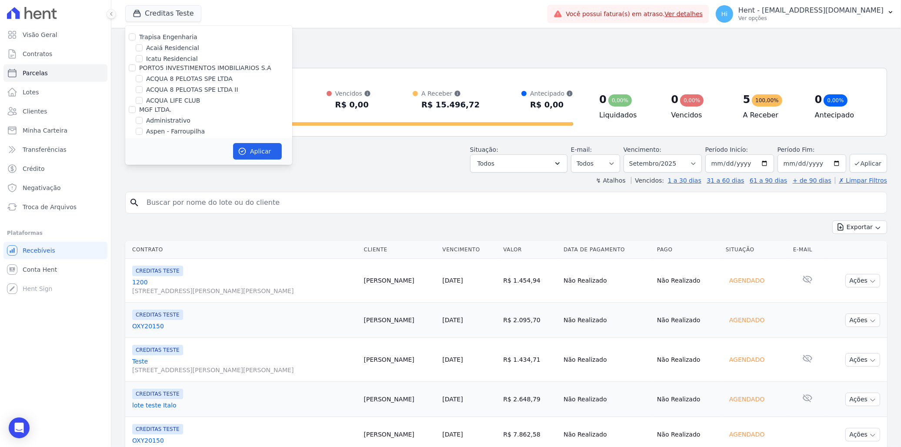
scroll to position [3297, 0]
click at [197, 184] on label "HARAS ROYAL URBANISMO" at bounding box center [186, 188] width 81 height 9
click at [143, 184] on input "HARAS ROYAL URBANISMO" at bounding box center [139, 187] width 7 height 7
checkbox input "true"
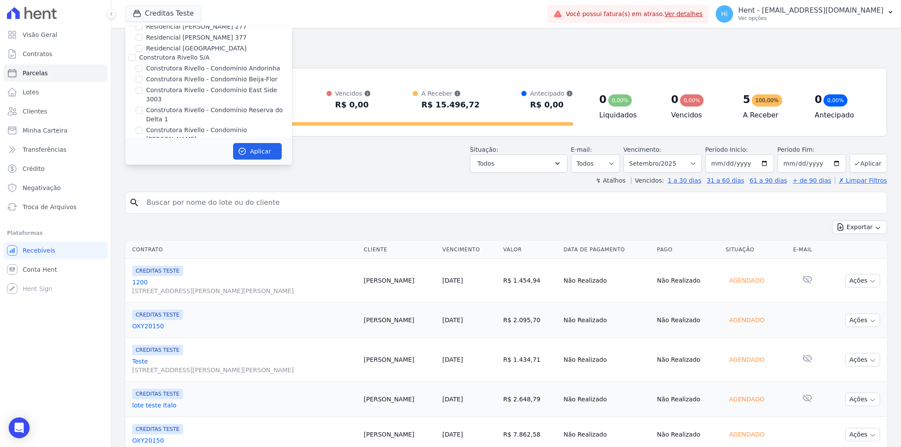
click at [175, 166] on label "CREDITAS TESTE" at bounding box center [171, 170] width 51 height 9
click at [143, 167] on input "CREDITAS TESTE" at bounding box center [139, 170] width 7 height 7
checkbox input "false"
click at [261, 154] on button "Aplicar" at bounding box center [257, 151] width 49 height 17
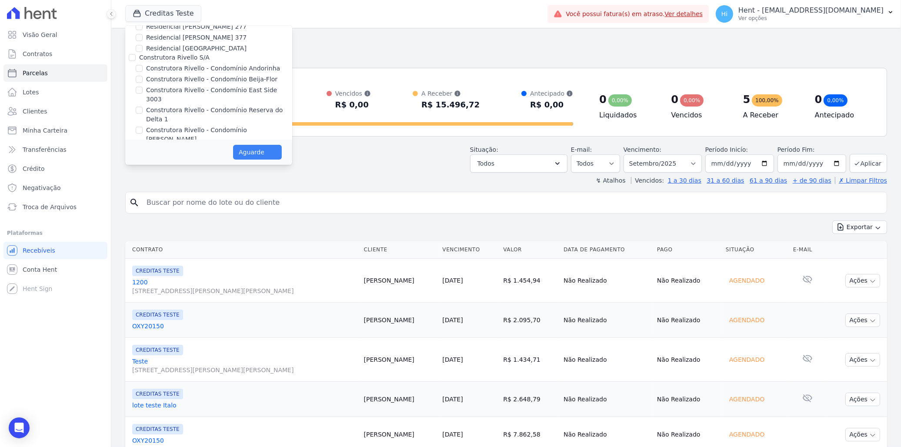
select select
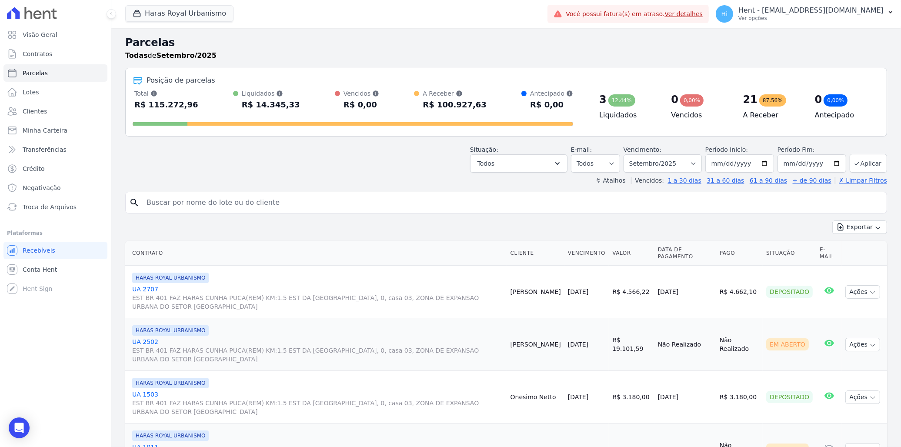
click at [150, 290] on link "UA 2707 EST BR 401 FAZ HARAS CUNHA PUCA(REM) KM:1.5 EST DA SERRA GRANDE, 0, cas…" at bounding box center [317, 298] width 371 height 26
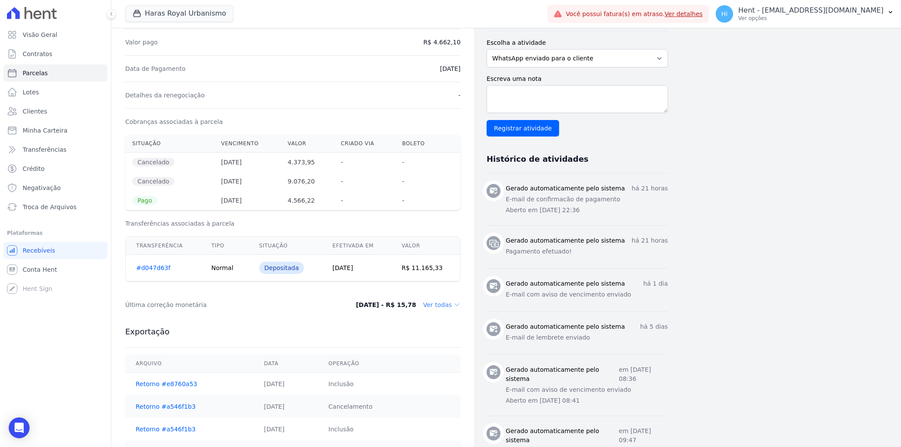
scroll to position [241, 0]
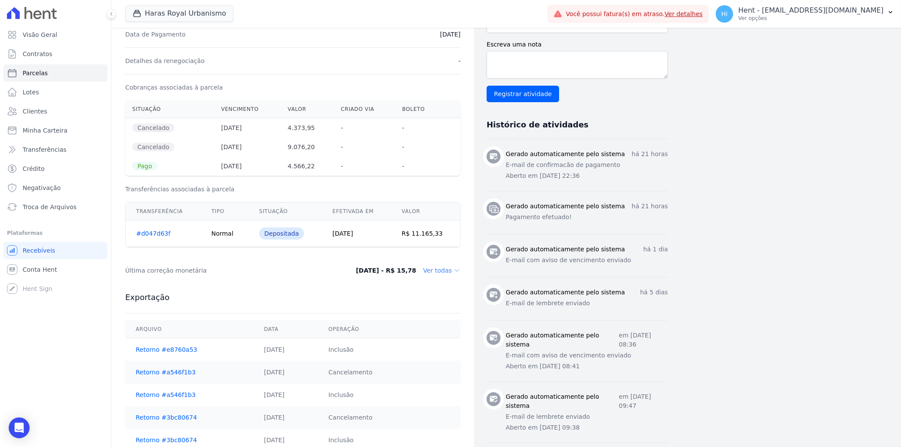
drag, startPoint x: 507, startPoint y: 157, endPoint x: 596, endPoint y: 427, distance: 284.5
click at [596, 427] on ul "Gerado automaticamente pelo sistema há 21 horas E-mail de confirmacão de pagame…" at bounding box center [577, 321] width 181 height 365
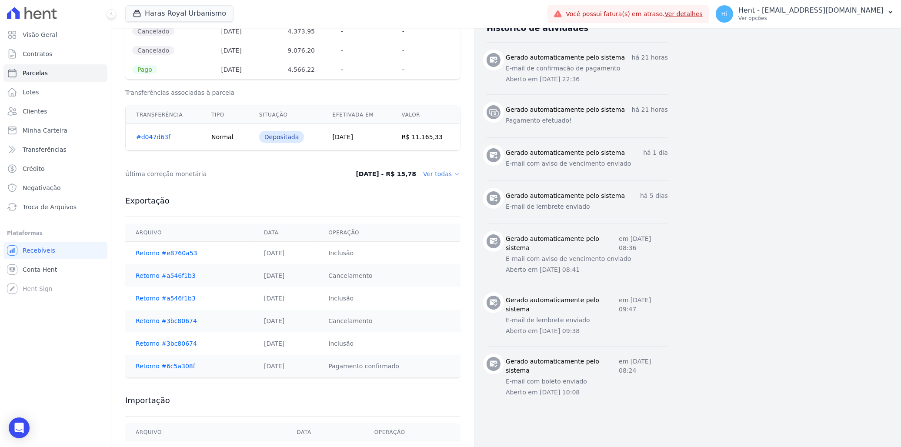
scroll to position [386, 0]
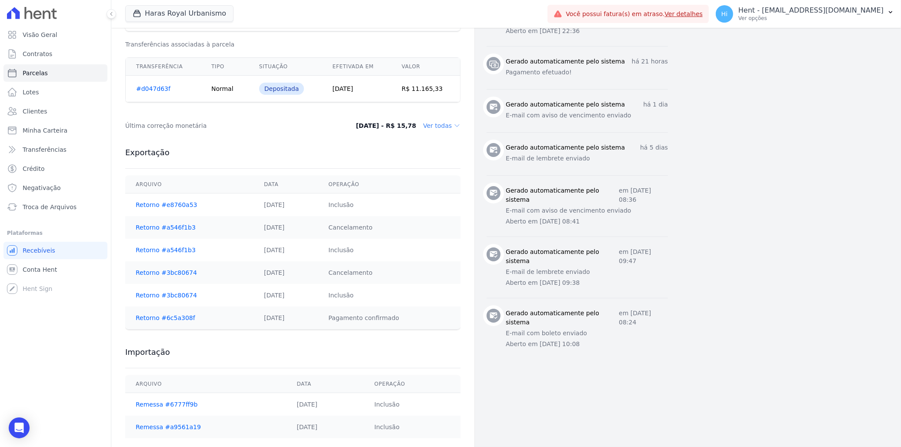
click at [557, 306] on li "Gerado automaticamente pelo sistema em 01 de Julho de 2025, 08:24 E-mail com bo…" at bounding box center [577, 328] width 181 height 61
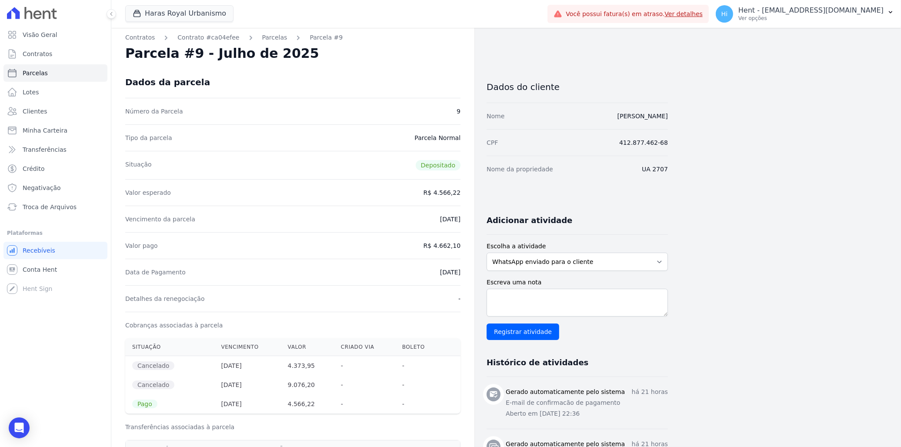
scroll to position [0, 0]
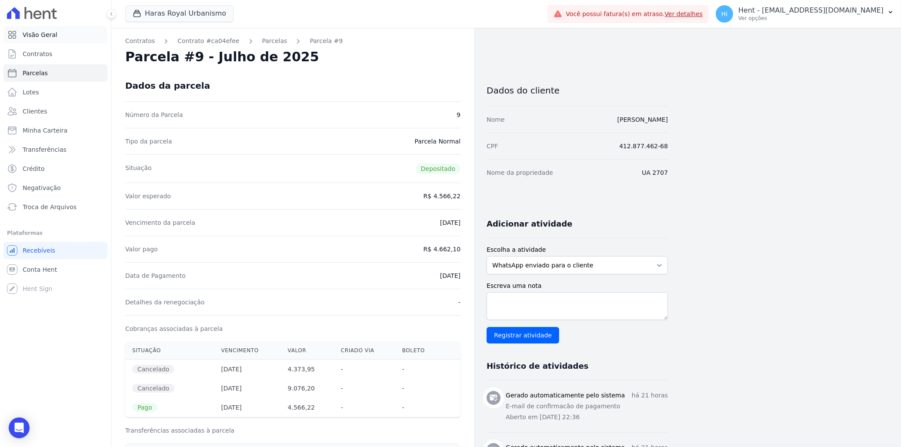
click at [41, 37] on span "Visão Geral" at bounding box center [40, 34] width 35 height 9
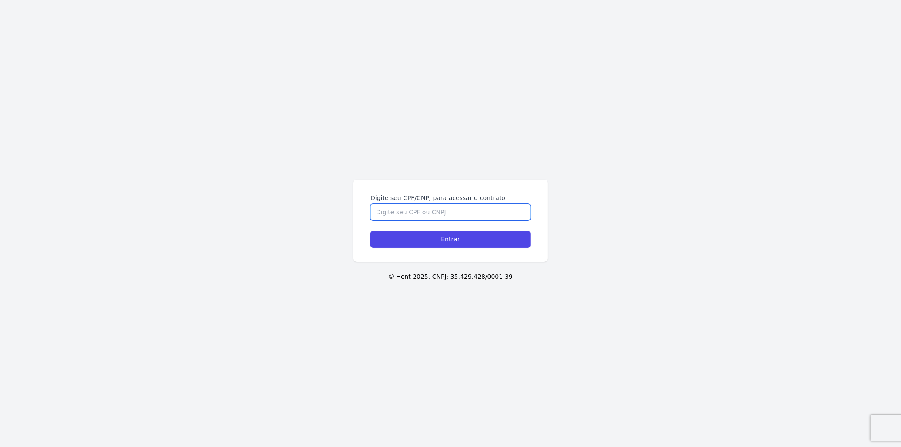
click at [411, 214] on input "Digite seu CPF/CNPJ para acessar o contrato" at bounding box center [450, 212] width 160 height 17
type input "41053856822"
click at [370, 231] on input "Entrar" at bounding box center [450, 239] width 160 height 17
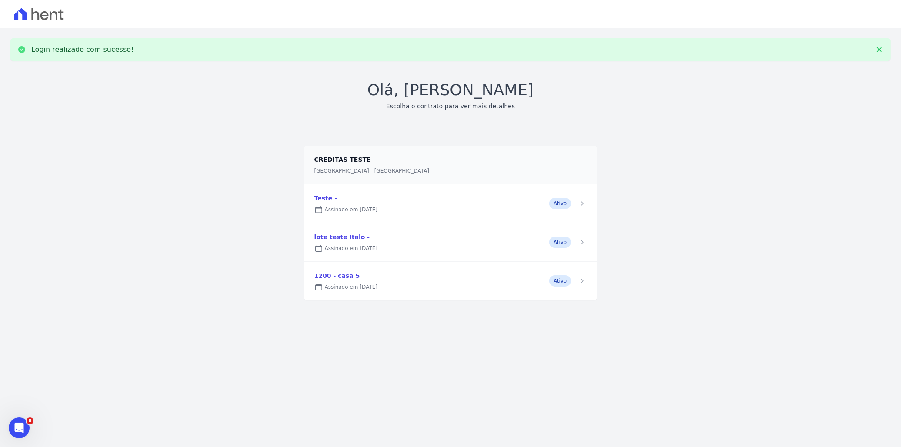
click at [441, 275] on link at bounding box center [451, 281] width 294 height 38
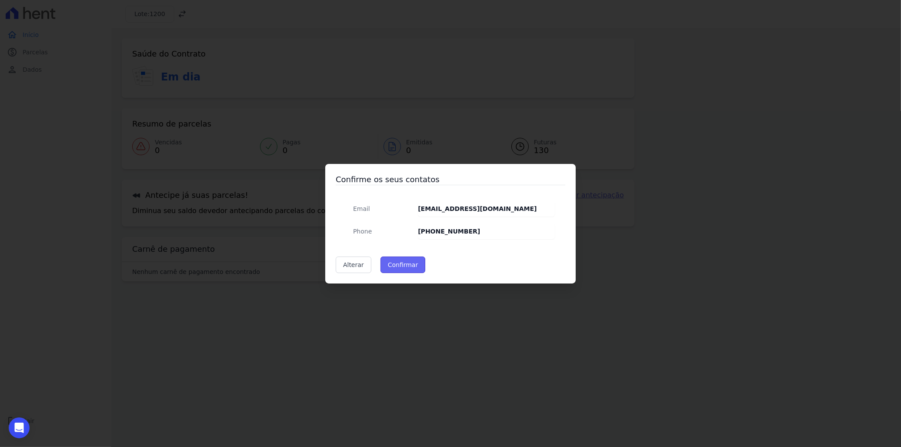
click at [404, 266] on button "Confirmar" at bounding box center [402, 265] width 45 height 17
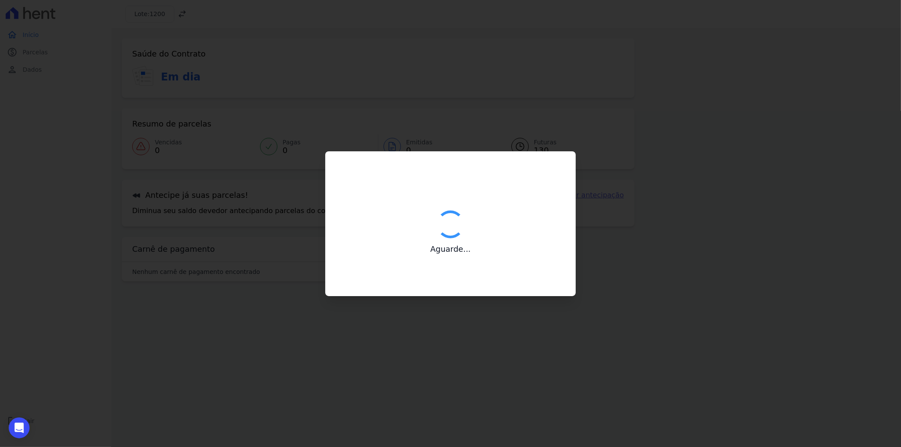
type input "Contatos confirmados com sucesso."
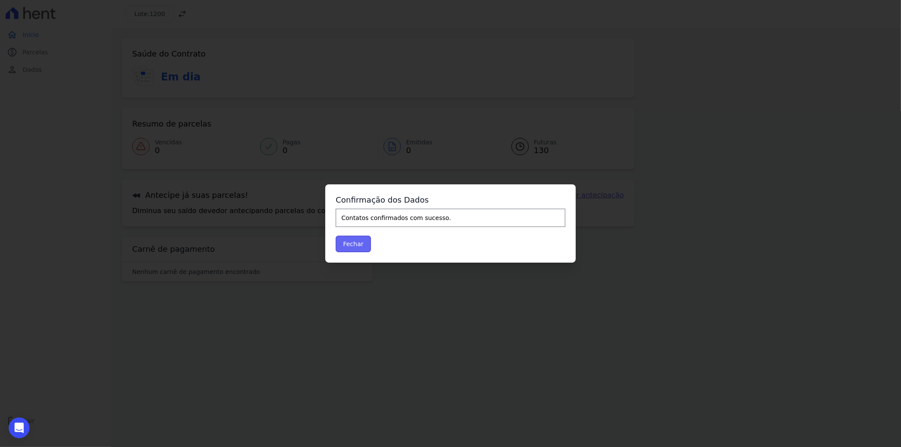
click at [351, 244] on button "Fechar" at bounding box center [353, 244] width 35 height 17
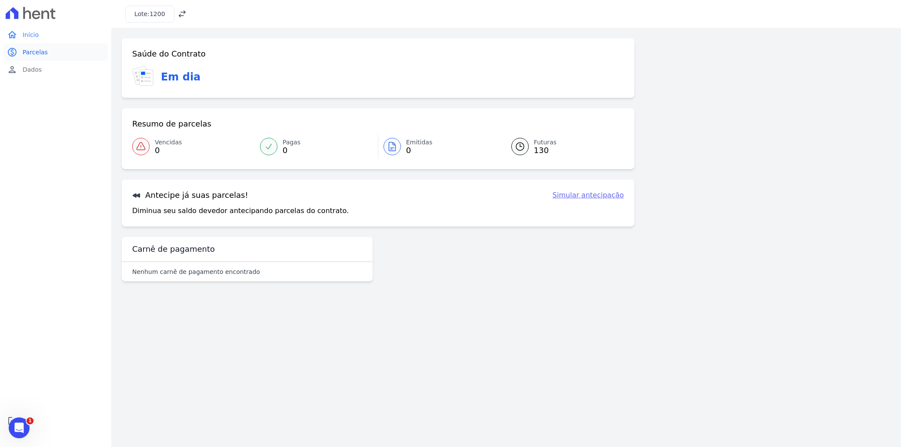
click at [32, 49] on span "Parcelas" at bounding box center [35, 52] width 25 height 9
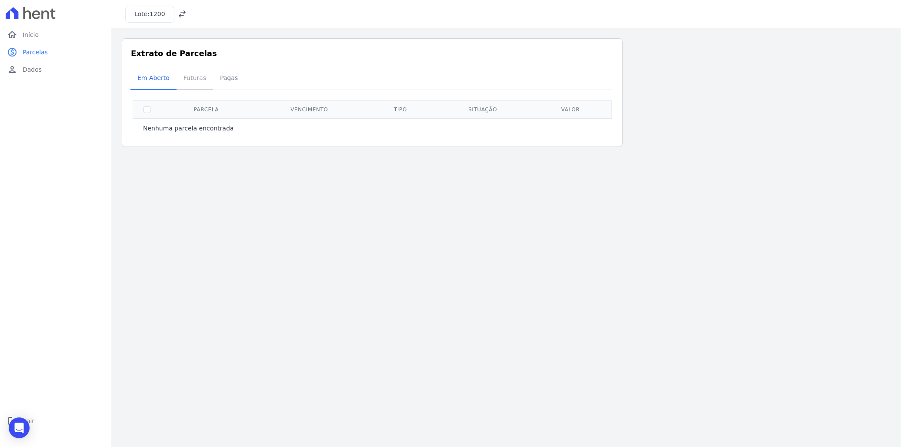
click at [186, 79] on span "Futuras" at bounding box center [194, 77] width 33 height 17
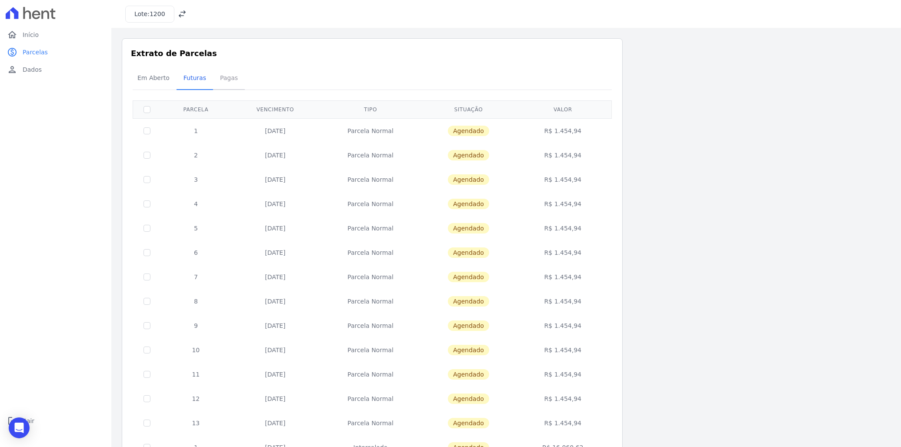
click at [223, 77] on span "Pagas" at bounding box center [229, 77] width 28 height 17
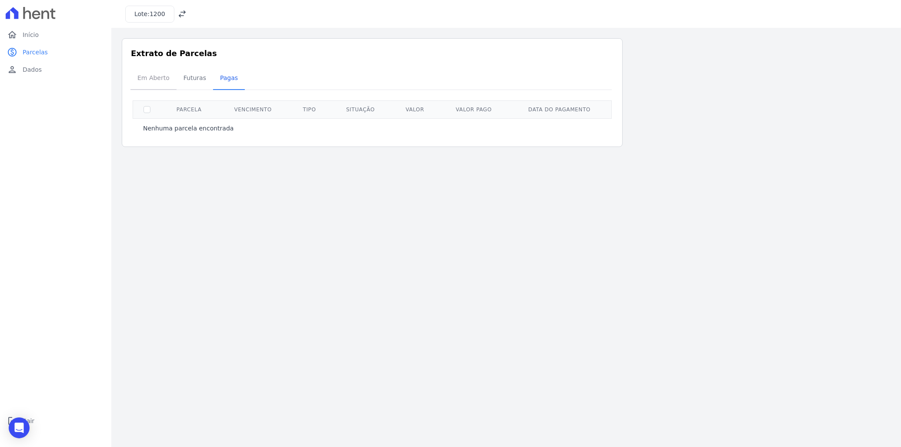
click at [154, 80] on span "Em Aberto" at bounding box center [153, 77] width 43 height 17
click at [33, 36] on span "Início" at bounding box center [31, 34] width 16 height 9
